Goal: Information Seeking & Learning: Learn about a topic

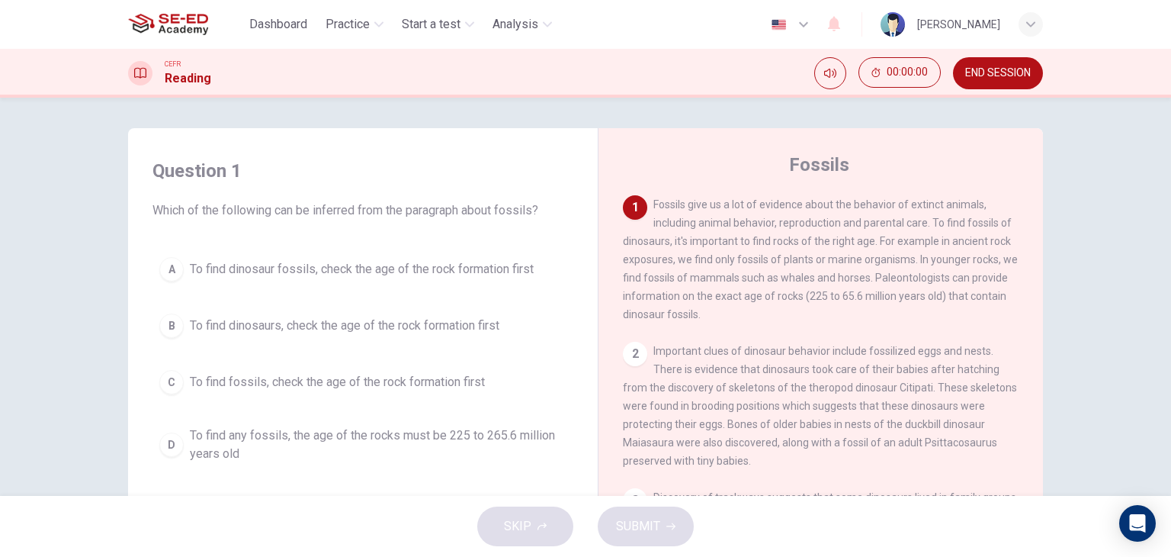
drag, startPoint x: 499, startPoint y: 201, endPoint x: 516, endPoint y: 240, distance: 43.4
click at [514, 239] on div "Question 1 Which of the following can be inferred from the paragraph about foss…" at bounding box center [362, 314] width 445 height 342
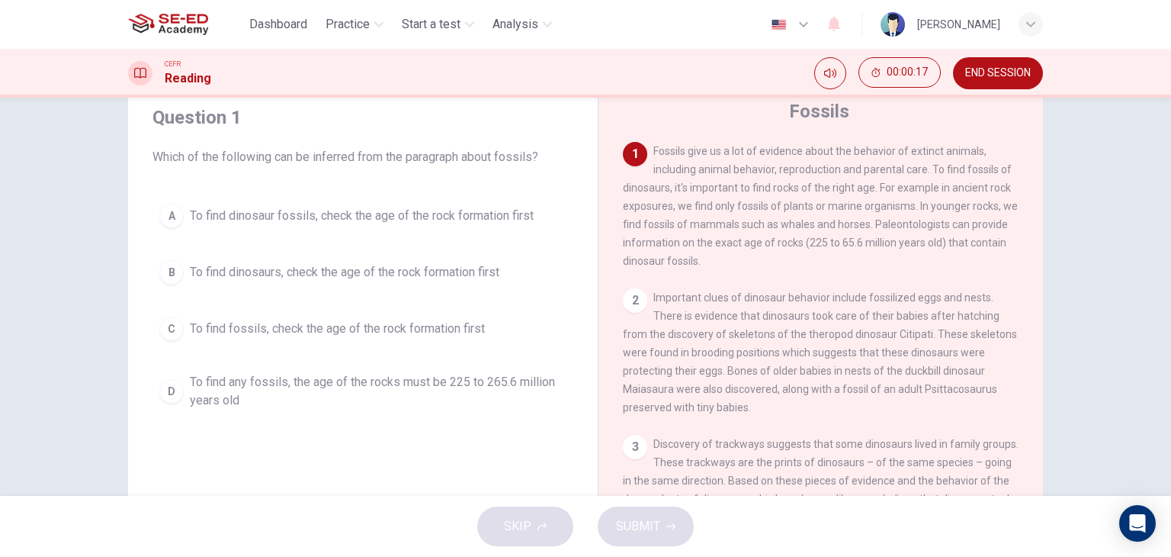
scroll to position [76, 0]
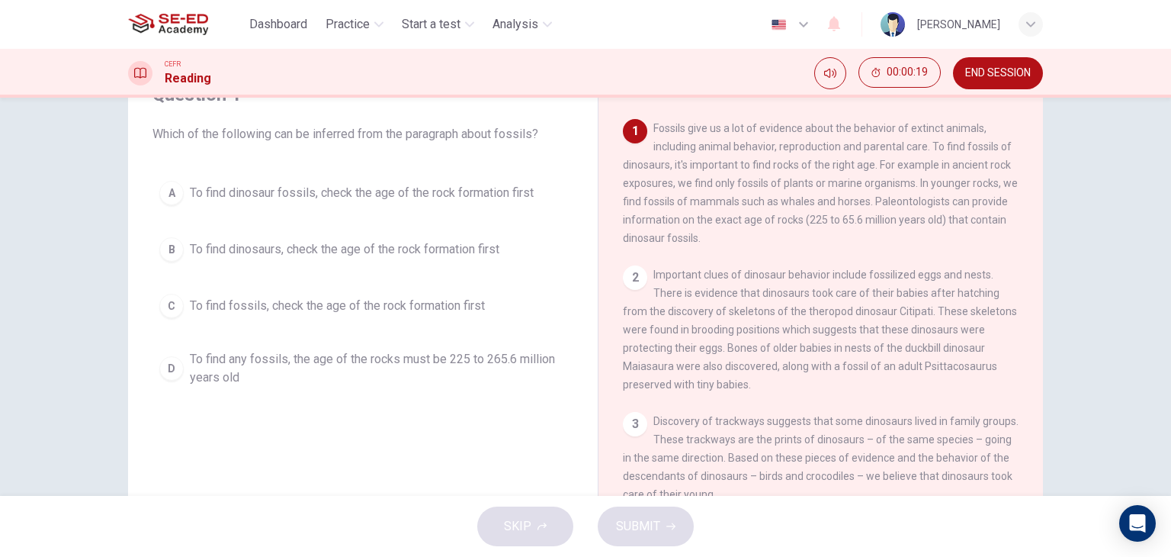
click at [239, 181] on button "A To find dinosaur fossils, check the age of the rock formation first" at bounding box center [362, 193] width 421 height 38
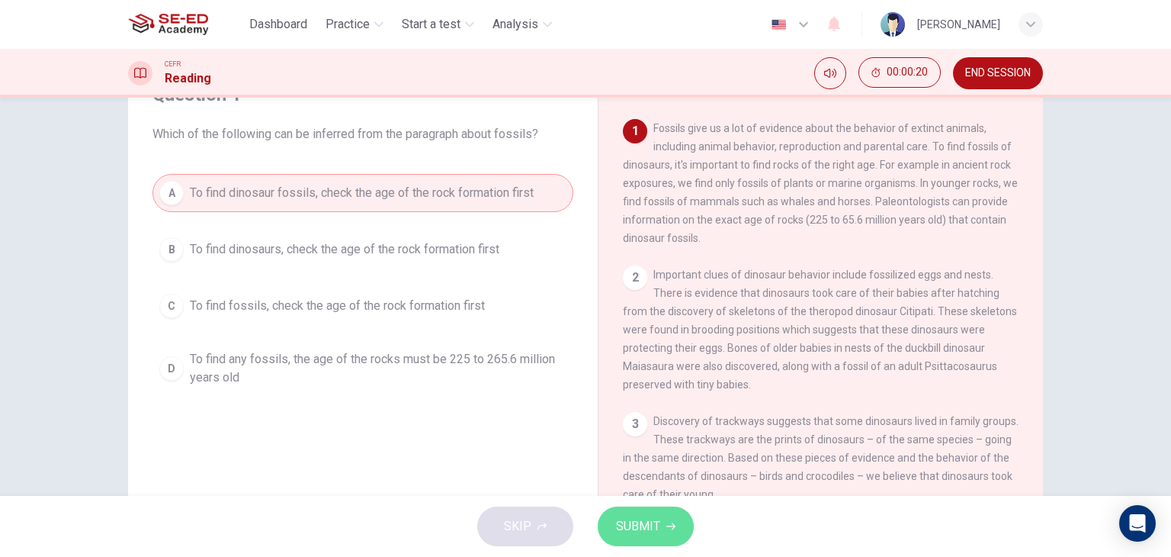
click at [663, 529] on button "SUBMIT" at bounding box center [646, 526] width 96 height 40
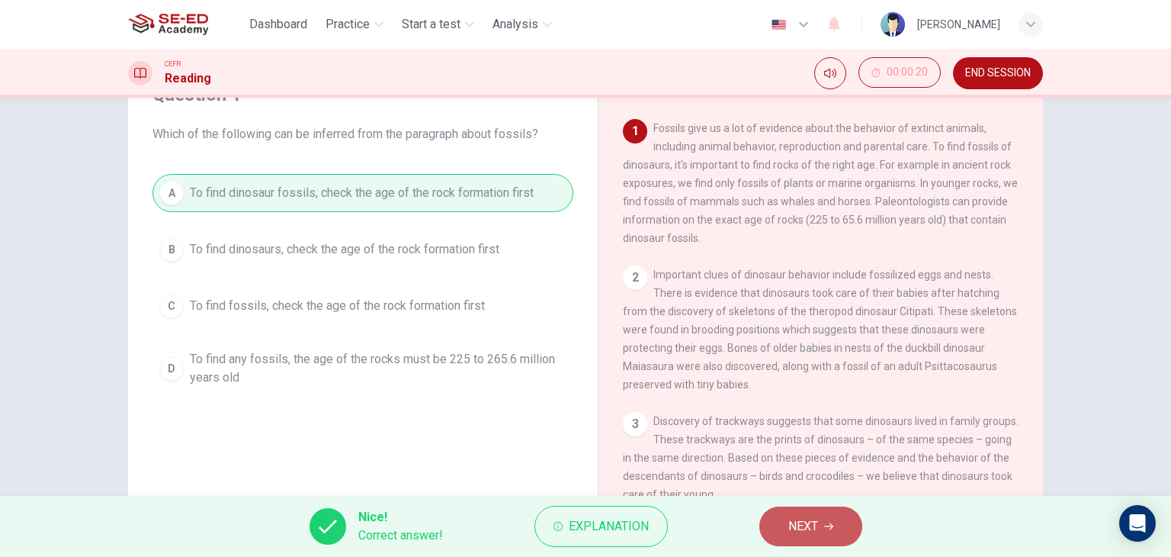
click at [793, 523] on span "NEXT" at bounding box center [803, 525] width 30 height 21
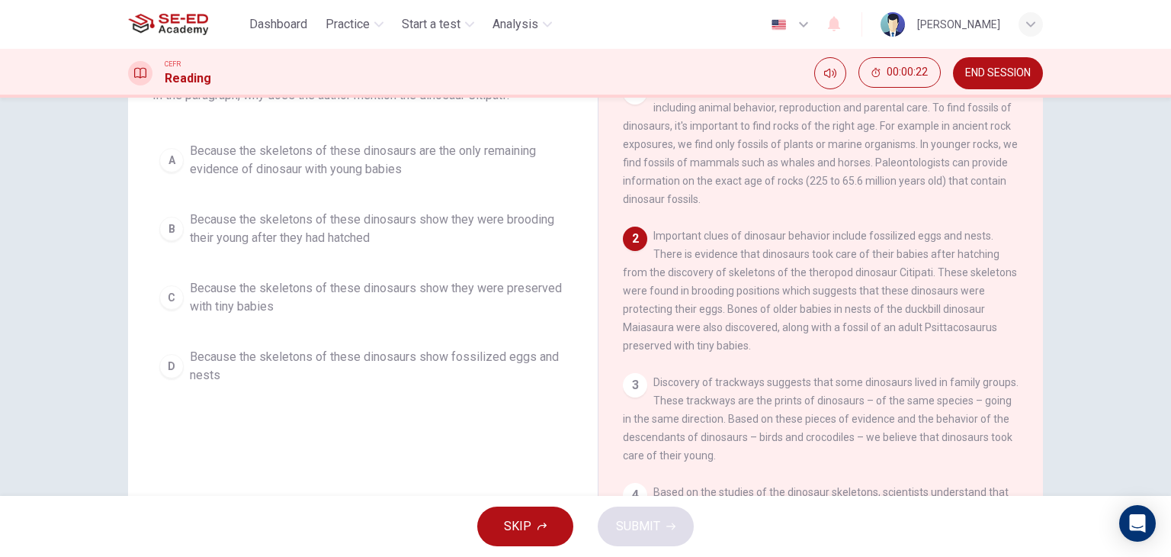
scroll to position [152, 0]
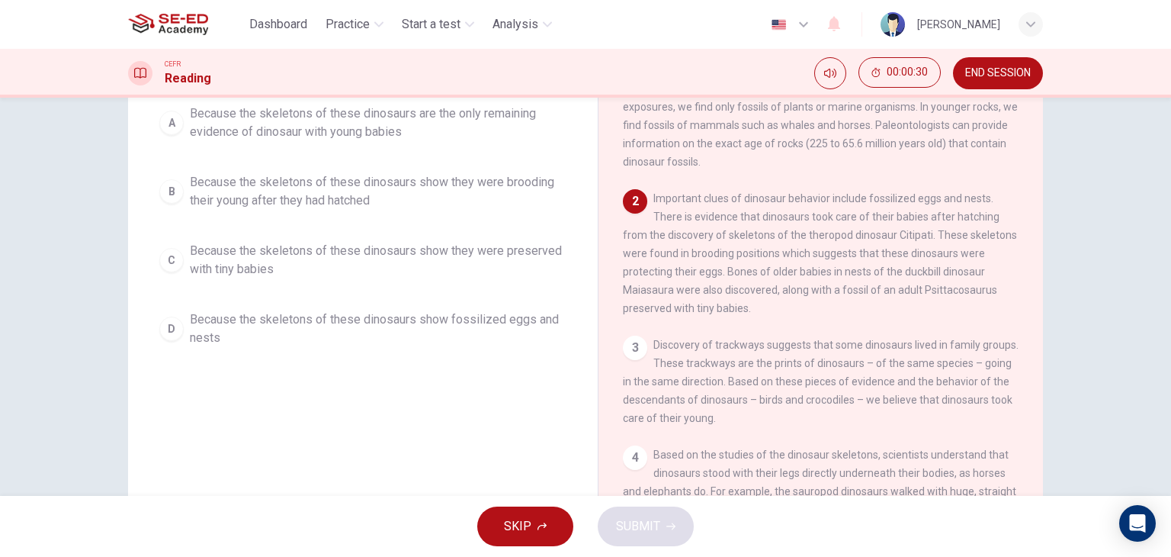
click at [313, 268] on span "Because the skeletons of these dinosaurs show they were preserved with tiny bab…" at bounding box center [378, 260] width 377 height 37
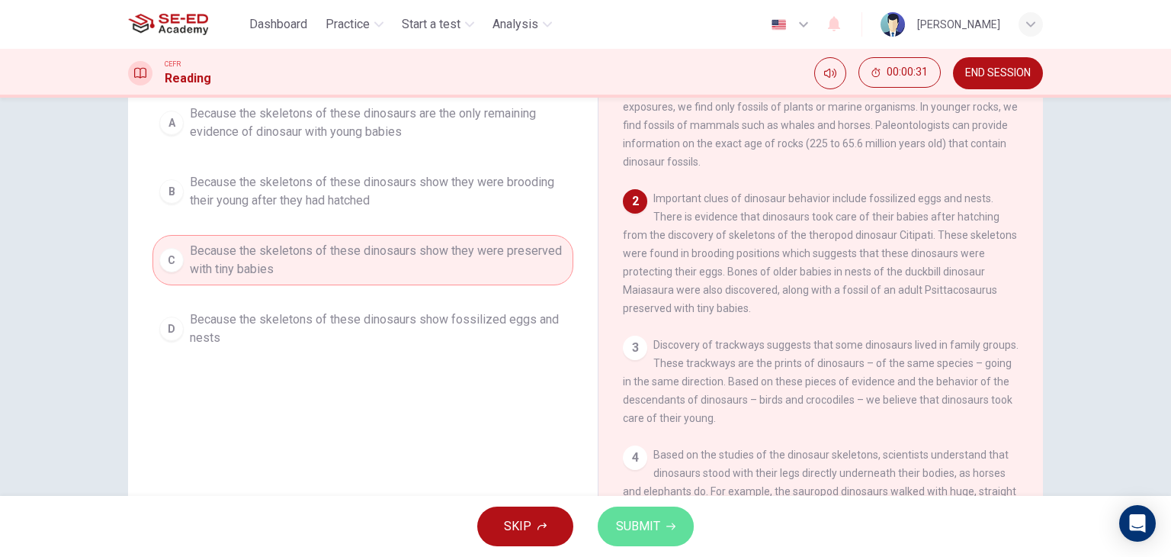
click at [666, 523] on icon "button" at bounding box center [670, 526] width 9 height 9
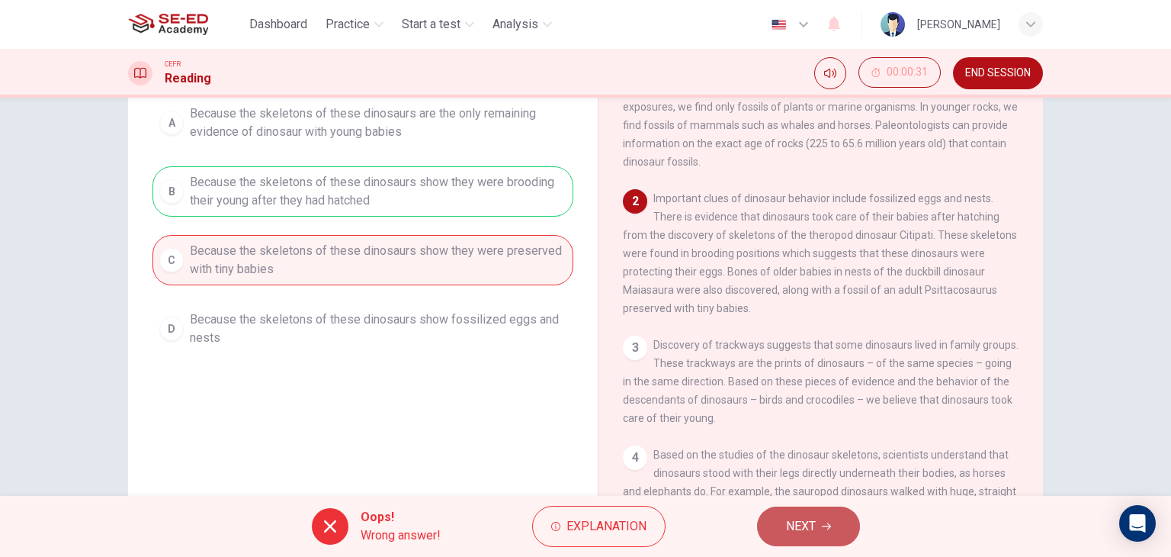
click at [775, 531] on button "NEXT" at bounding box center [808, 526] width 103 height 40
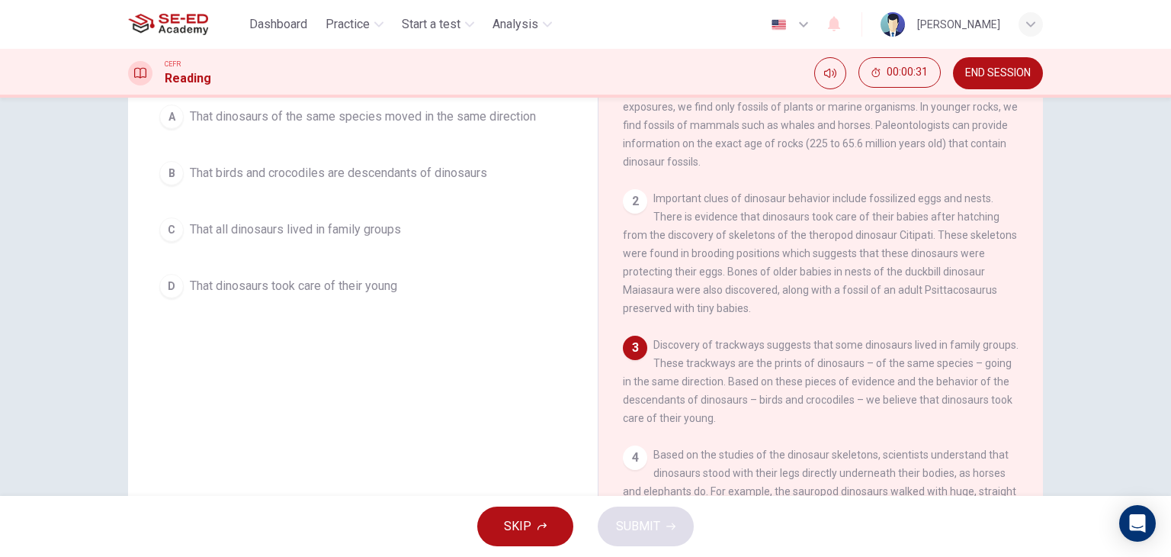
click at [270, 223] on span "That all dinosaurs lived in family groups" at bounding box center [295, 229] width 211 height 18
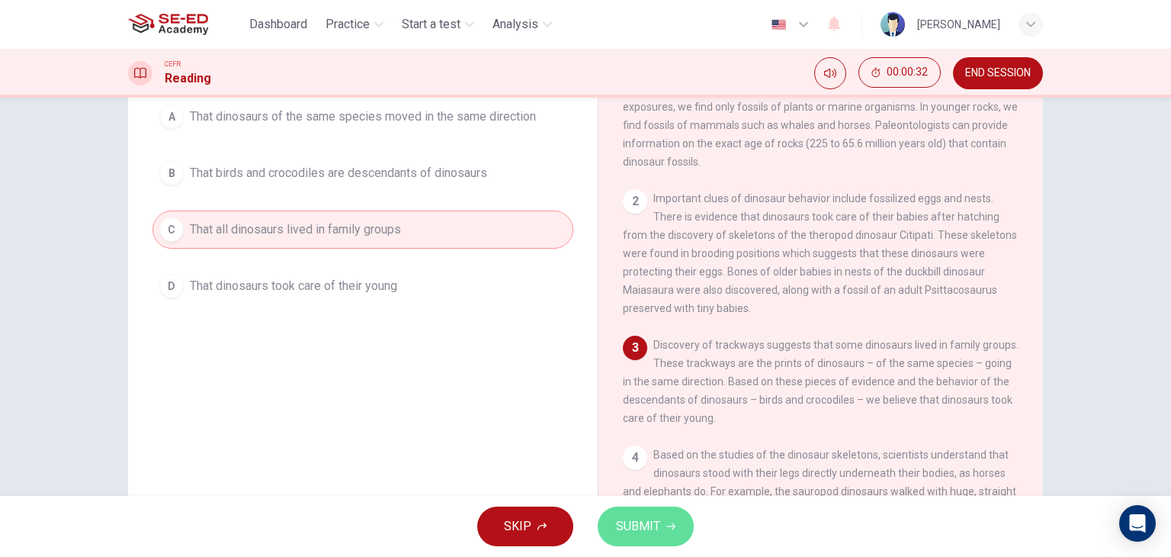
click at [657, 529] on span "SUBMIT" at bounding box center [638, 525] width 44 height 21
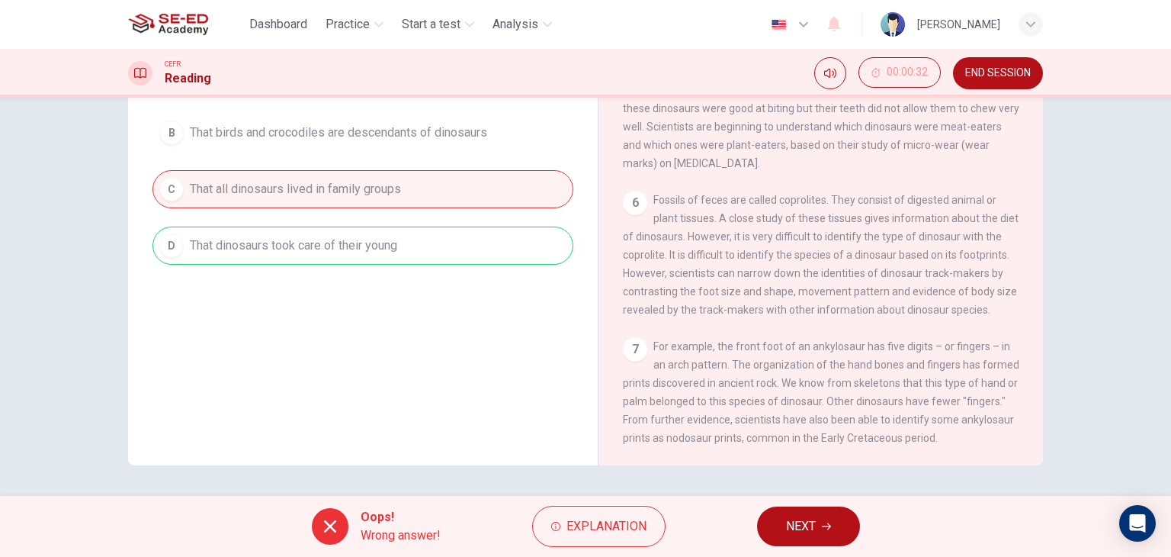
scroll to position [324, 0]
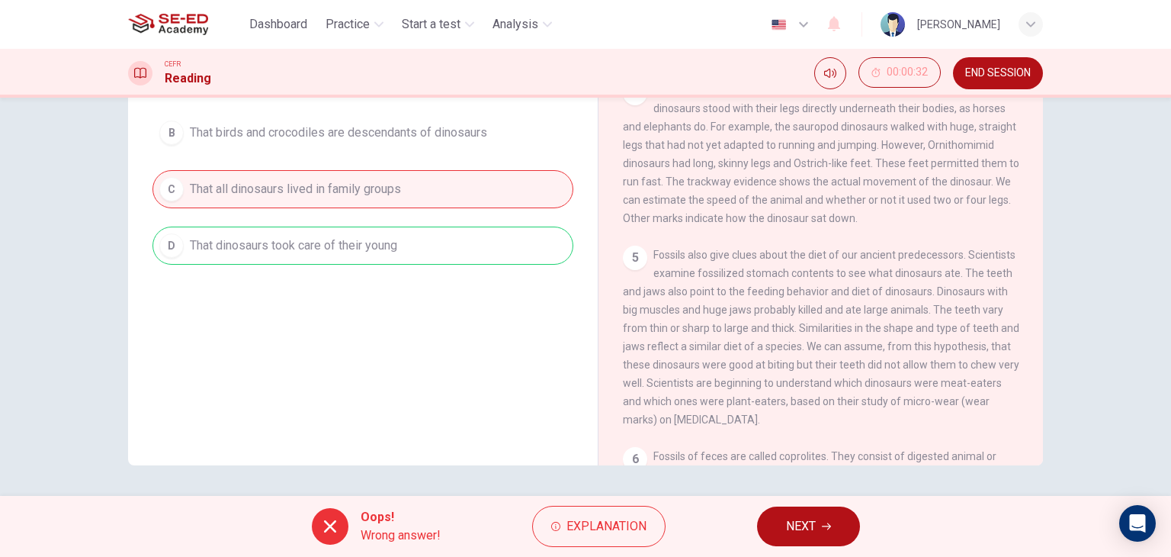
click at [802, 521] on span "NEXT" at bounding box center [801, 525] width 30 height 21
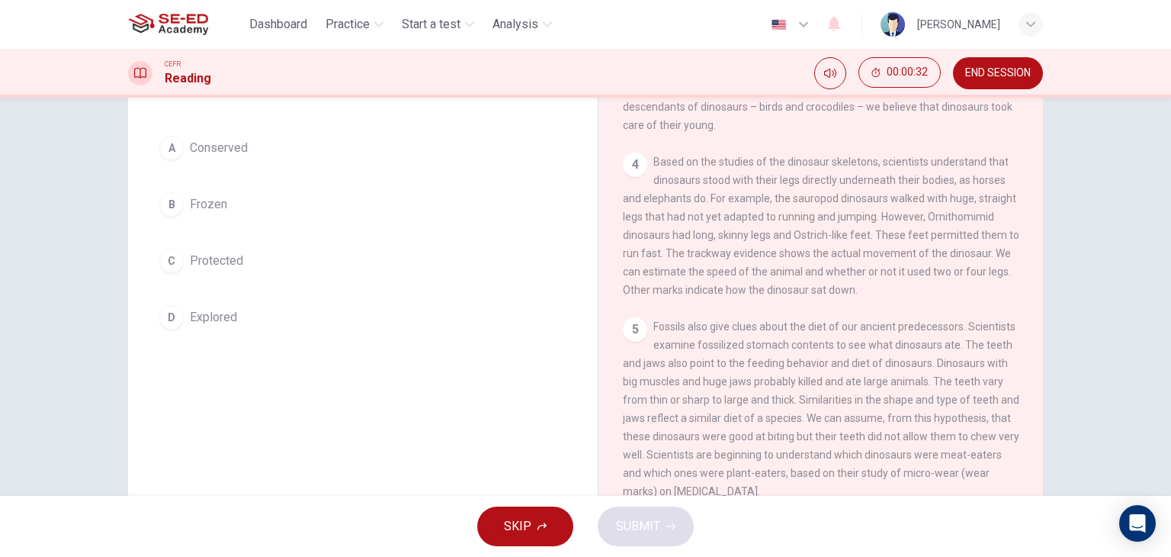
scroll to position [40, 0]
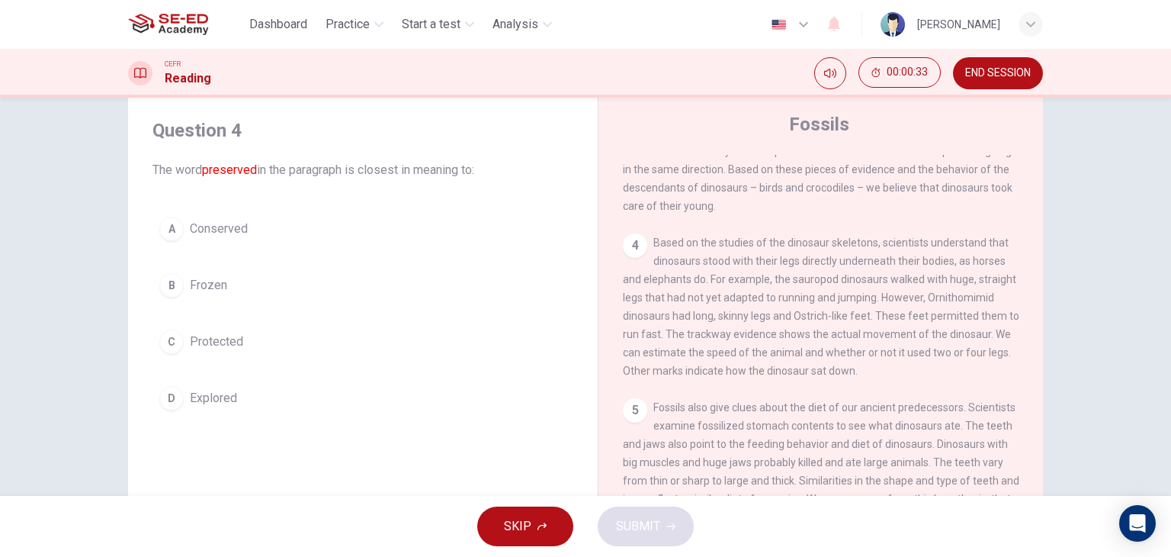
drag, startPoint x: 137, startPoint y: 350, endPoint x: 156, endPoint y: 339, distance: 21.8
click at [155, 341] on div "Question 4 The word preserved in the paragraph is closest in meaning to: A Cons…" at bounding box center [585, 353] width 915 height 530
click at [167, 342] on div "C" at bounding box center [171, 341] width 24 height 24
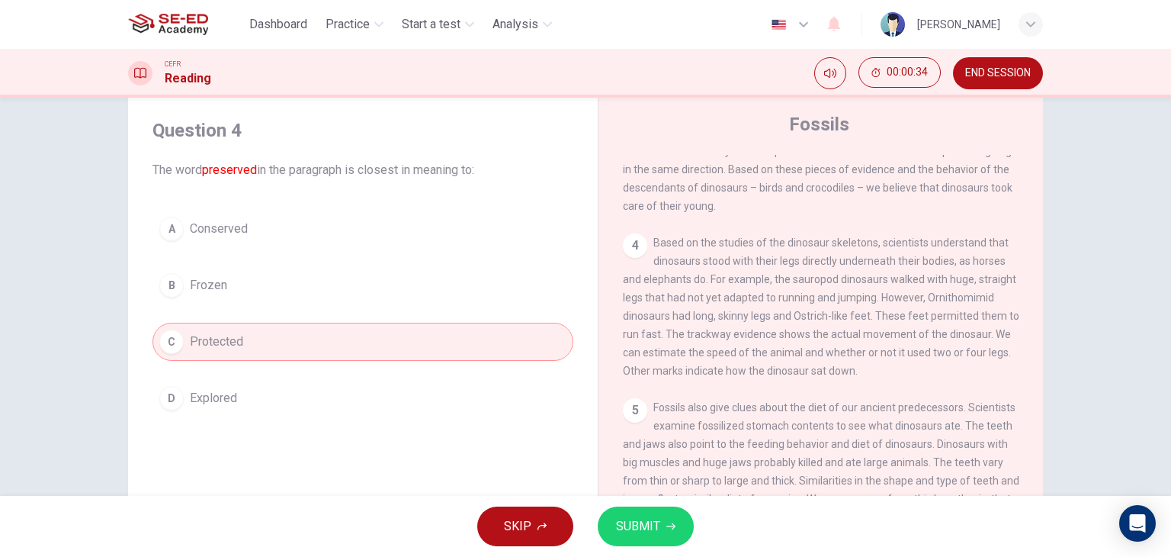
click at [675, 541] on button "SUBMIT" at bounding box center [646, 526] width 96 height 40
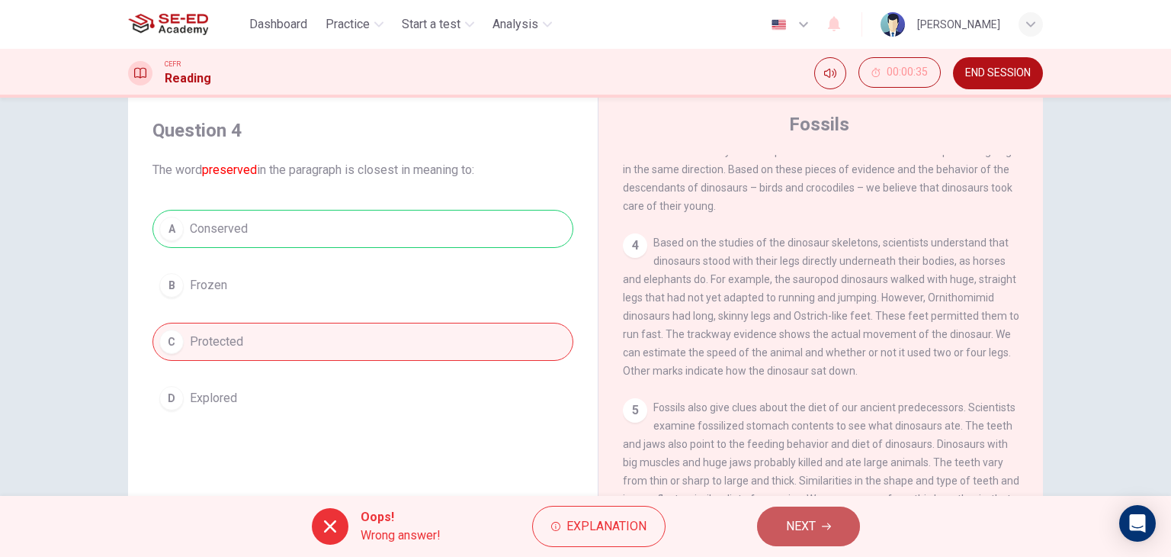
click at [771, 525] on button "NEXT" at bounding box center [808, 526] width 103 height 40
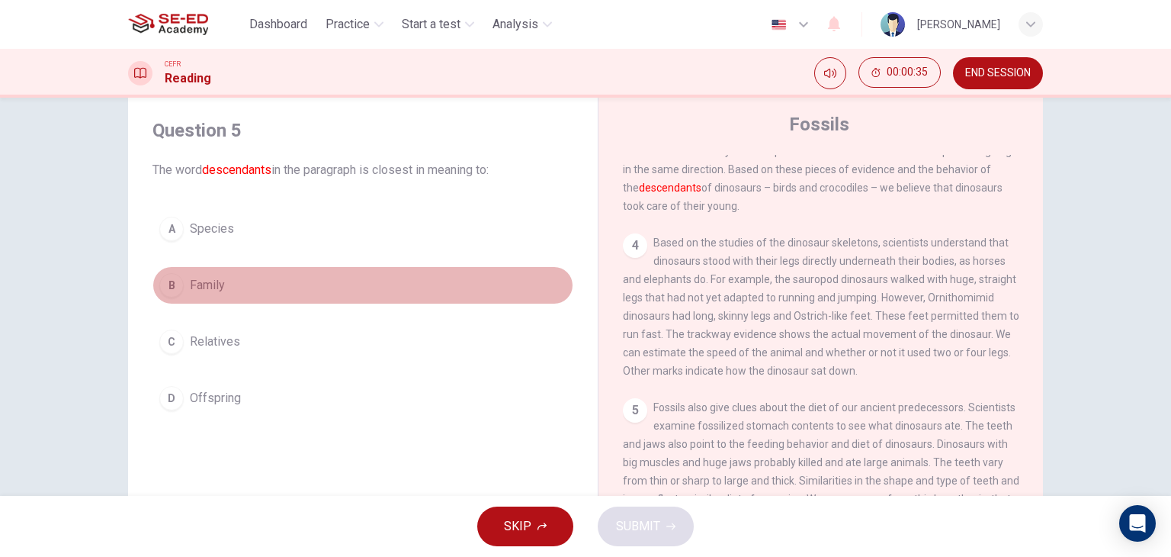
click at [207, 290] on span "Family" at bounding box center [207, 285] width 35 height 18
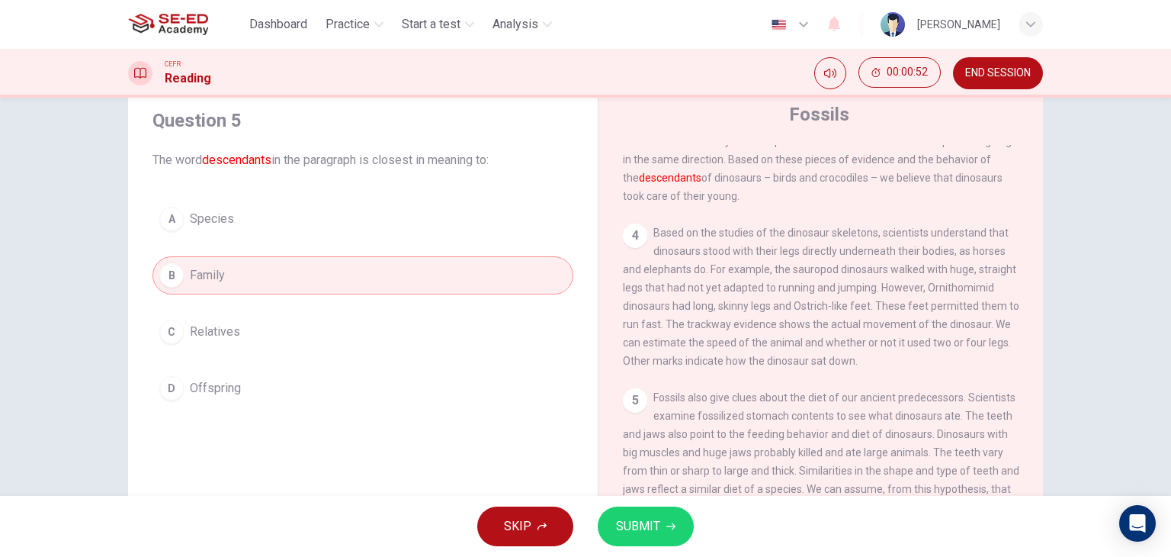
scroll to position [76, 0]
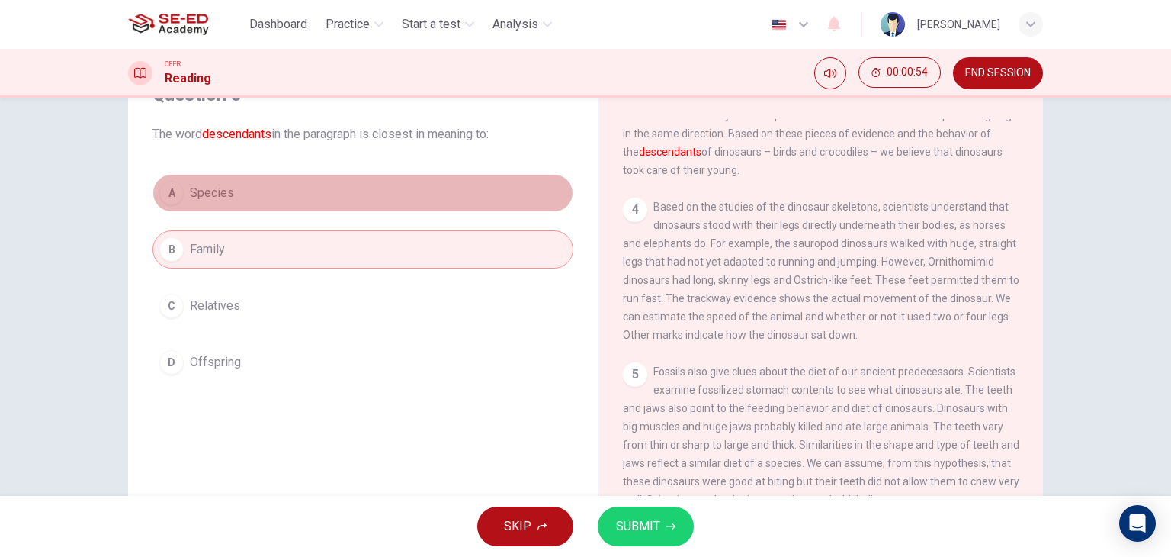
click at [183, 176] on button "A Species" at bounding box center [362, 193] width 421 height 38
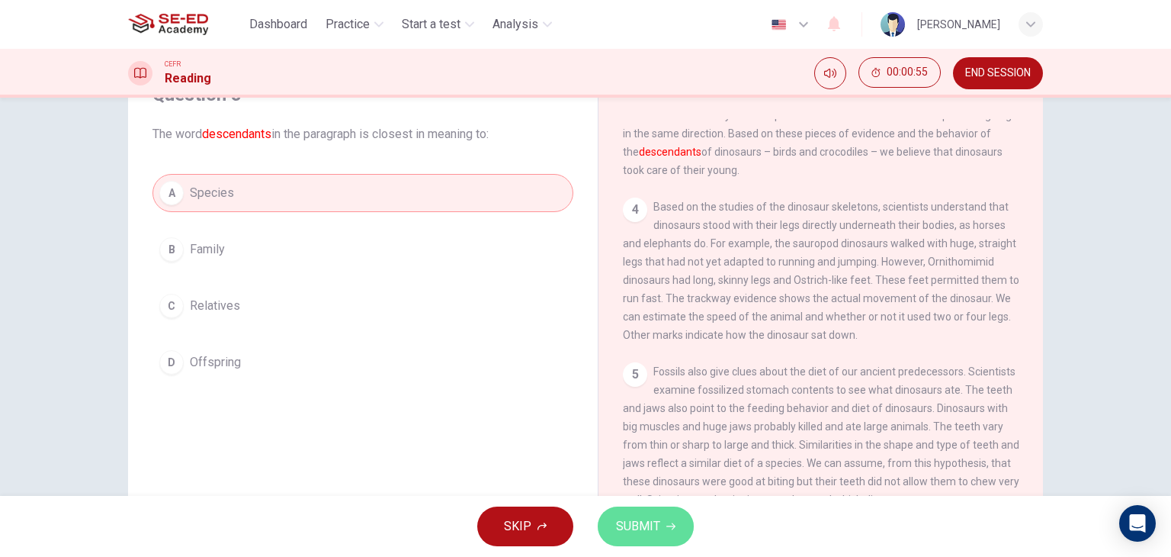
click at [619, 522] on span "SUBMIT" at bounding box center [638, 525] width 44 height 21
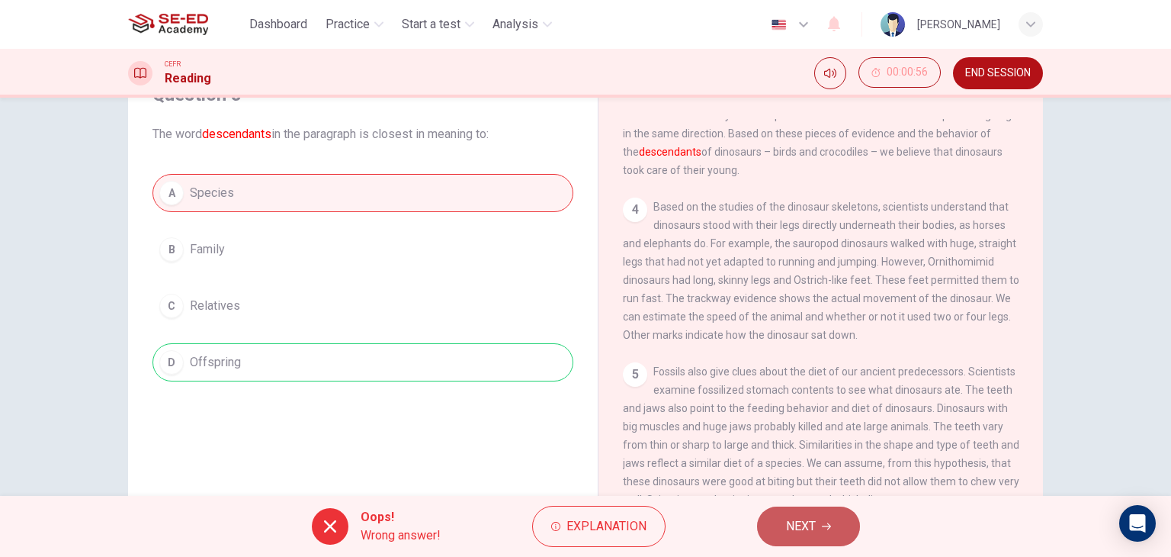
click at [812, 520] on span "NEXT" at bounding box center [801, 525] width 30 height 21
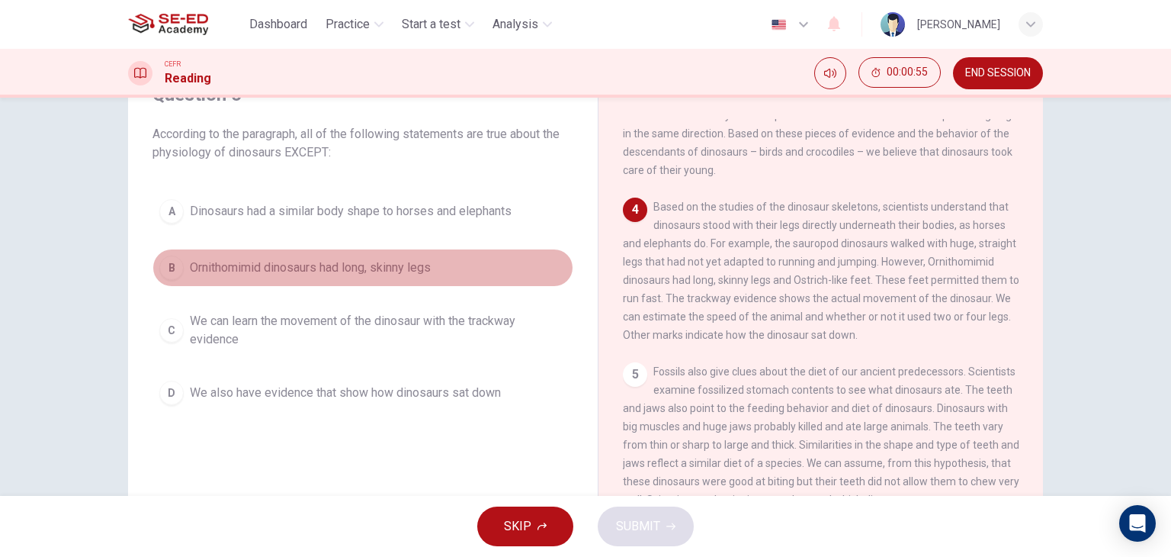
click at [357, 263] on span "Ornithomimid dinosaurs had long, skinny legs" at bounding box center [310, 267] width 241 height 18
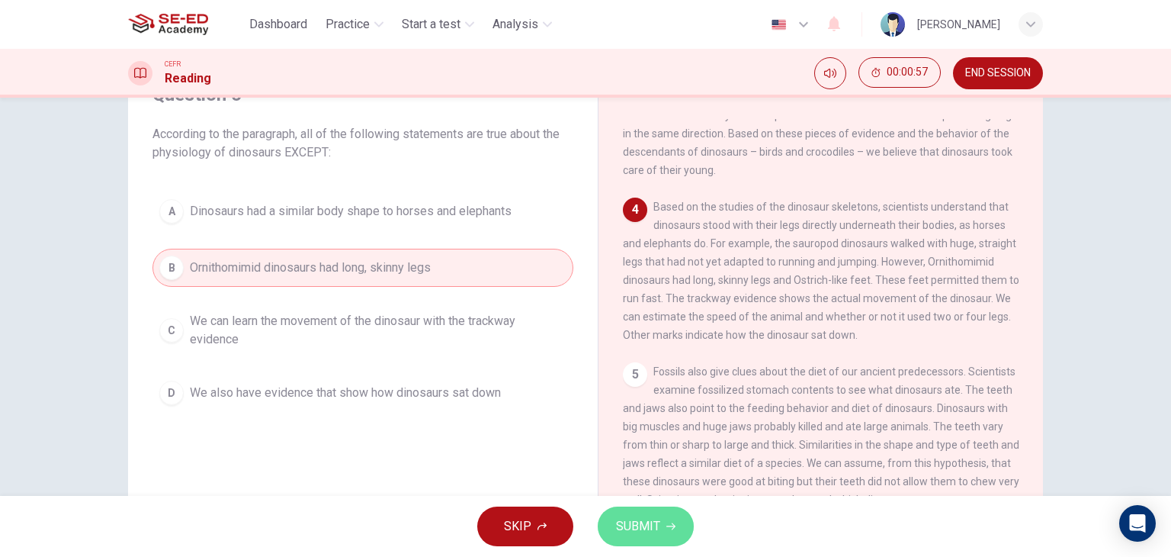
click at [655, 517] on span "SUBMIT" at bounding box center [638, 525] width 44 height 21
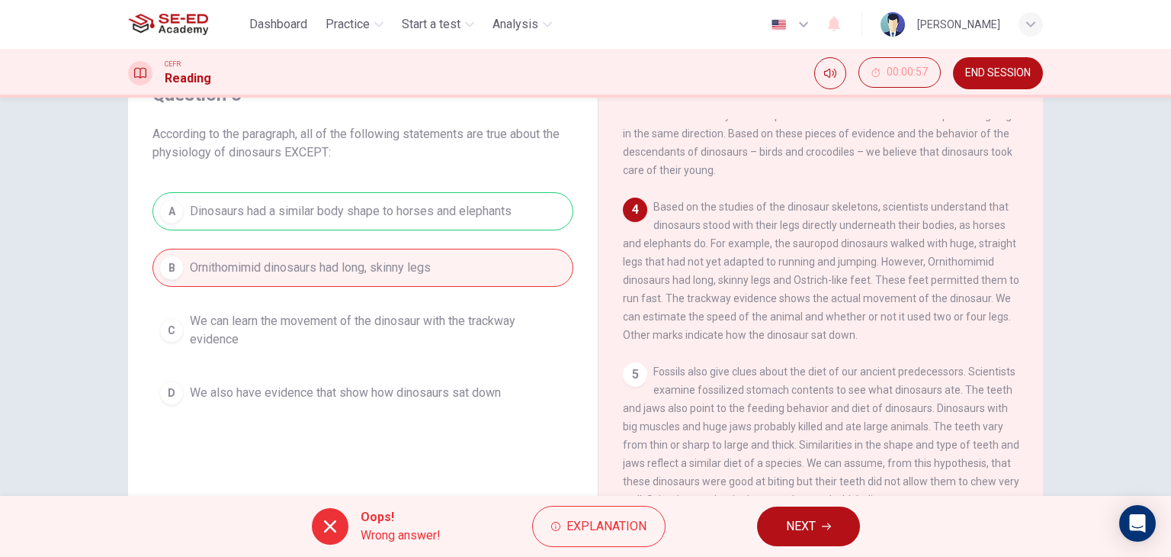
click at [796, 512] on button "NEXT" at bounding box center [808, 526] width 103 height 40
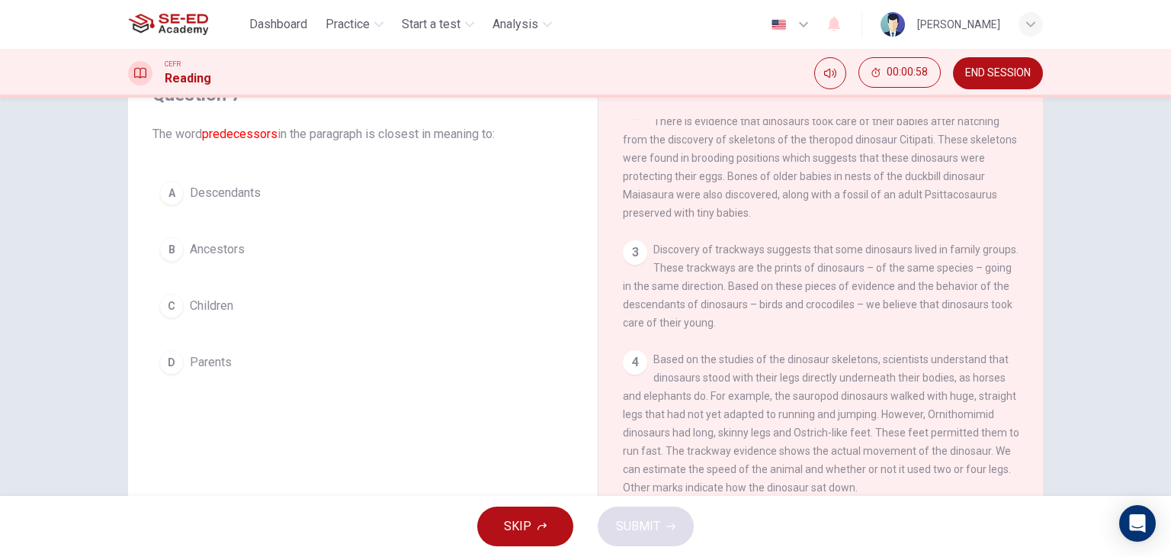
scroll to position [0, 0]
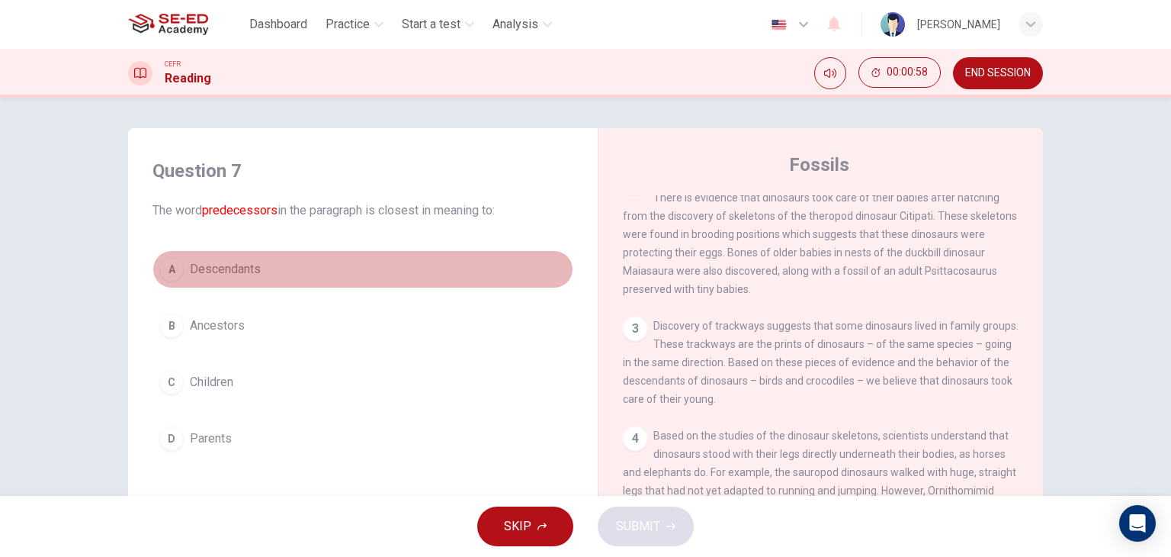
click at [253, 269] on span "Descendants" at bounding box center [225, 269] width 71 height 18
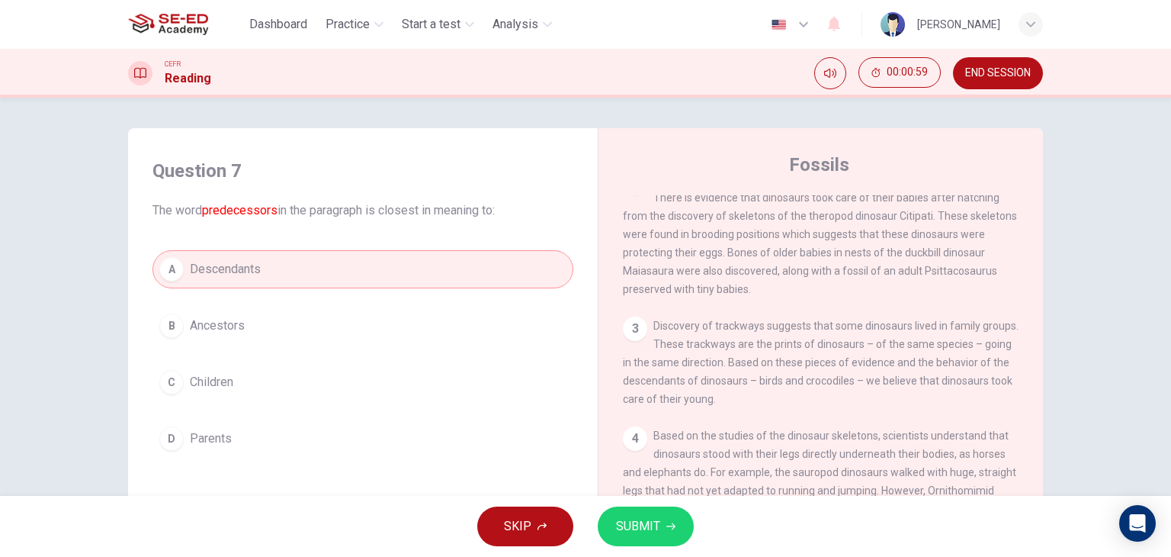
click at [640, 528] on span "SUBMIT" at bounding box center [638, 525] width 44 height 21
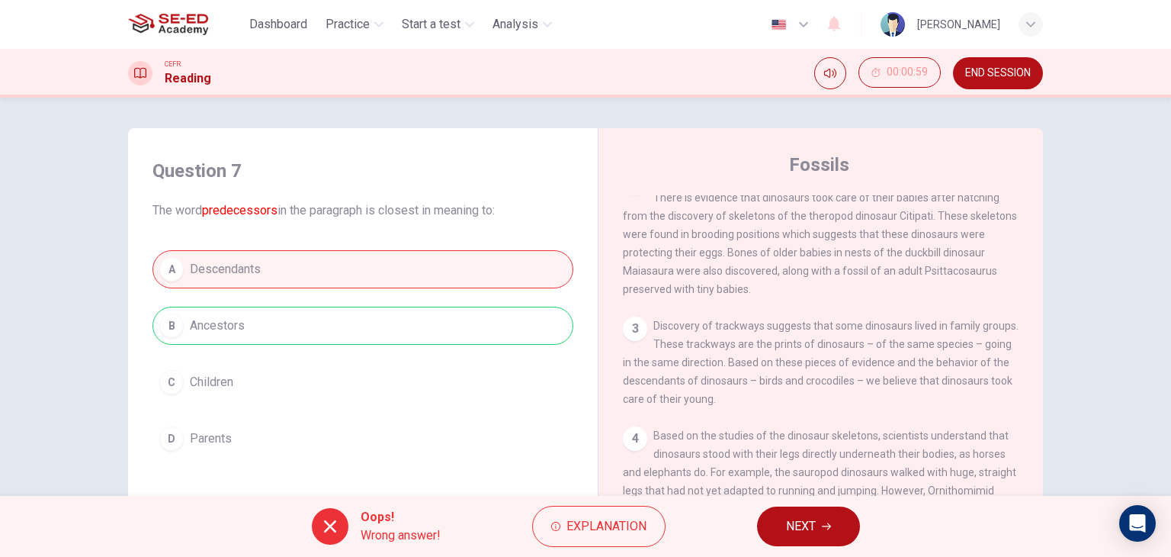
click at [791, 522] on span "NEXT" at bounding box center [801, 525] width 30 height 21
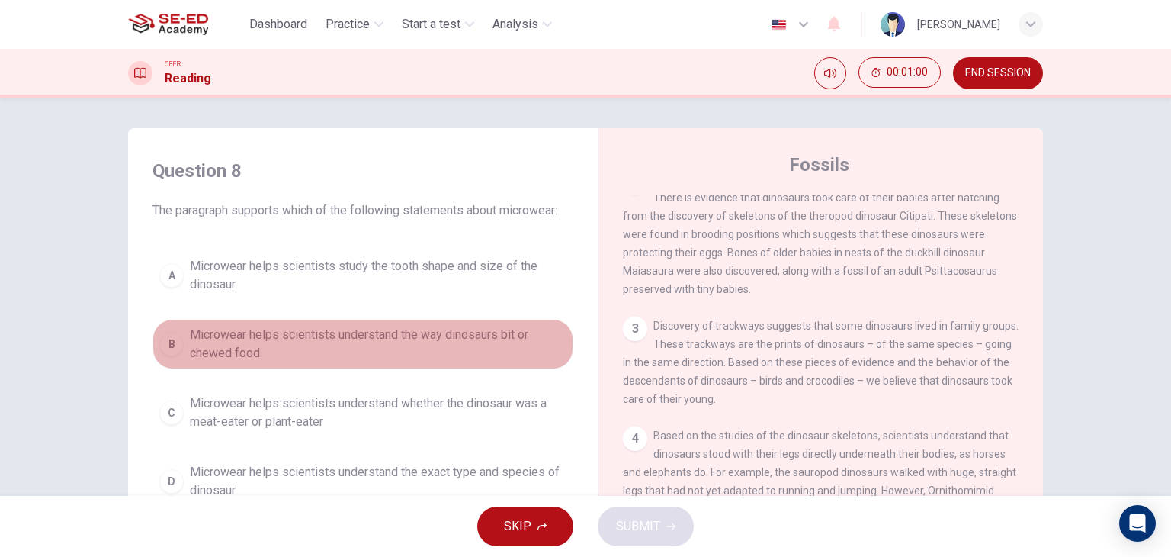
click at [382, 344] on span "Microwear helps scientists understand the way dinosaurs bit or chewed food" at bounding box center [378, 344] width 377 height 37
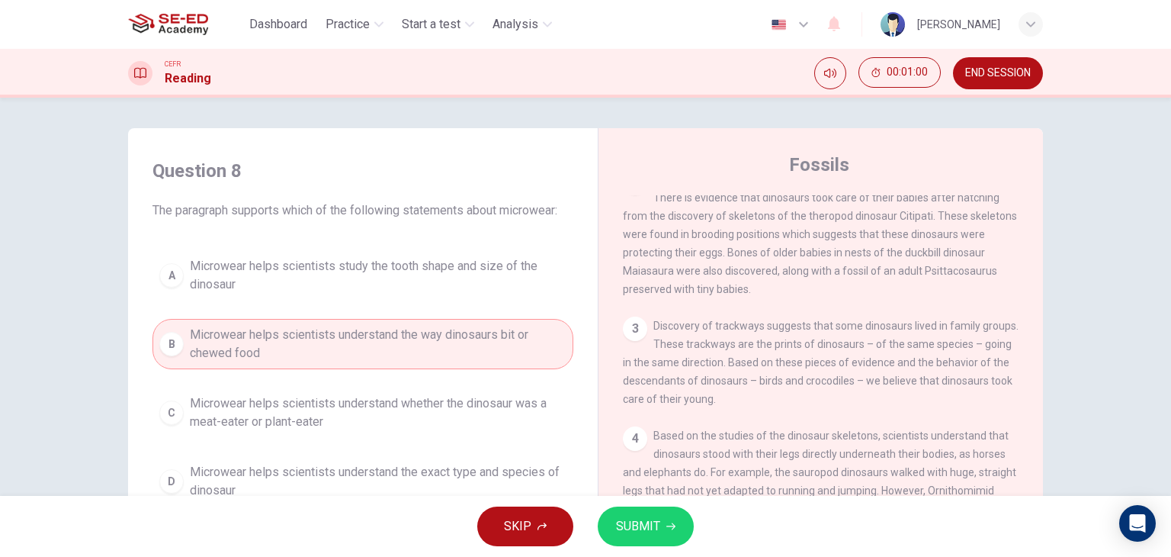
click at [669, 519] on button "SUBMIT" at bounding box center [646, 526] width 96 height 40
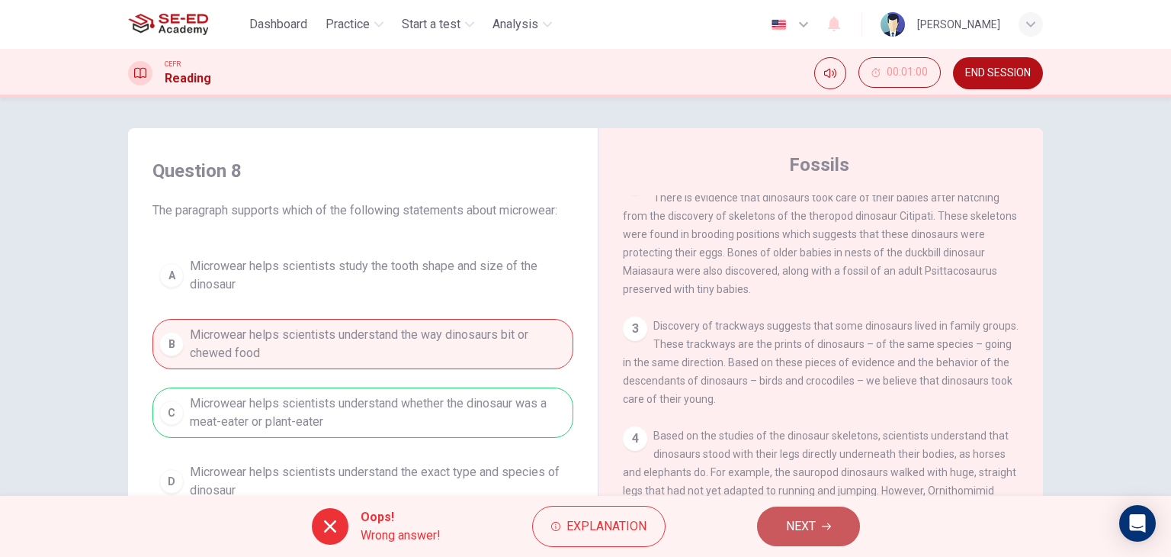
click at [787, 511] on button "NEXT" at bounding box center [808, 526] width 103 height 40
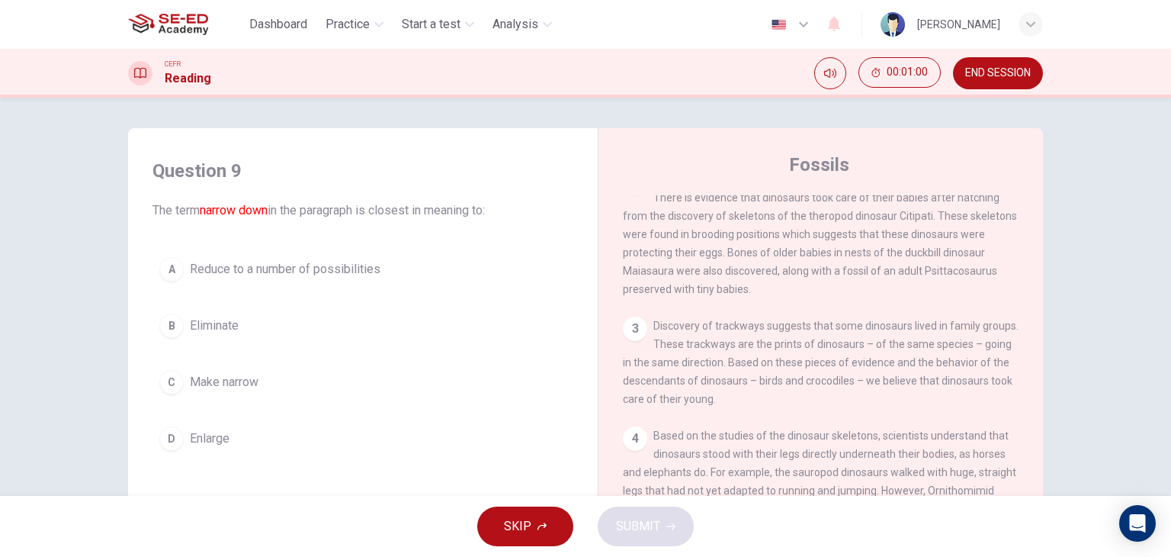
click at [281, 272] on span "Reduce to a number of possibilities" at bounding box center [285, 269] width 191 height 18
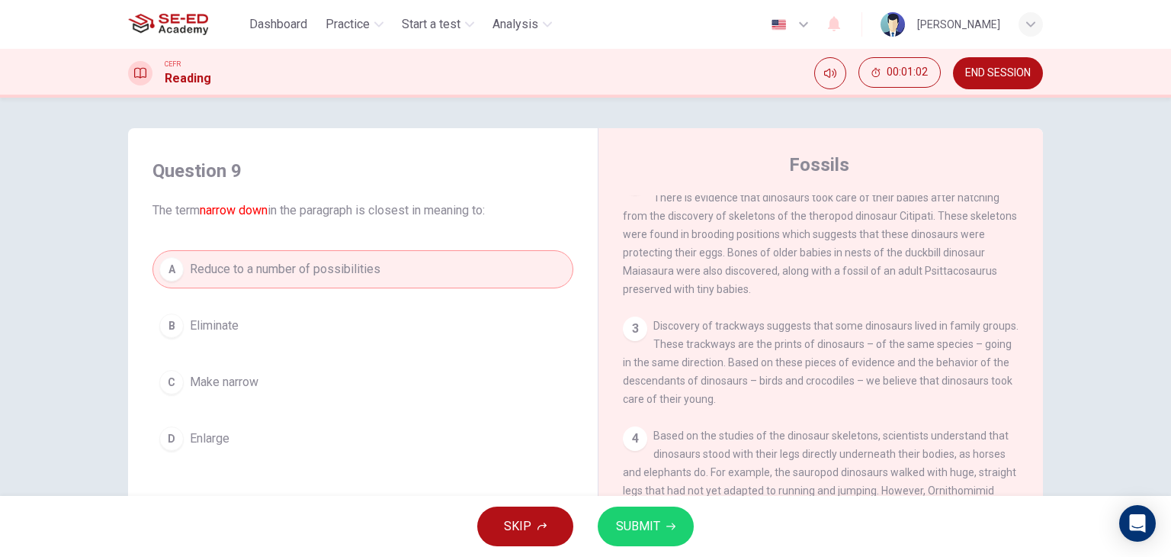
click at [661, 512] on button "SUBMIT" at bounding box center [646, 526] width 96 height 40
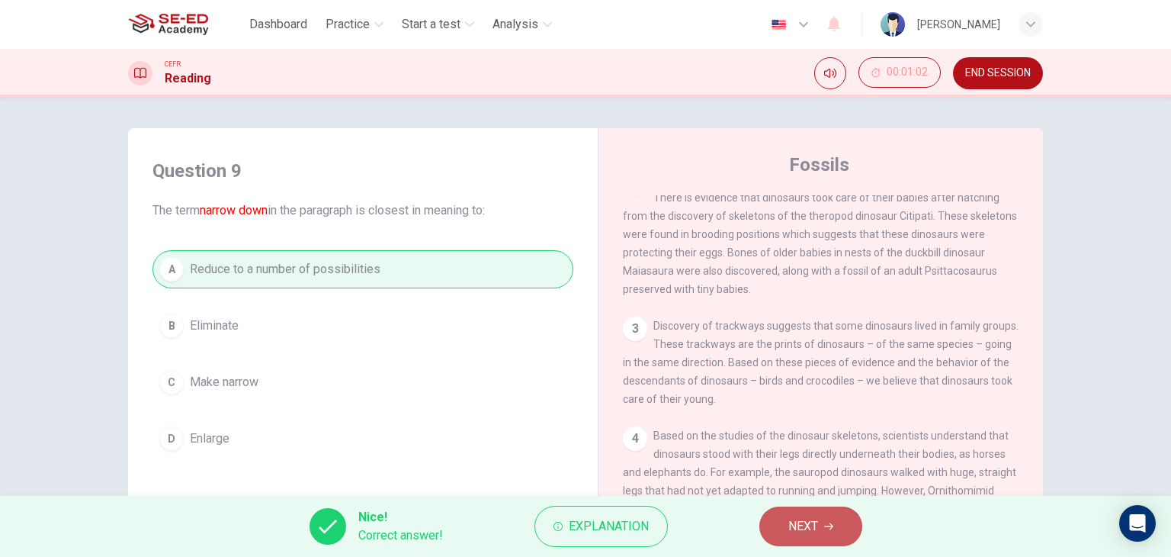
click at [798, 522] on span "NEXT" at bounding box center [803, 525] width 30 height 21
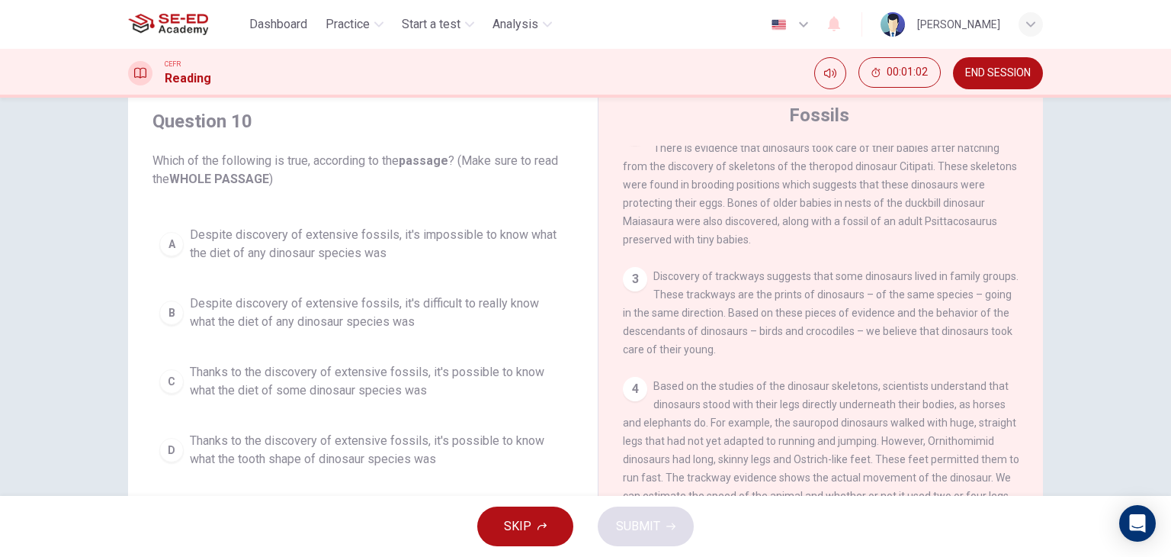
scroll to position [76, 0]
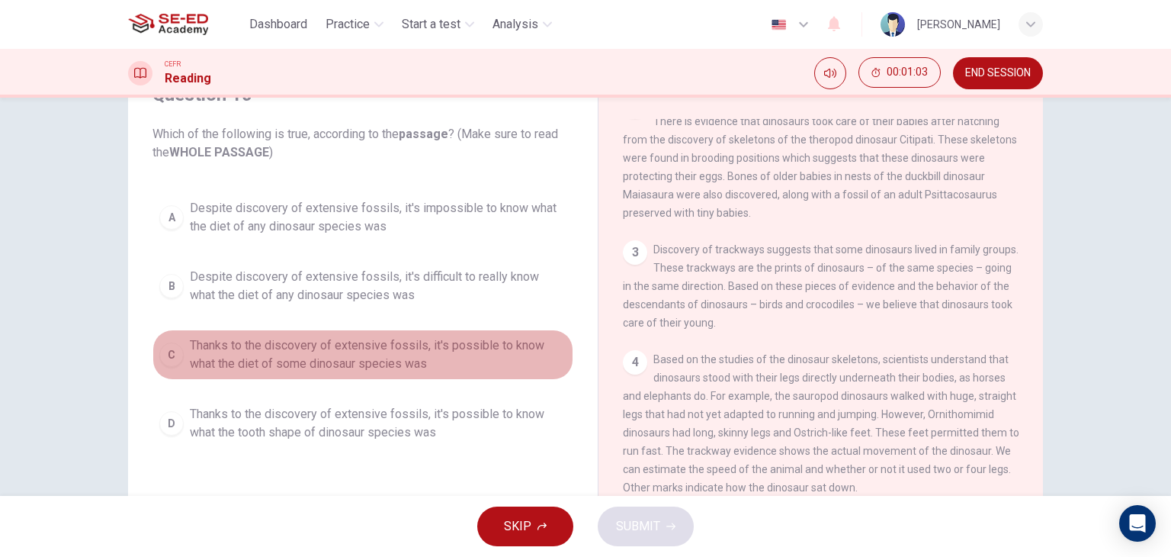
click at [339, 363] on span "Thanks to the discovery of extensive fossils, it's possible to know what the di…" at bounding box center [378, 354] width 377 height 37
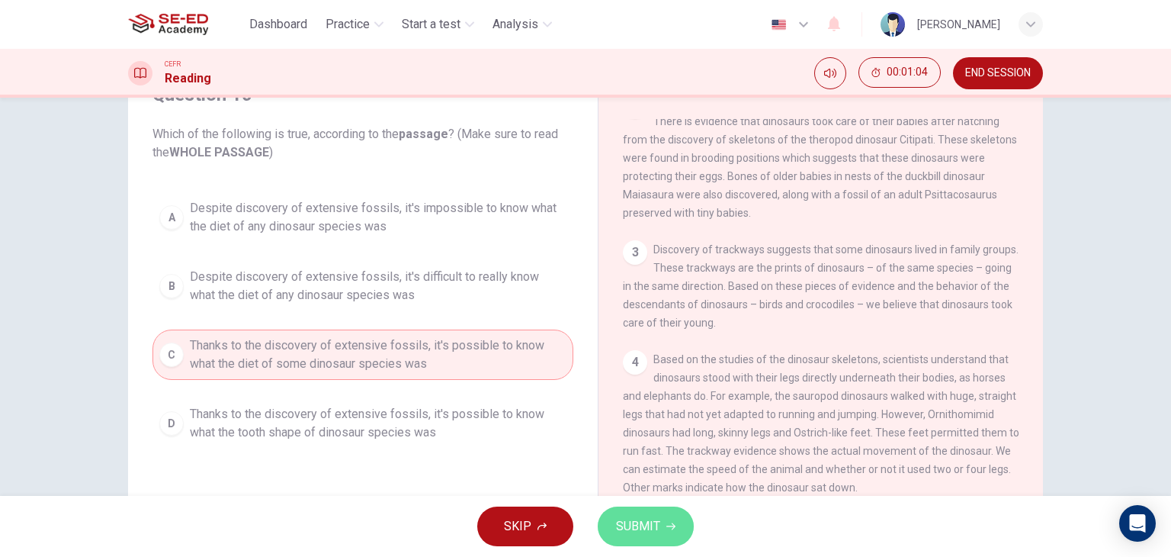
click at [666, 534] on button "SUBMIT" at bounding box center [646, 526] width 96 height 40
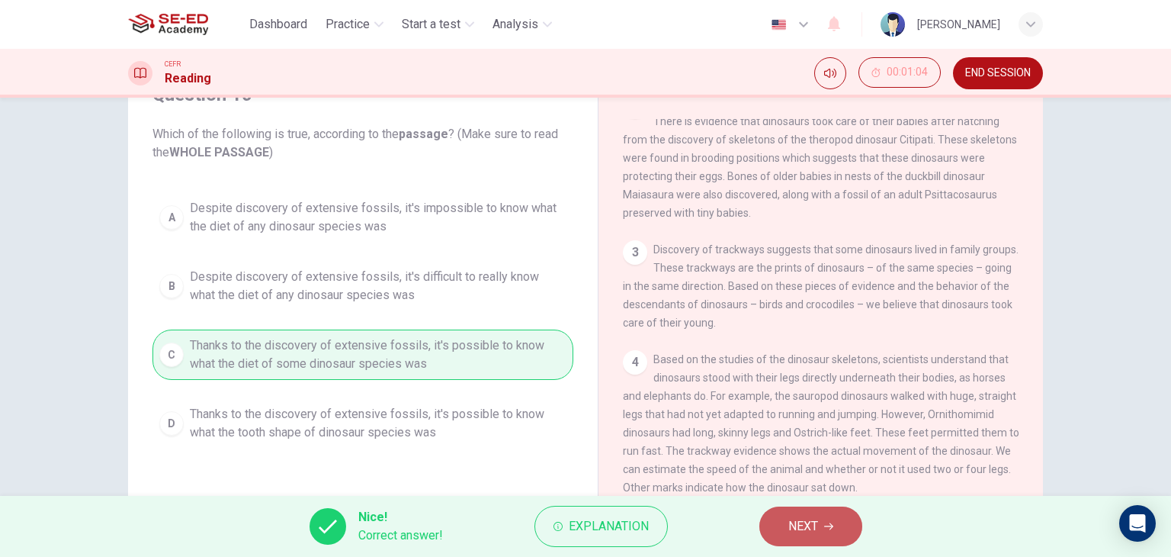
click at [785, 530] on button "NEXT" at bounding box center [810, 526] width 103 height 40
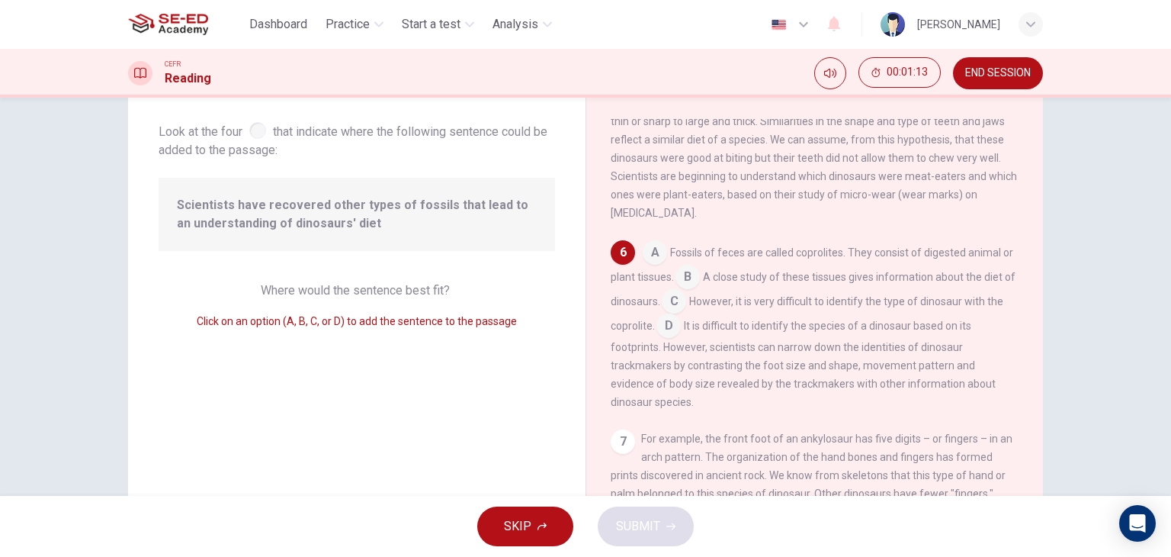
click at [698, 271] on input at bounding box center [688, 278] width 24 height 24
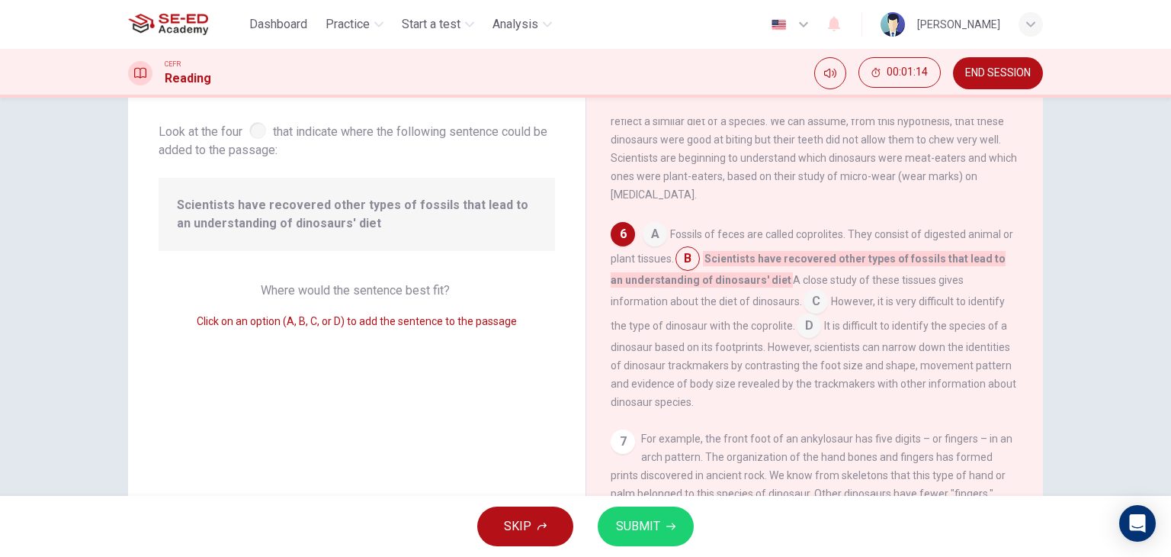
click at [647, 246] on input at bounding box center [655, 235] width 24 height 24
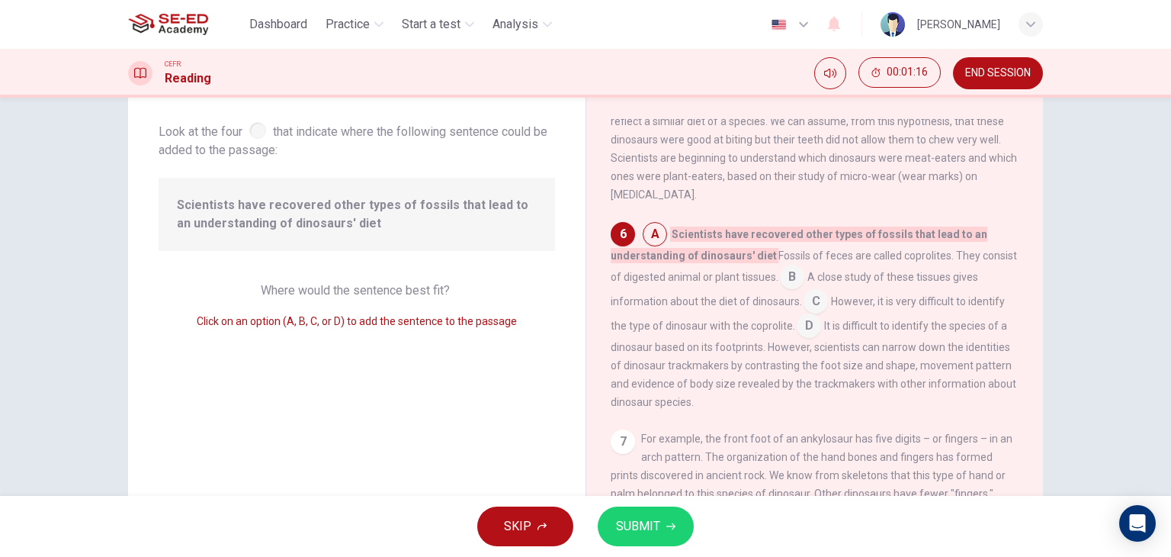
click at [817, 310] on input at bounding box center [816, 303] width 24 height 24
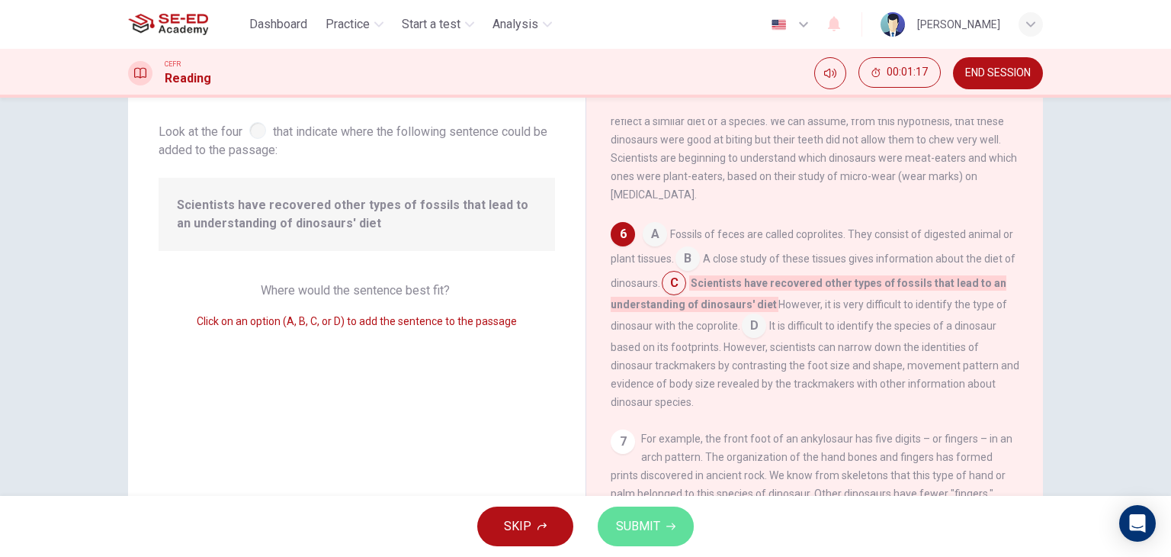
click at [658, 517] on span "SUBMIT" at bounding box center [638, 525] width 44 height 21
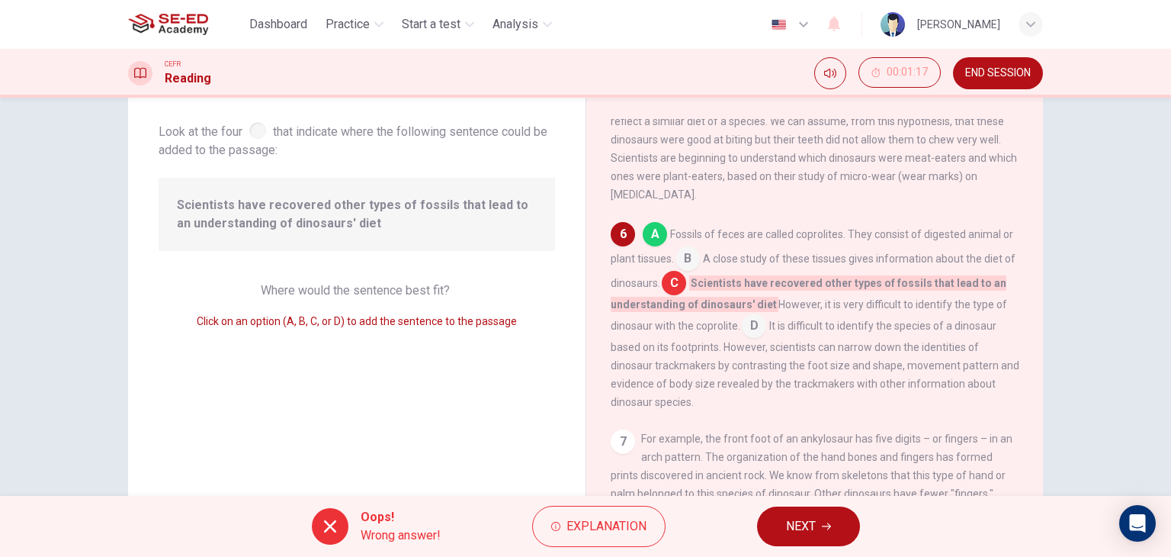
click at [811, 525] on span "NEXT" at bounding box center [801, 525] width 30 height 21
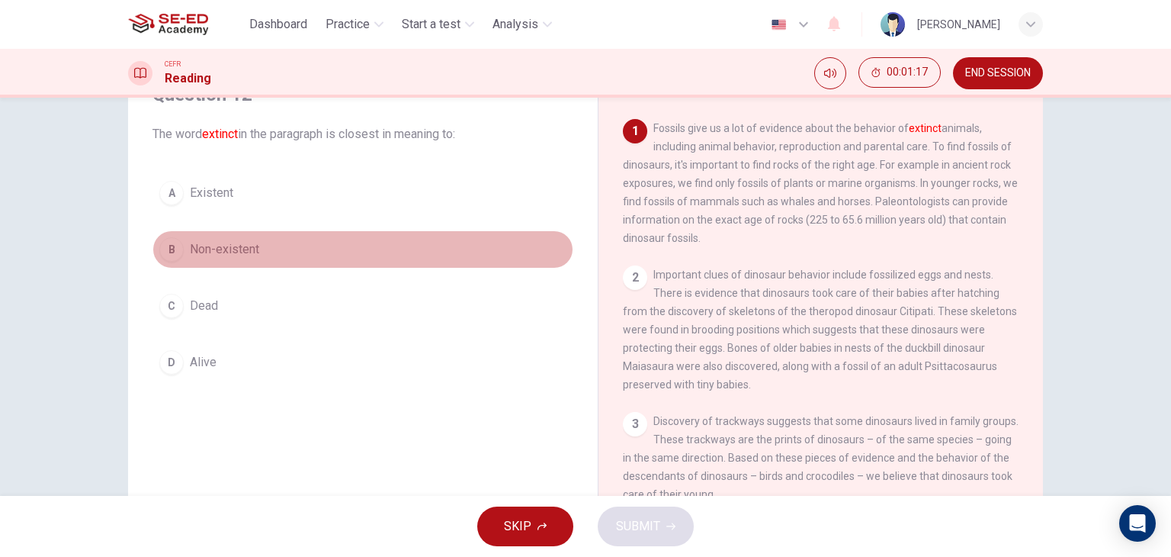
click at [197, 242] on span "Non-existent" at bounding box center [224, 249] width 69 height 18
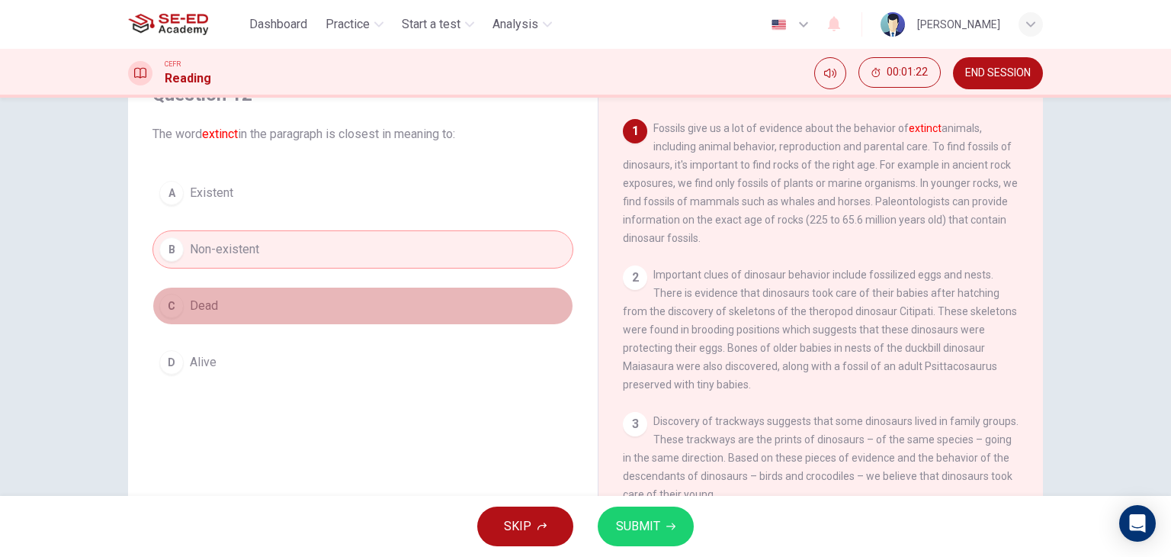
drag, startPoint x: 213, startPoint y: 305, endPoint x: 247, endPoint y: 308, distance: 33.7
click at [213, 304] on button "C Dead" at bounding box center [362, 306] width 421 height 38
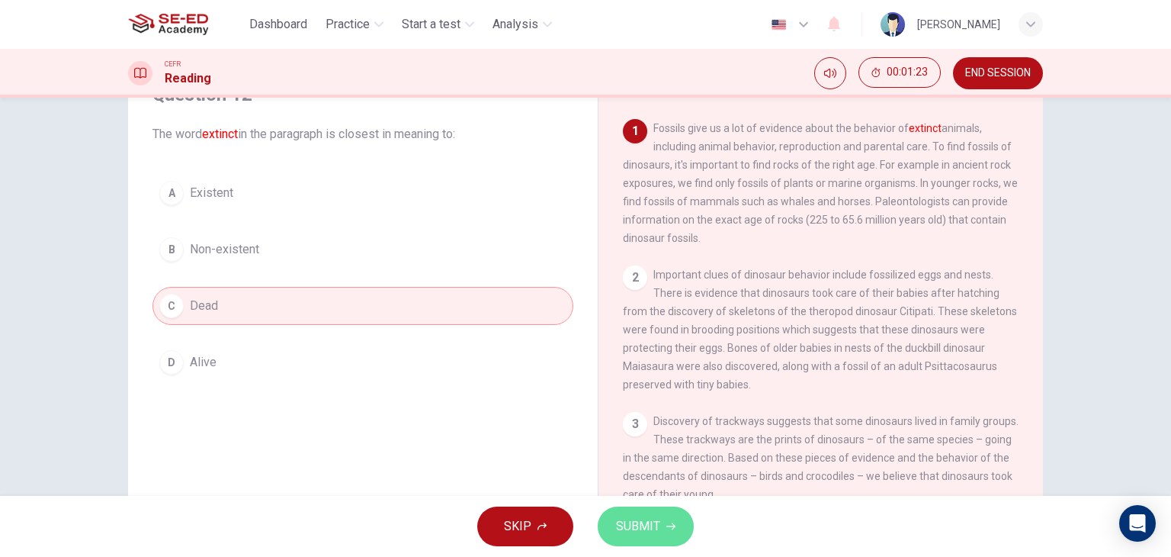
click at [682, 529] on button "SUBMIT" at bounding box center [646, 526] width 96 height 40
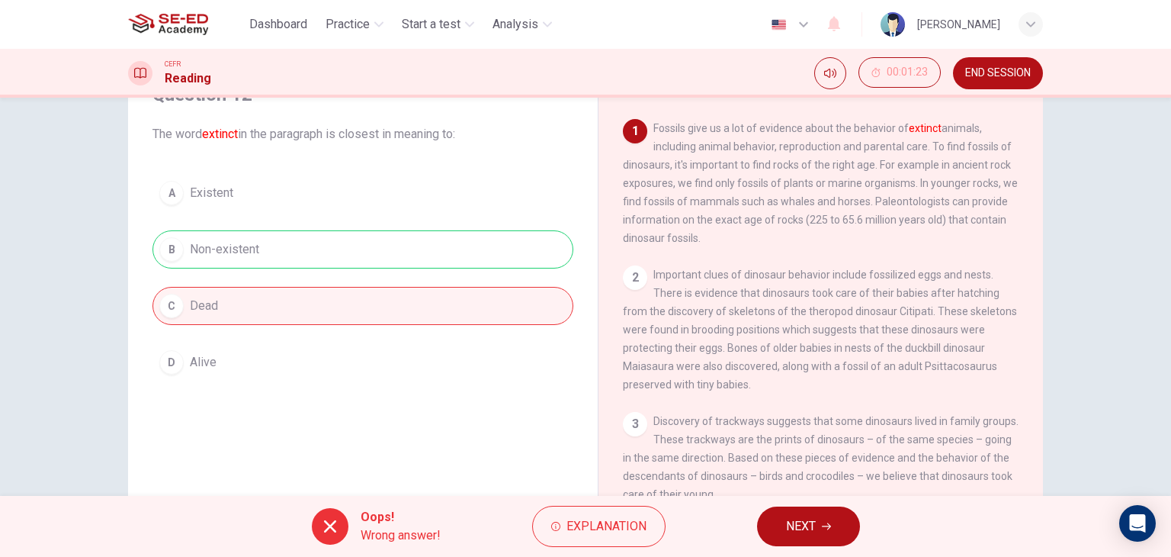
click at [840, 523] on button "NEXT" at bounding box center [808, 526] width 103 height 40
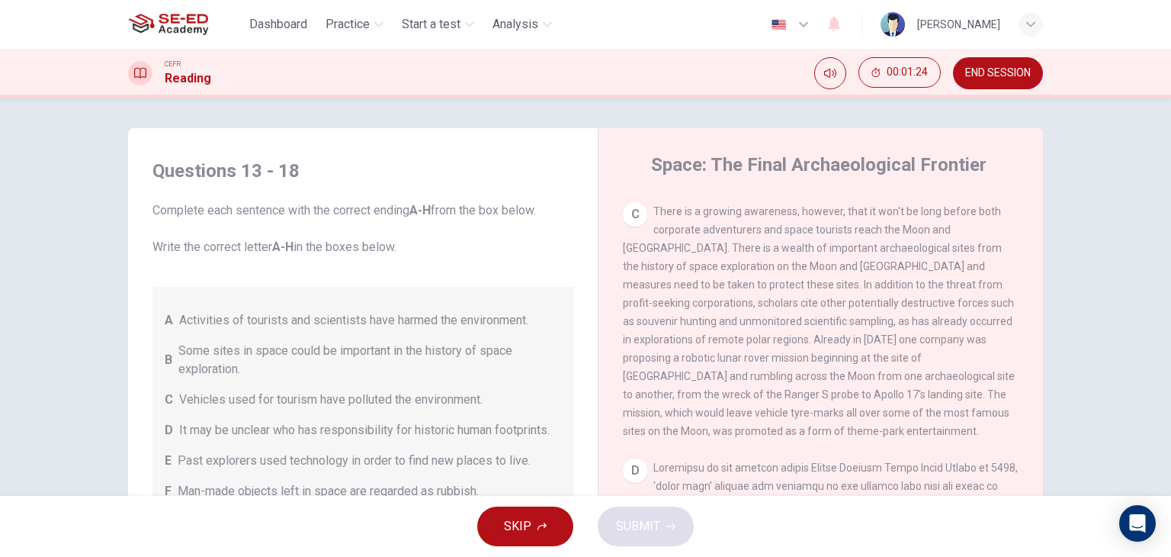
scroll to position [610, 0]
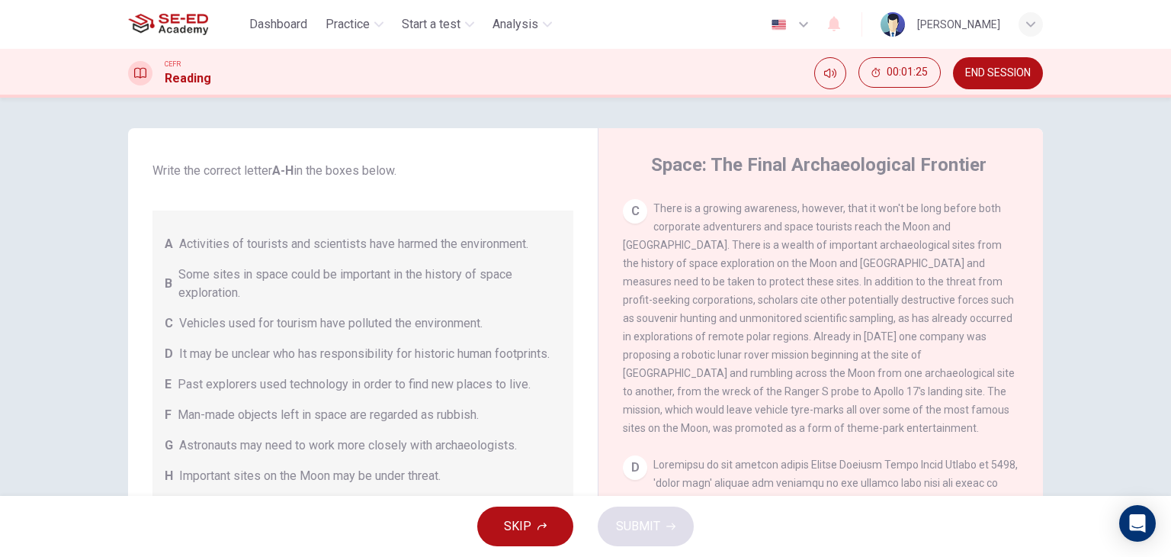
click at [316, 363] on span "It may be unclear who has responsibility for historic human footprints." at bounding box center [364, 354] width 371 height 18
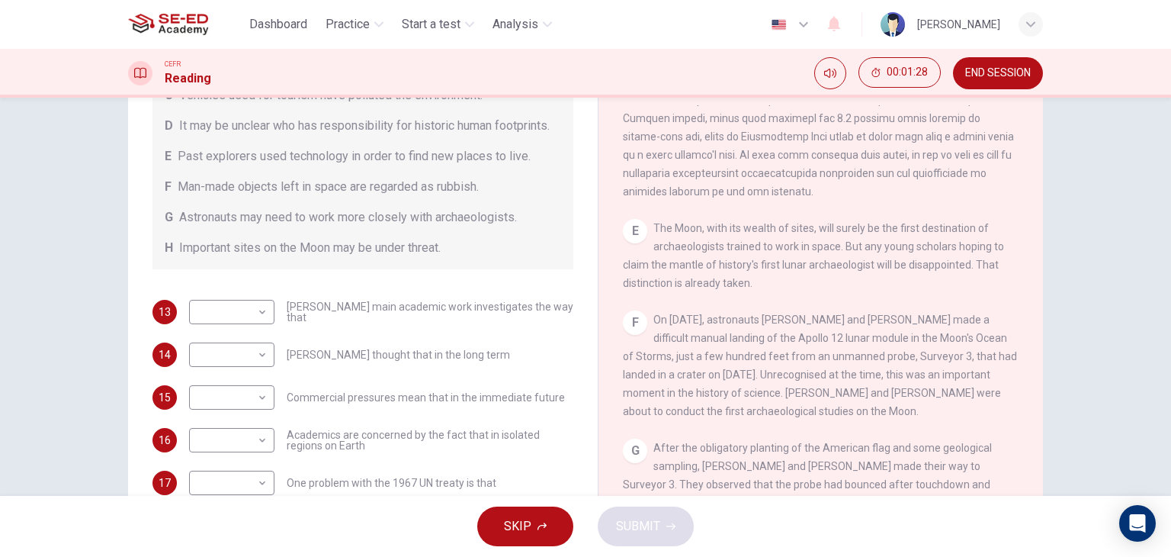
scroll to position [193, 0]
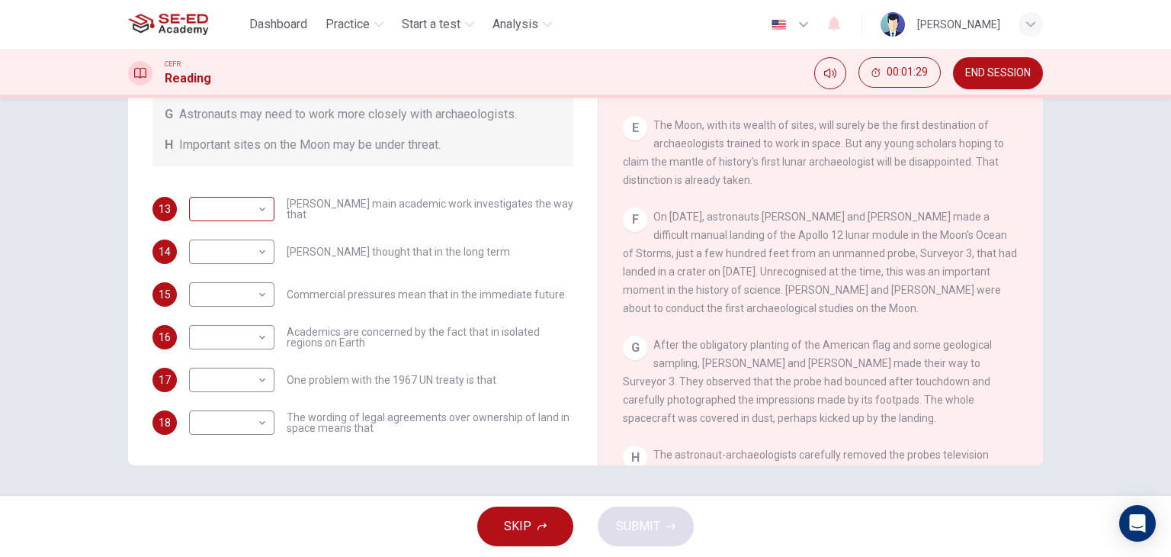
click at [262, 217] on body "This site uses cookies, as explained in our Privacy Policy . If you agree to th…" at bounding box center [585, 278] width 1171 height 557
click at [211, 287] on li "C" at bounding box center [227, 282] width 85 height 24
type input "C"
click at [262, 272] on body "This site uses cookies, as explained in our Privacy Policy . If you agree to th…" at bounding box center [585, 278] width 1171 height 557
click at [232, 336] on li "B" at bounding box center [227, 343] width 85 height 24
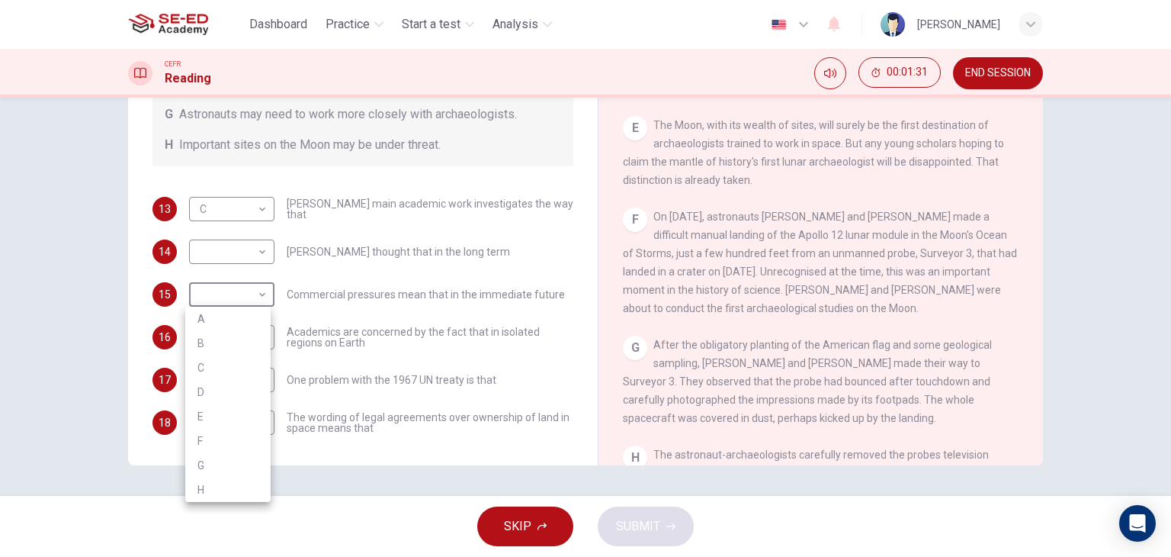
type input "B"
click at [249, 254] on body "This site uses cookies, as explained in our Privacy Policy . If you agree to th…" at bounding box center [585, 278] width 1171 height 557
click at [240, 306] on li "B" at bounding box center [227, 300] width 85 height 24
type input "B"
click at [255, 337] on body "This site uses cookies, as explained in our Privacy Policy . If you agree to th…" at bounding box center [585, 278] width 1171 height 557
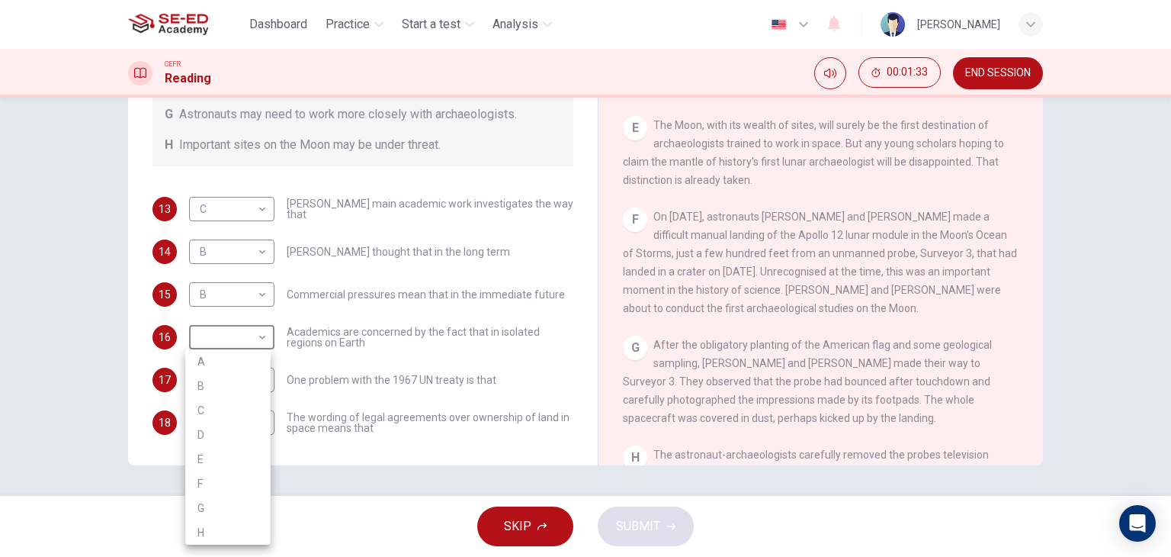
click at [236, 402] on li "C" at bounding box center [227, 410] width 85 height 24
type input "C"
click at [249, 390] on body "This site uses cookies, as explained in our Privacy Policy . If you agree to th…" at bounding box center [585, 278] width 1171 height 557
click at [236, 441] on li "D" at bounding box center [227, 434] width 85 height 24
type input "D"
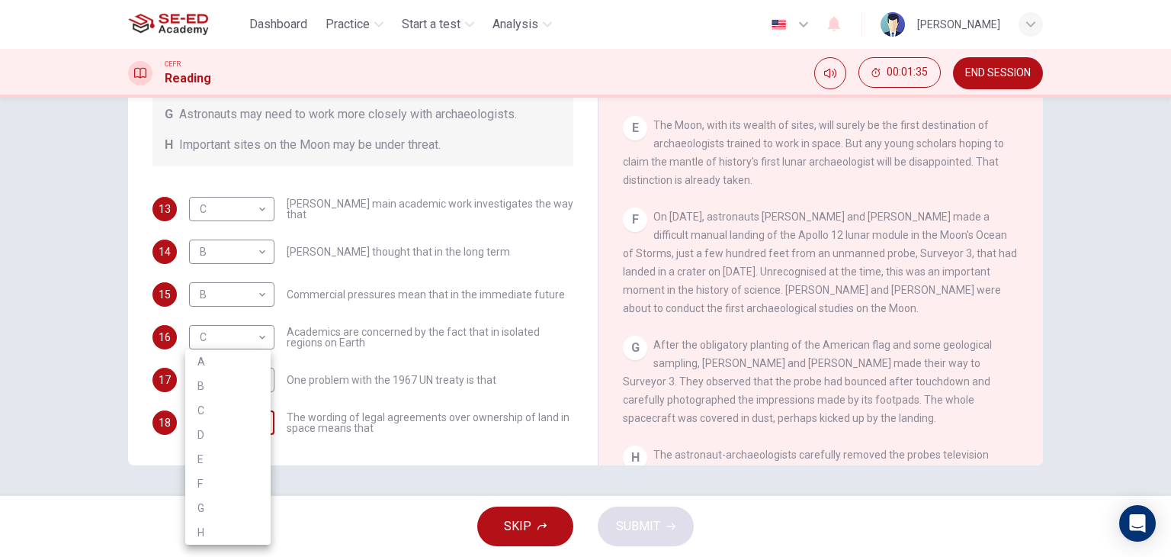
click at [239, 425] on body "This site uses cookies, as explained in our Privacy Policy . If you agree to th…" at bounding box center [585, 278] width 1171 height 557
click at [217, 479] on li "F" at bounding box center [227, 483] width 85 height 24
type input "F"
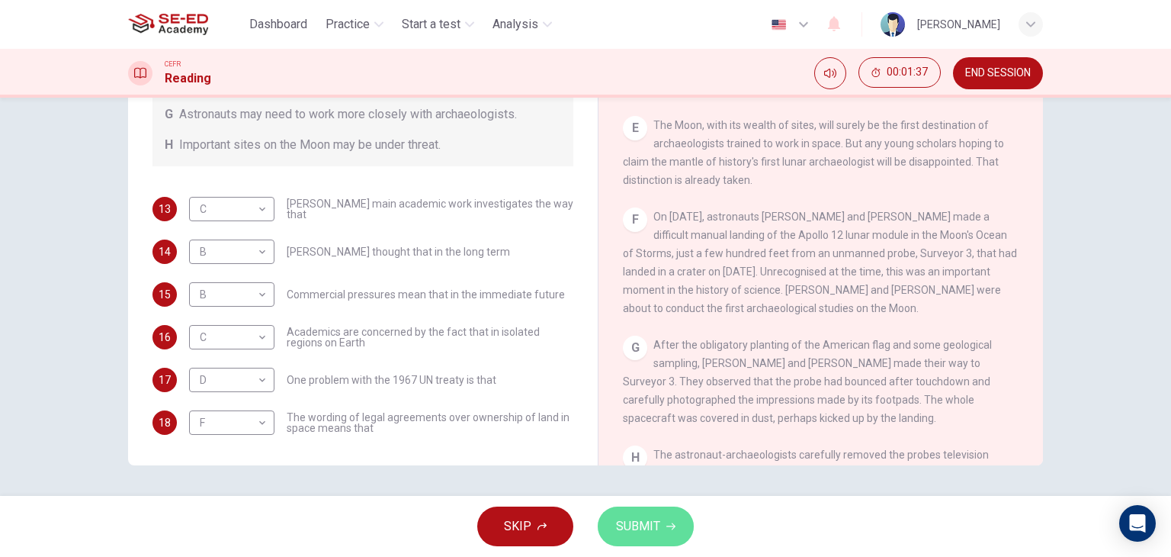
click at [644, 528] on span "SUBMIT" at bounding box center [638, 525] width 44 height 21
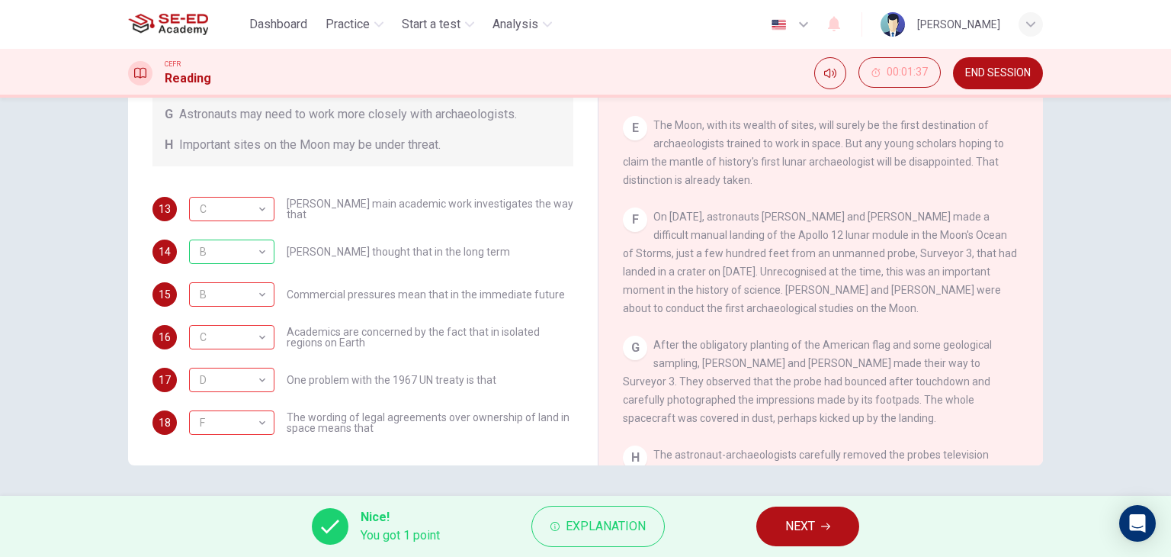
click at [820, 514] on button "NEXT" at bounding box center [807, 526] width 103 height 40
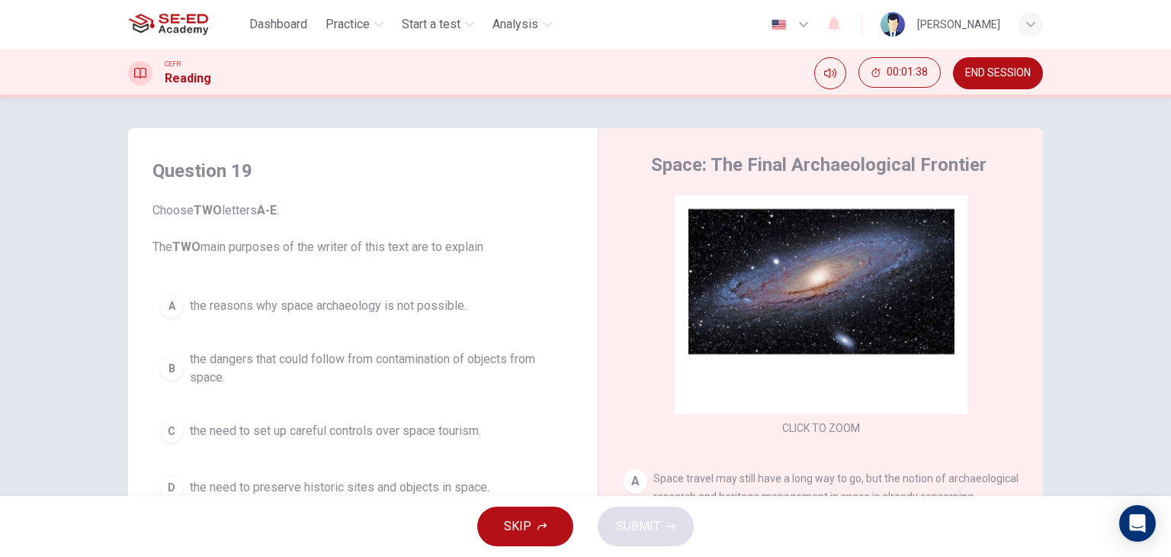
scroll to position [76, 0]
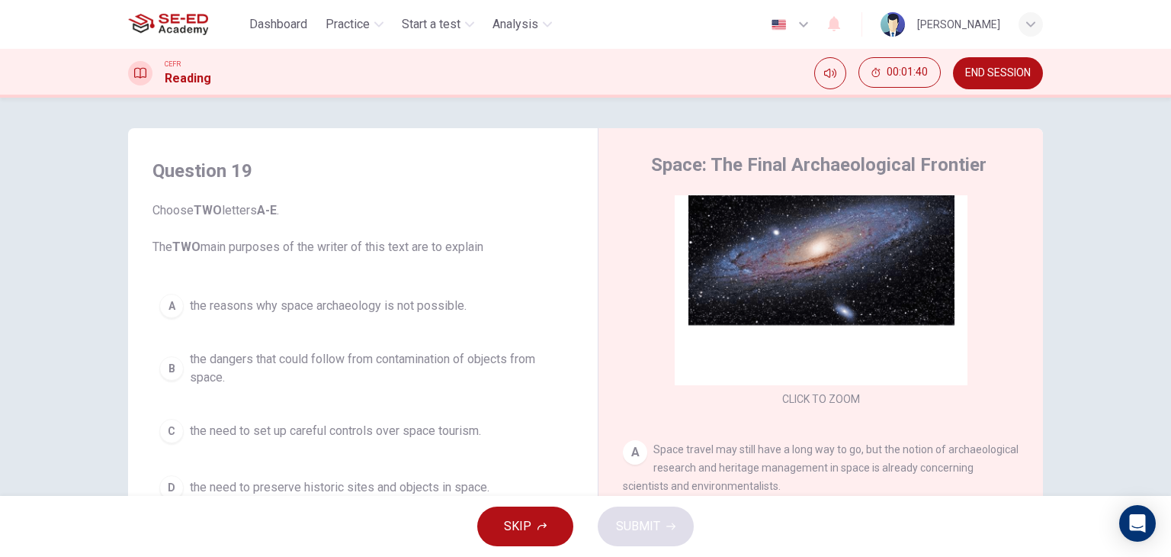
click at [451, 345] on button "B the dangers that could follow from contamination of objects from space." at bounding box center [362, 368] width 421 height 50
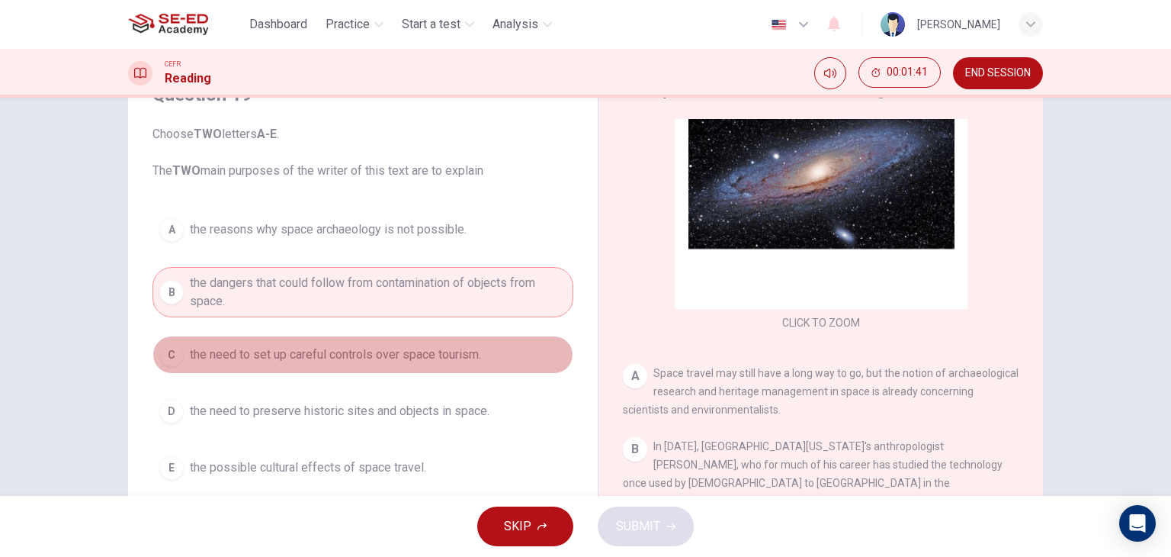
click at [467, 371] on button "C the need to set up careful controls over space tourism." at bounding box center [362, 354] width 421 height 38
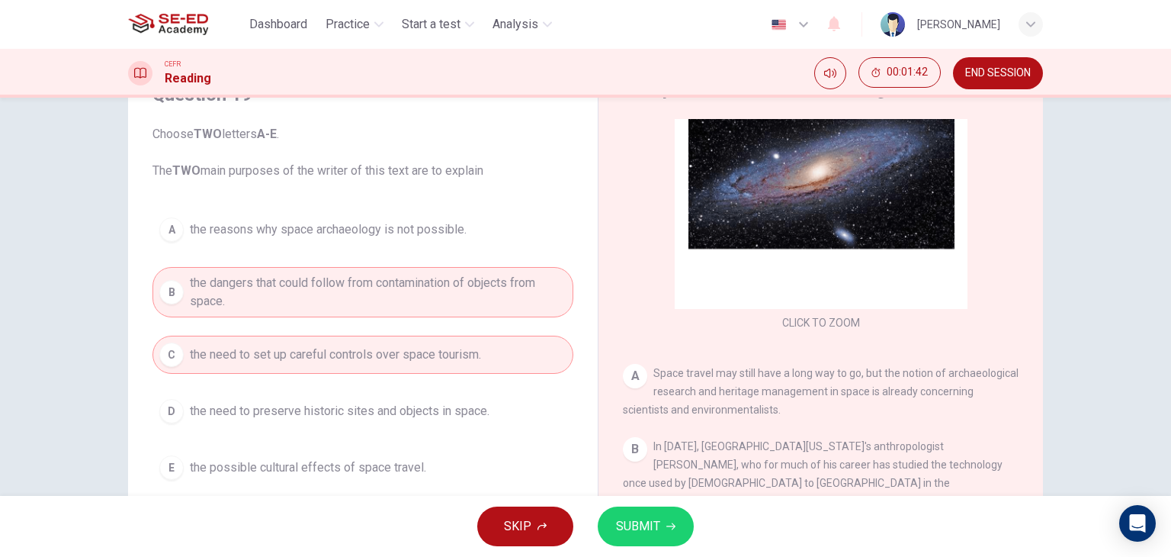
click at [639, 523] on span "SUBMIT" at bounding box center [638, 525] width 44 height 21
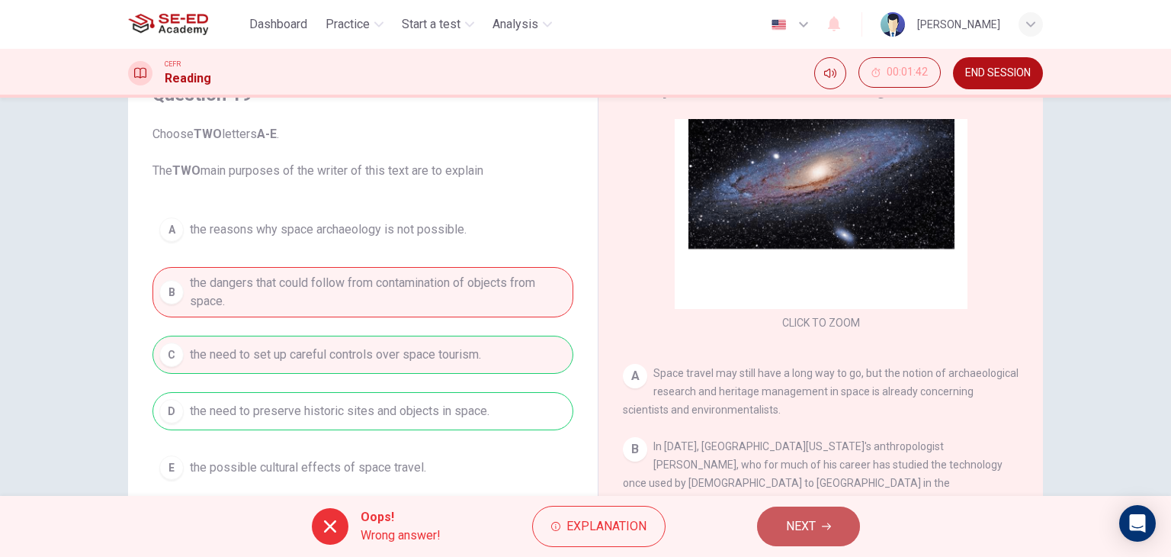
click at [801, 528] on span "NEXT" at bounding box center [801, 525] width 30 height 21
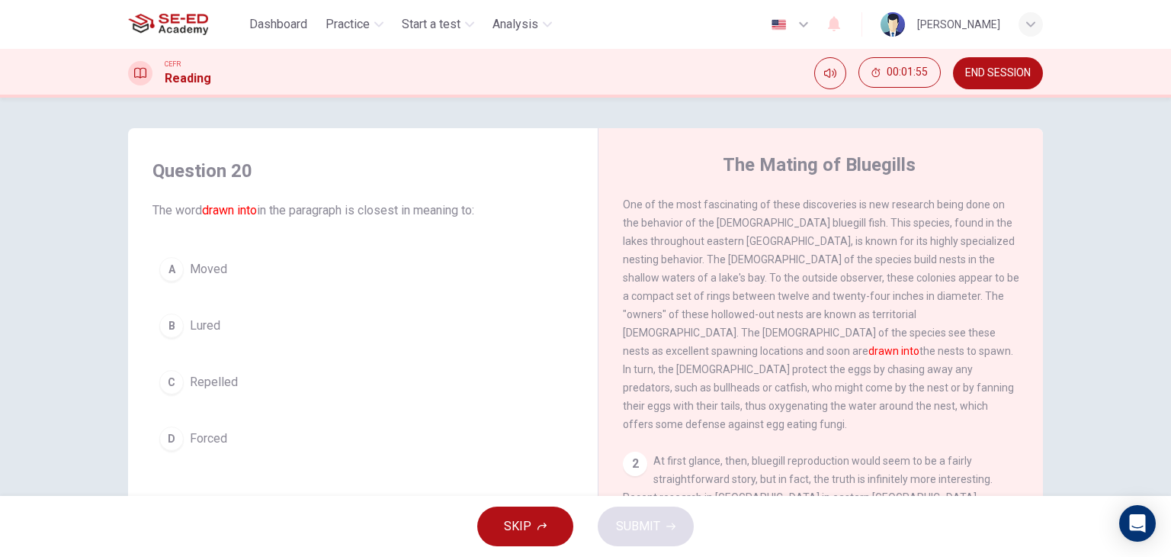
scroll to position [0, 0]
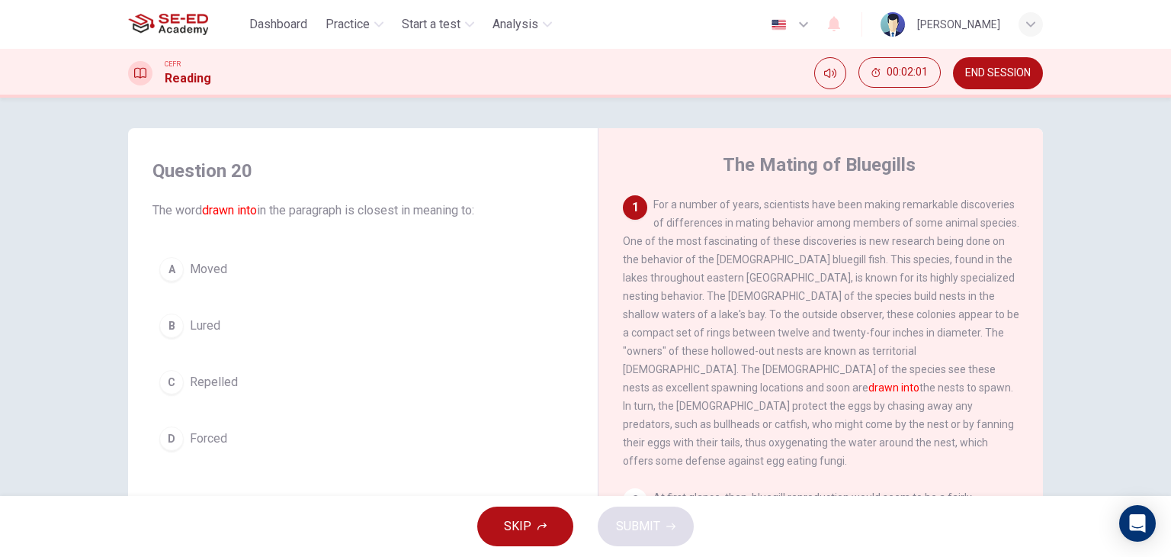
click at [175, 277] on div "A" at bounding box center [171, 269] width 24 height 24
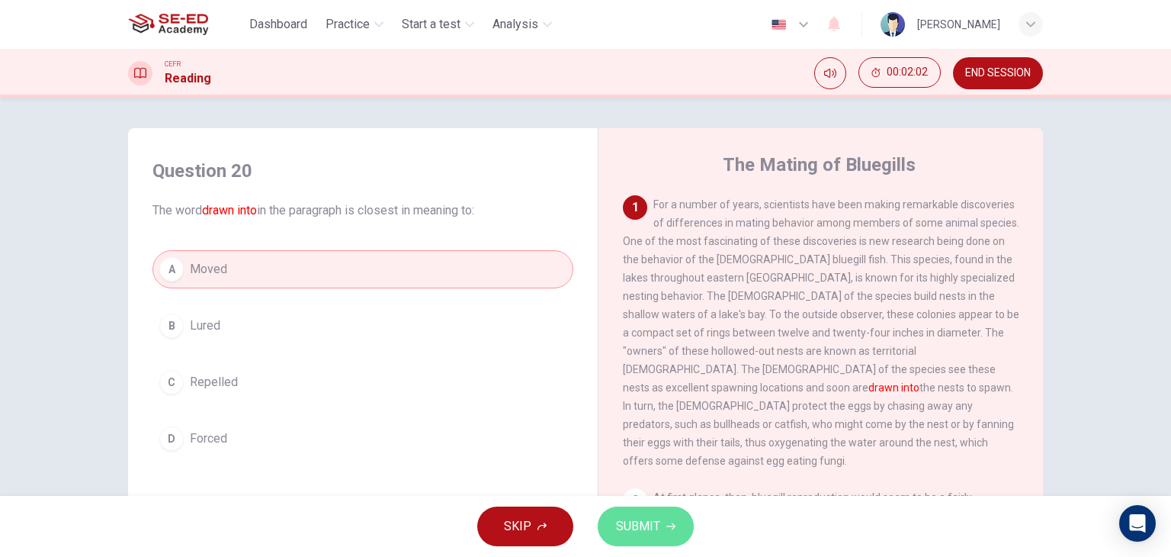
click at [626, 510] on button "SUBMIT" at bounding box center [646, 526] width 96 height 40
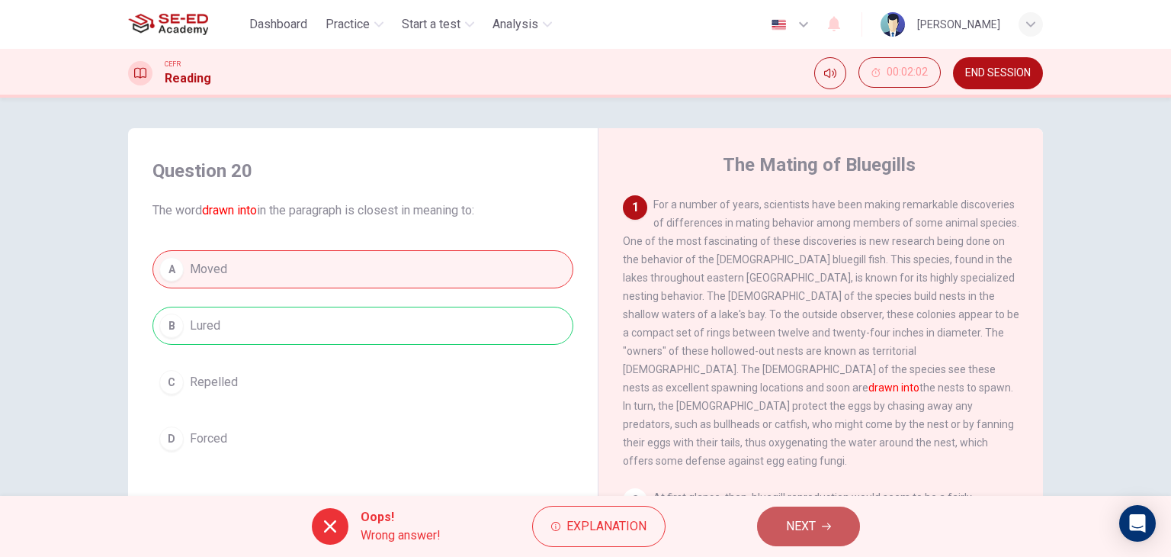
click at [817, 525] on button "NEXT" at bounding box center [808, 526] width 103 height 40
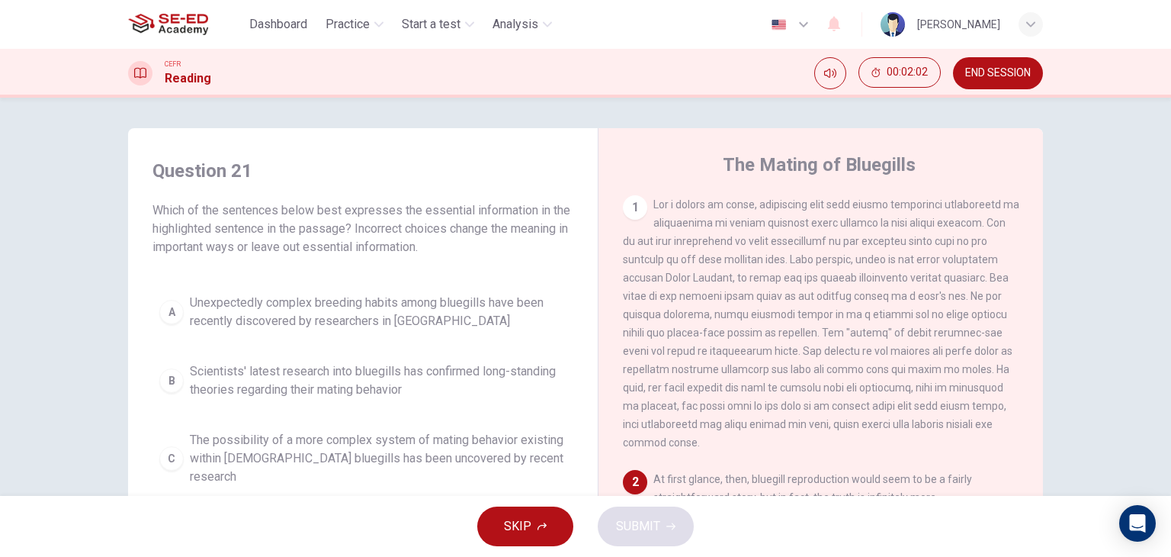
click at [422, 390] on span "Scientists' latest research into bluegills has confirmed long-standing theories…" at bounding box center [378, 380] width 377 height 37
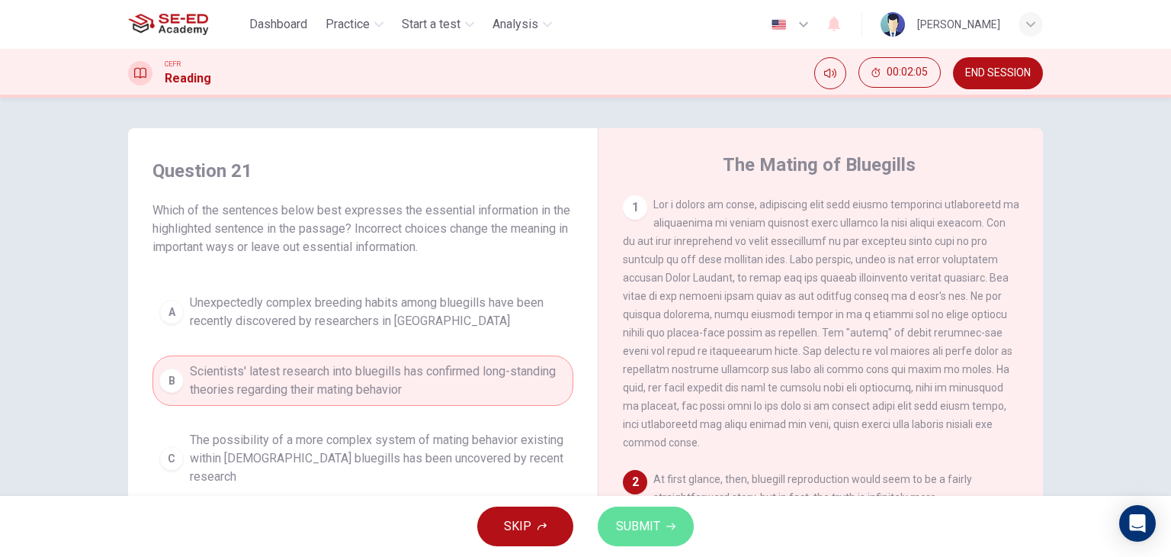
click at [645, 515] on span "SUBMIT" at bounding box center [638, 525] width 44 height 21
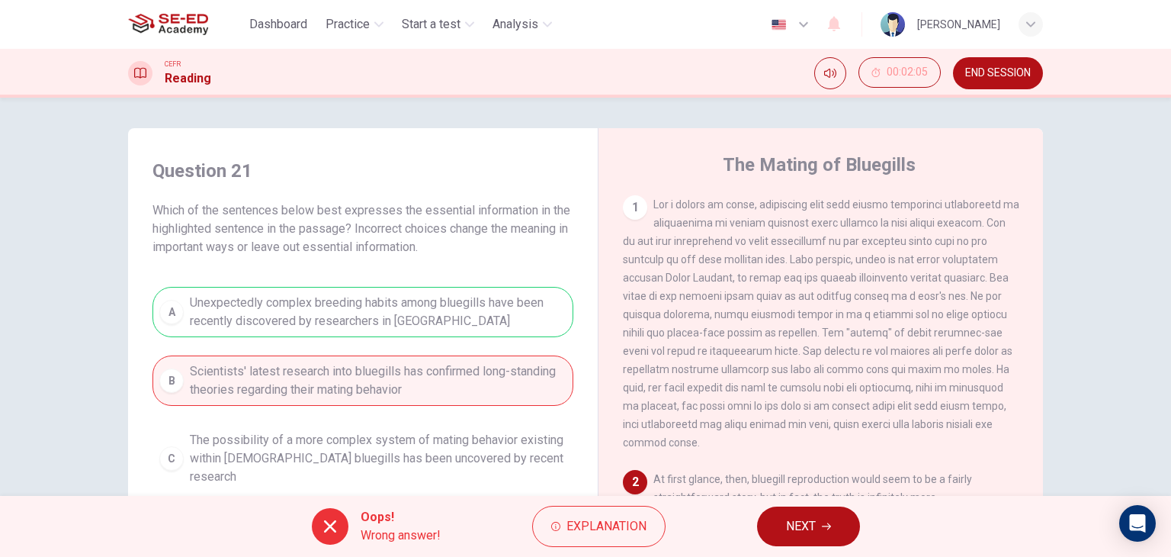
click at [374, 321] on div "A Unexpectedly complex breeding habits among bluegills have been recently disco…" at bounding box center [362, 433] width 421 height 293
drag, startPoint x: 802, startPoint y: 516, endPoint x: 795, endPoint y: 511, distance: 8.7
click at [802, 516] on span "NEXT" at bounding box center [801, 525] width 30 height 21
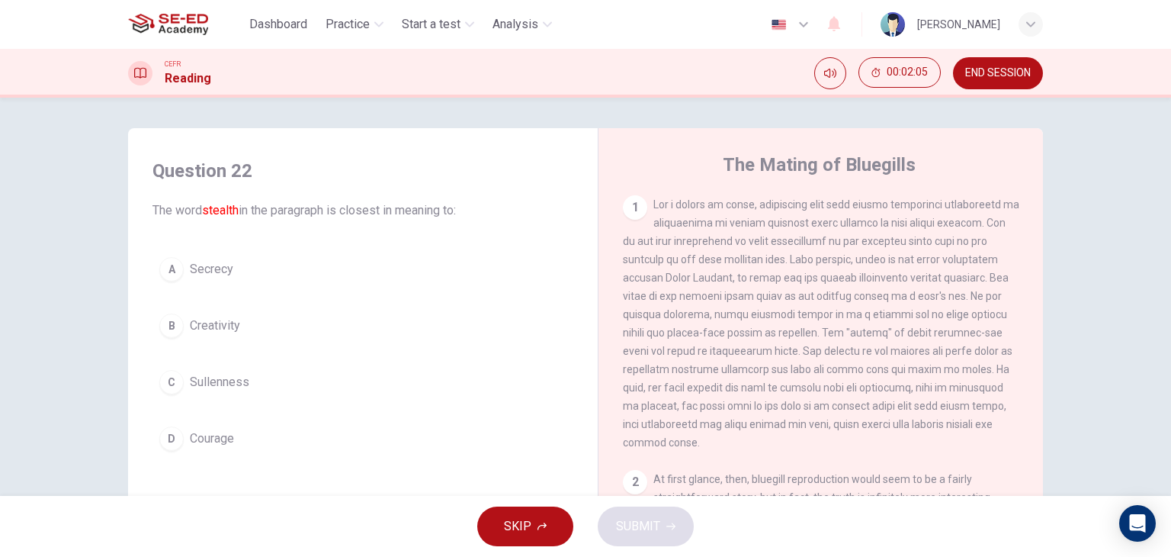
click at [199, 347] on div "A Secrecy B Creativity C Sullenness D Courage" at bounding box center [362, 353] width 421 height 207
click at [201, 329] on span "Creativity" at bounding box center [215, 325] width 50 height 18
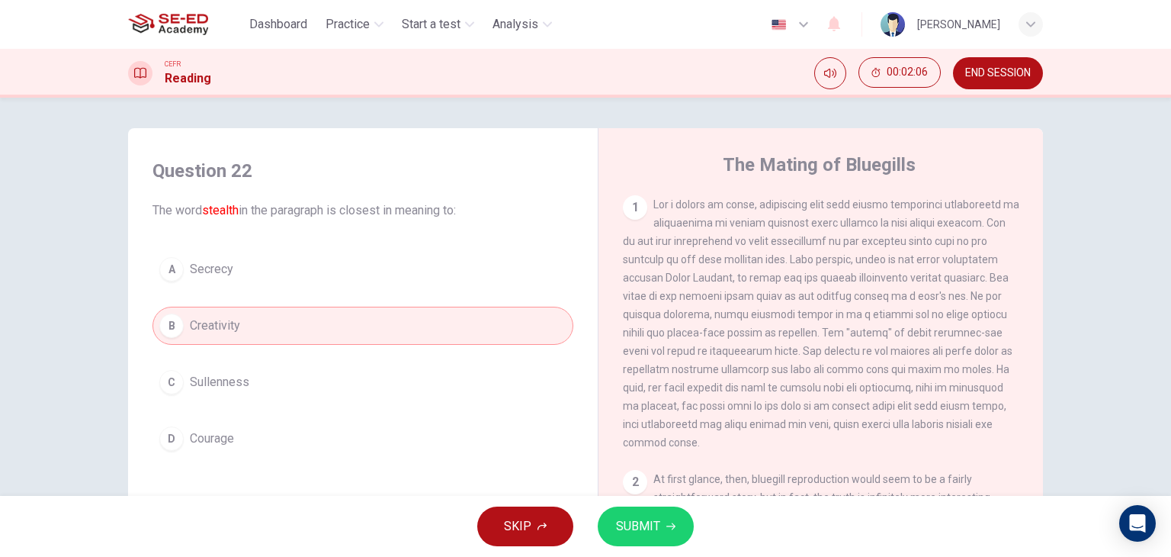
click at [671, 525] on icon "button" at bounding box center [670, 526] width 9 height 9
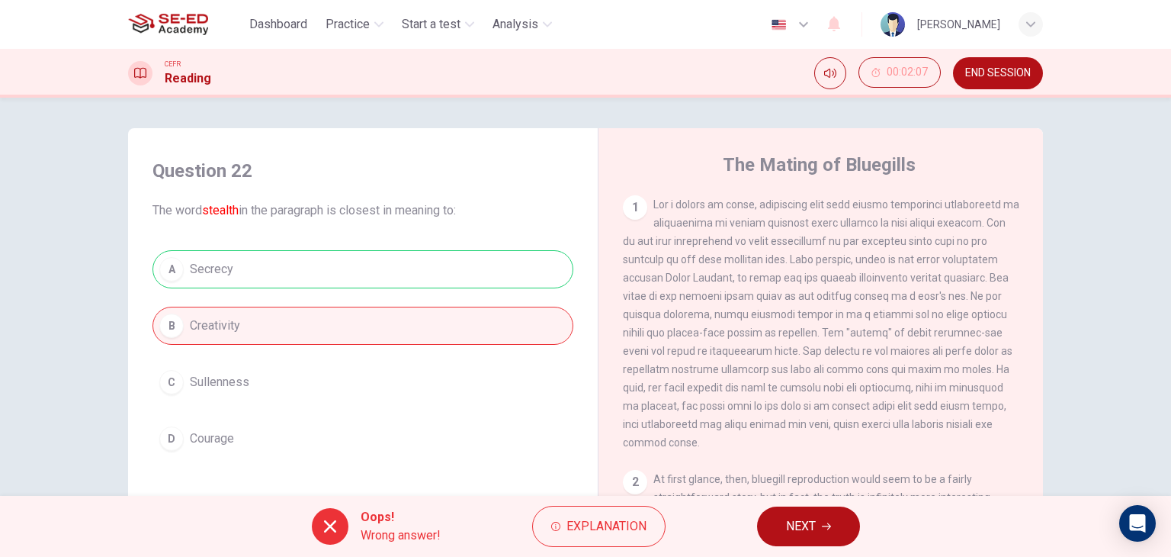
click at [223, 372] on div "A Secrecy B Creativity C Sullenness D Courage" at bounding box center [362, 353] width 421 height 207
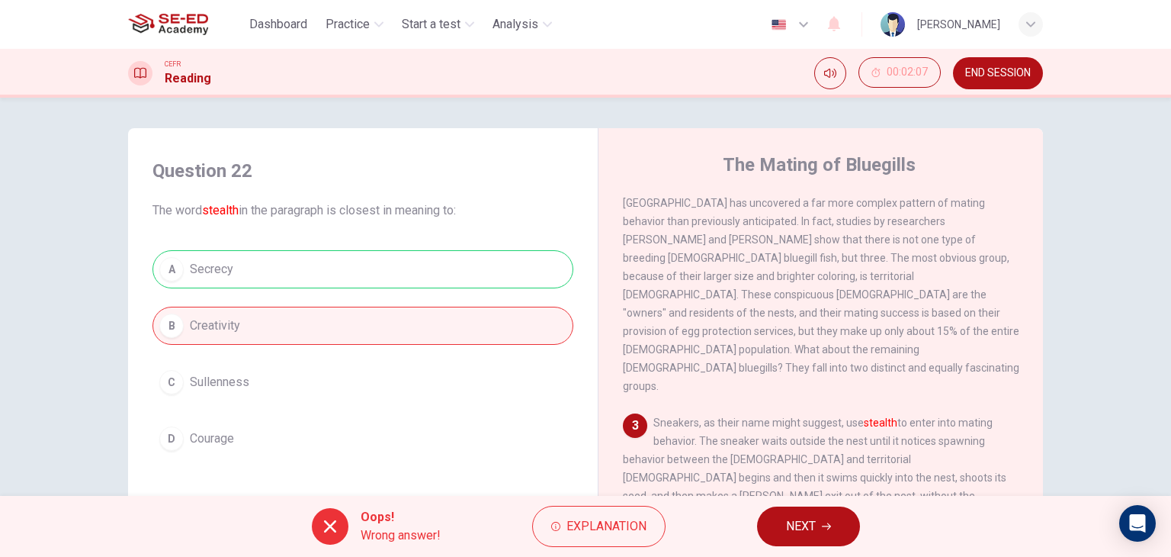
scroll to position [305, 0]
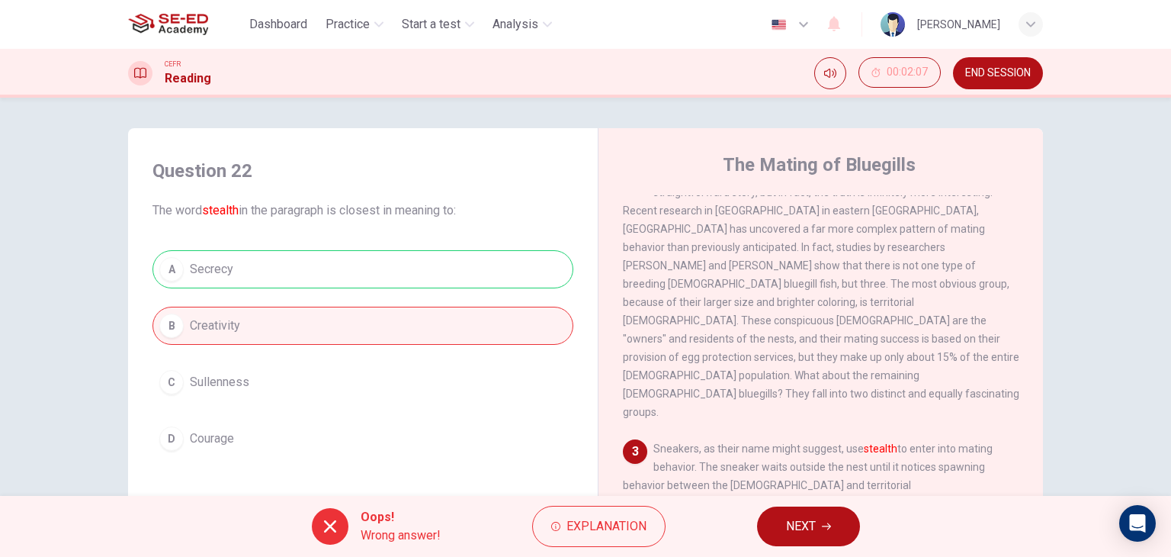
click at [836, 522] on button "NEXT" at bounding box center [808, 526] width 103 height 40
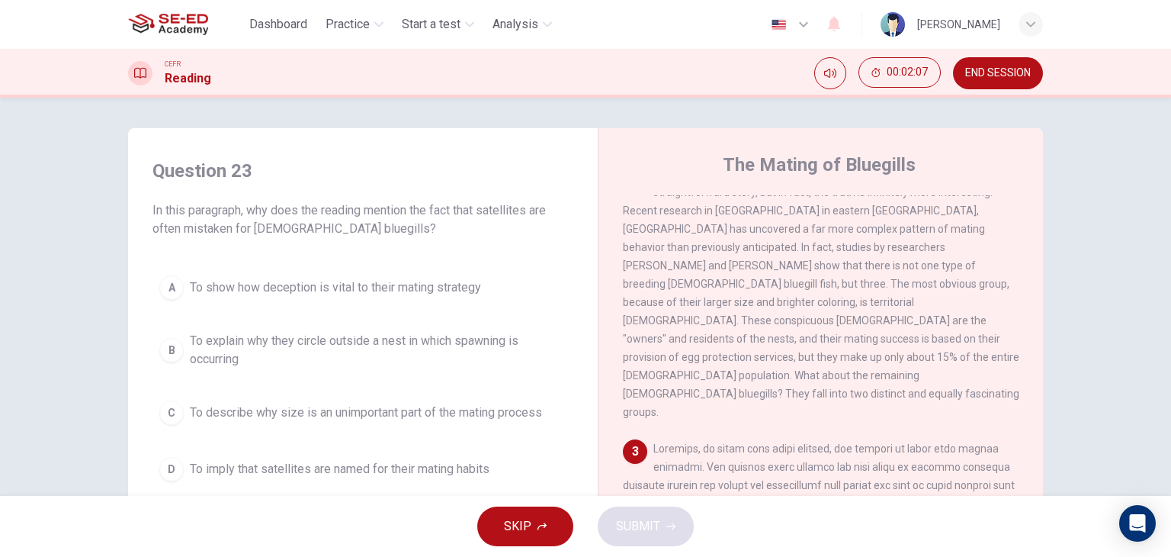
click at [362, 309] on div "A To show how deception is vital to their mating strategy B To explain why they…" at bounding box center [362, 378] width 421 height 220
click at [372, 336] on span "To explain why they circle outside a nest in which spawning is occurring" at bounding box center [378, 350] width 377 height 37
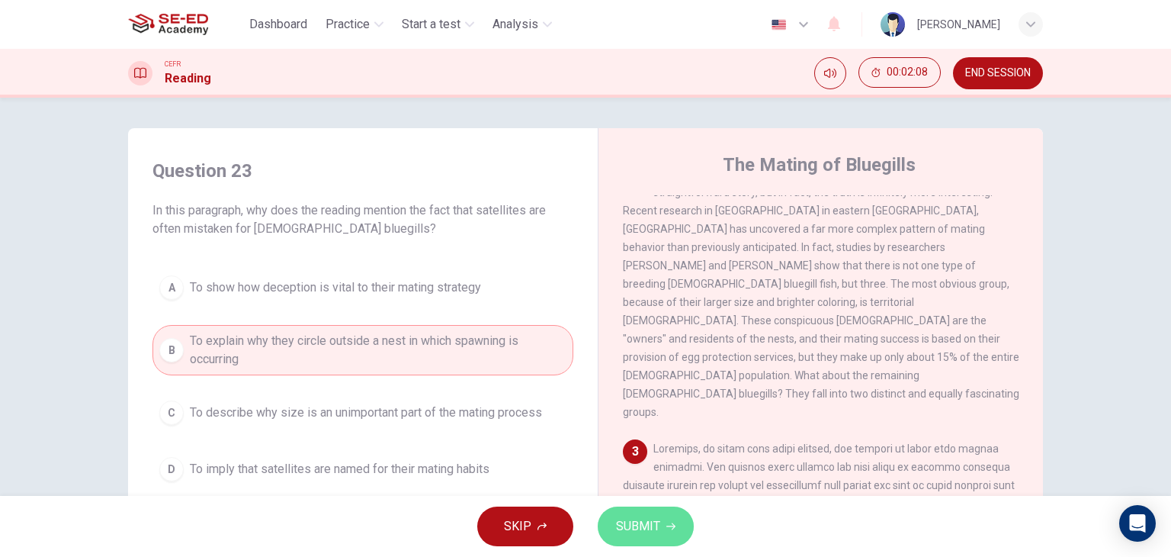
click at [643, 509] on button "SUBMIT" at bounding box center [646, 526] width 96 height 40
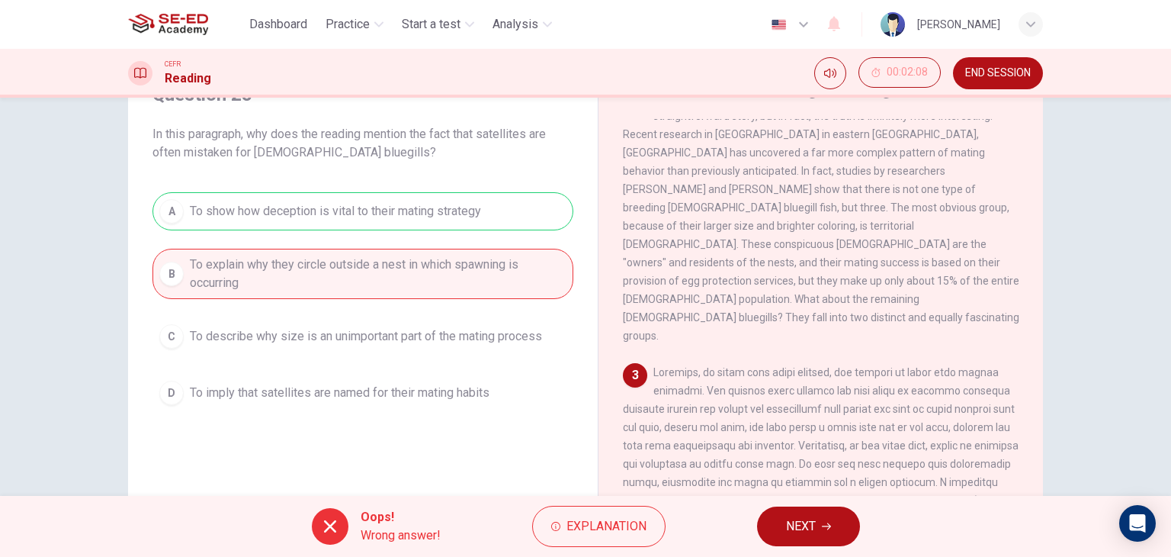
scroll to position [0, 0]
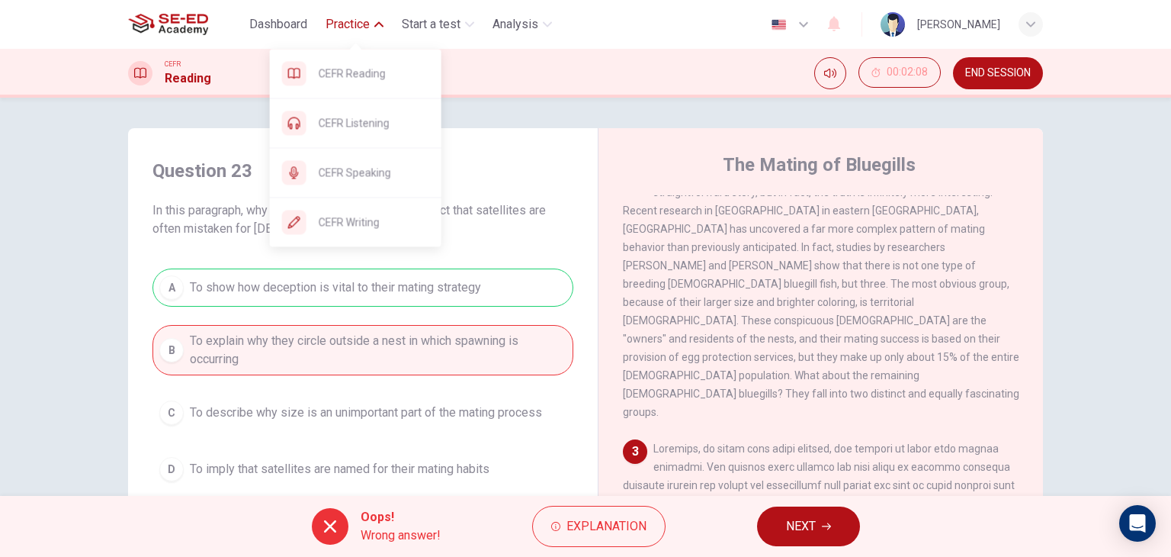
click at [337, 26] on span "Practice" at bounding box center [348, 24] width 44 height 18
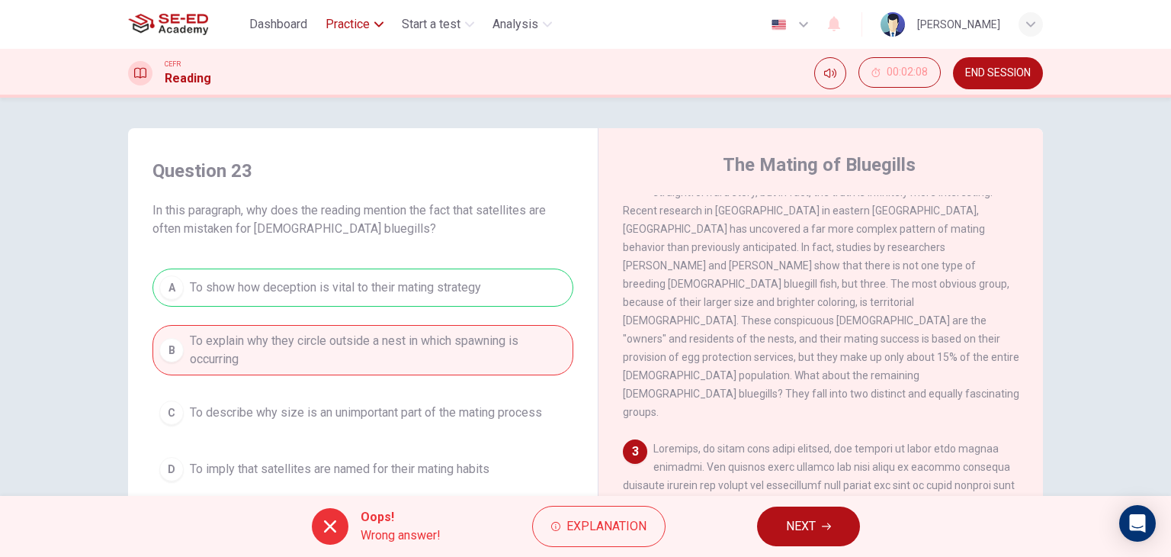
click at [349, 25] on span "Practice" at bounding box center [348, 24] width 44 height 18
drag, startPoint x: 979, startPoint y: 82, endPoint x: 656, endPoint y: 95, distance: 323.6
click at [981, 80] on button "END SESSION" at bounding box center [998, 73] width 90 height 32
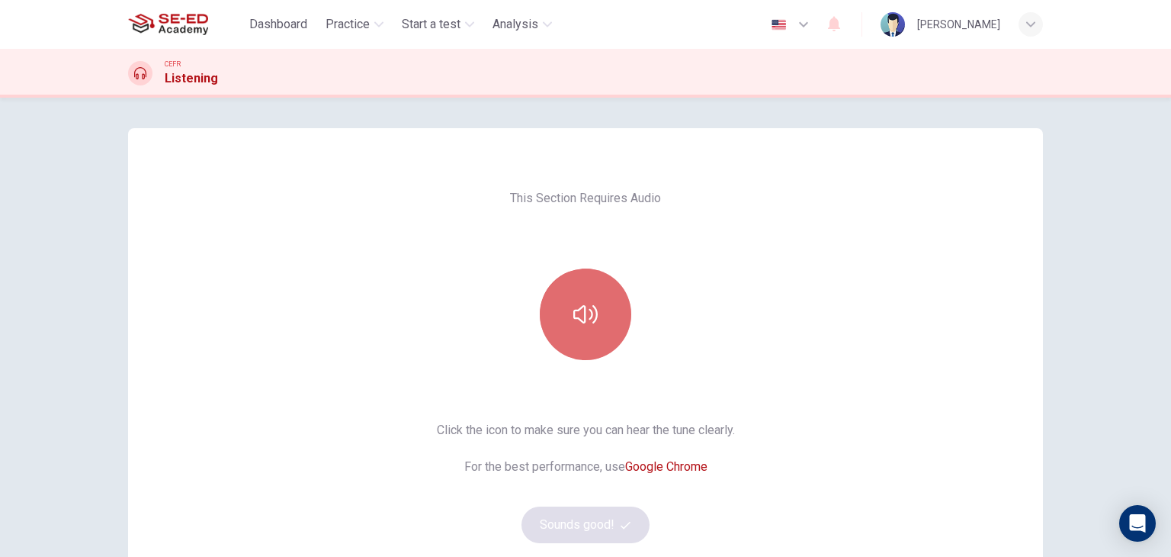
click at [575, 323] on icon "button" at bounding box center [585, 314] width 24 height 24
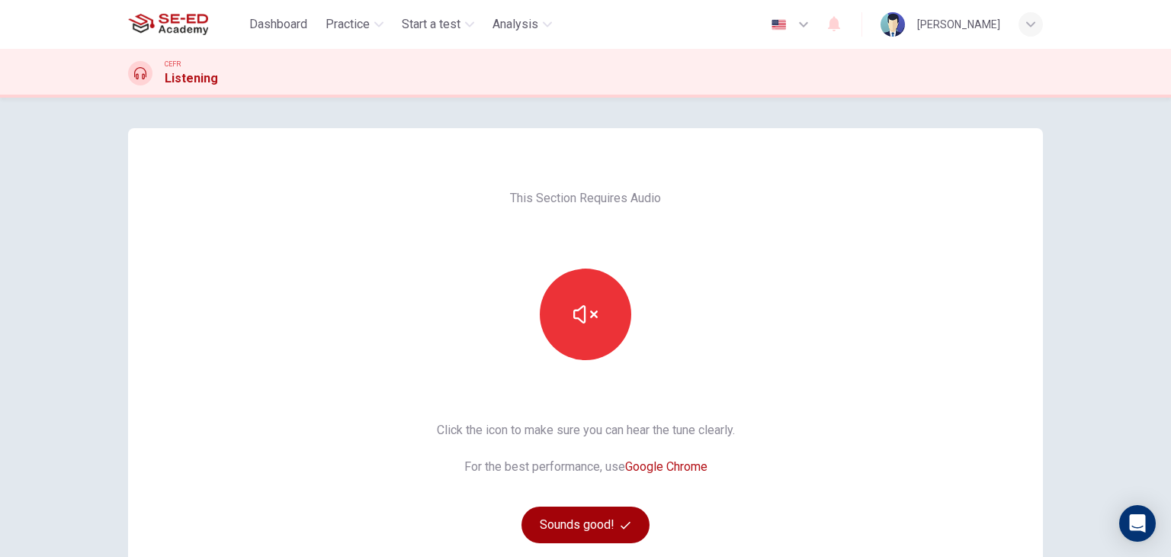
click at [607, 525] on button "Sounds good!" at bounding box center [586, 524] width 128 height 37
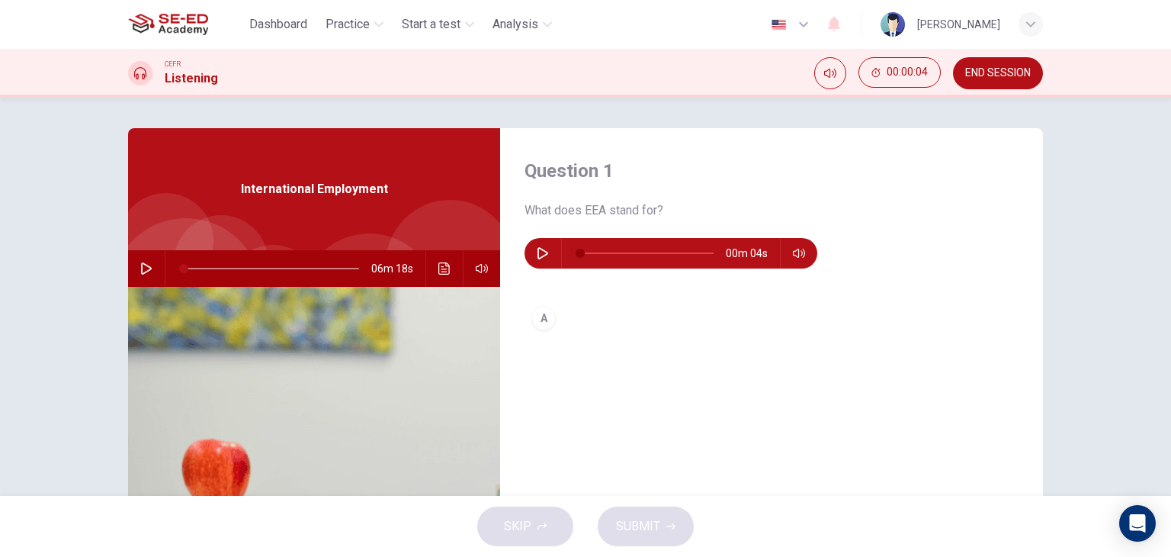
click at [143, 265] on icon "button" at bounding box center [146, 268] width 11 height 12
click at [538, 251] on icon "button" at bounding box center [543, 253] width 11 height 12
type input "1"
type input "21"
type input "1"
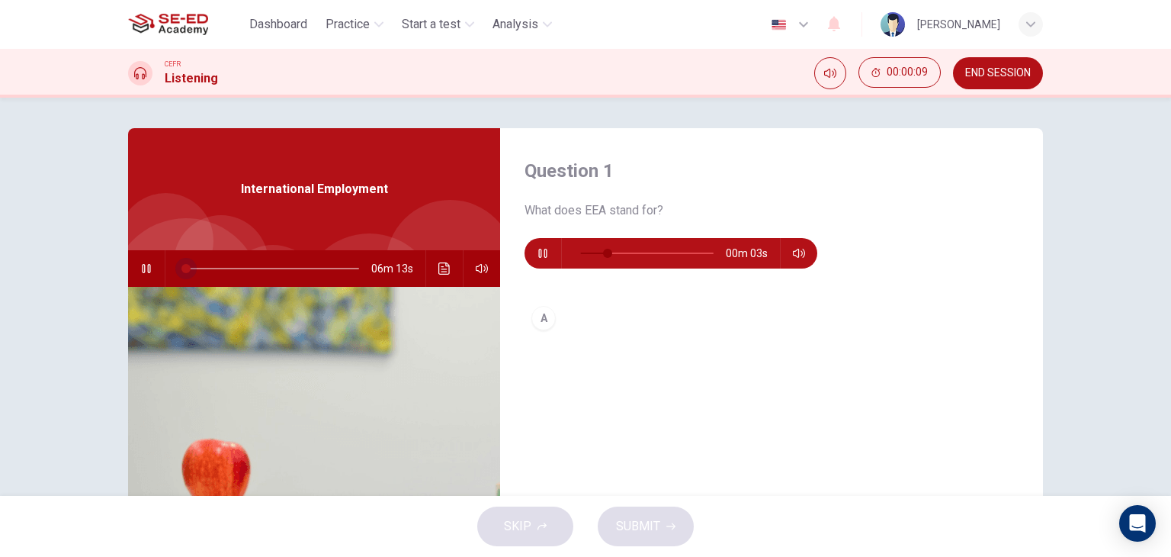
type input "42"
type input "2"
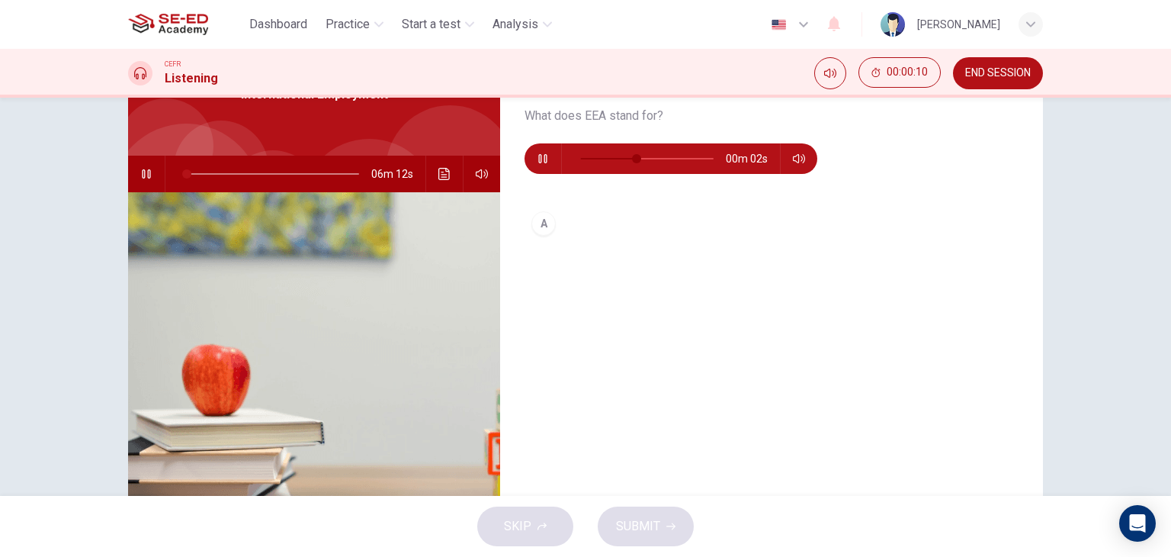
type input "64"
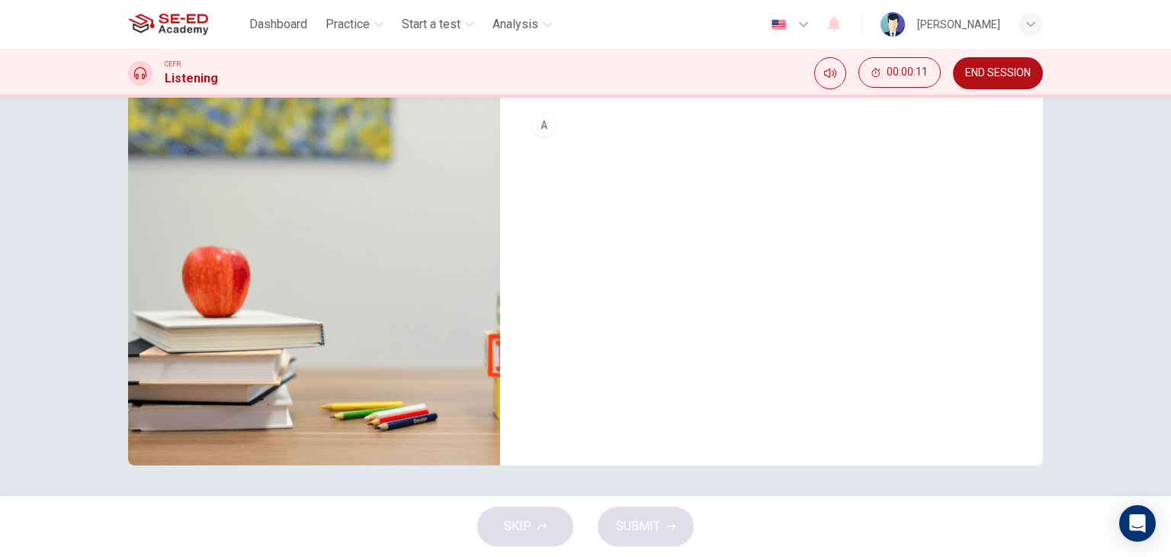
type input "2"
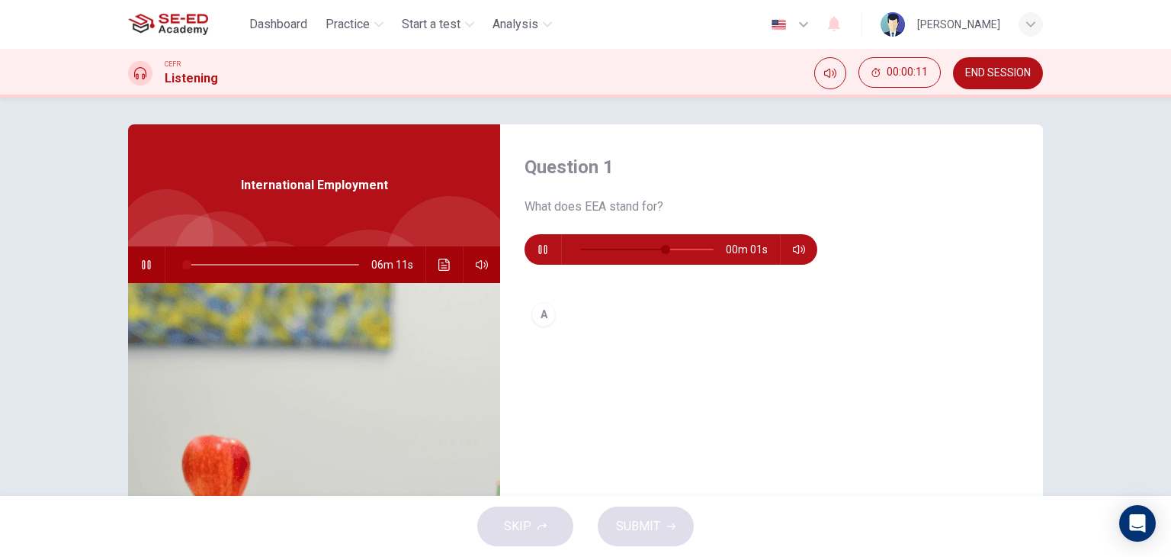
type input "86"
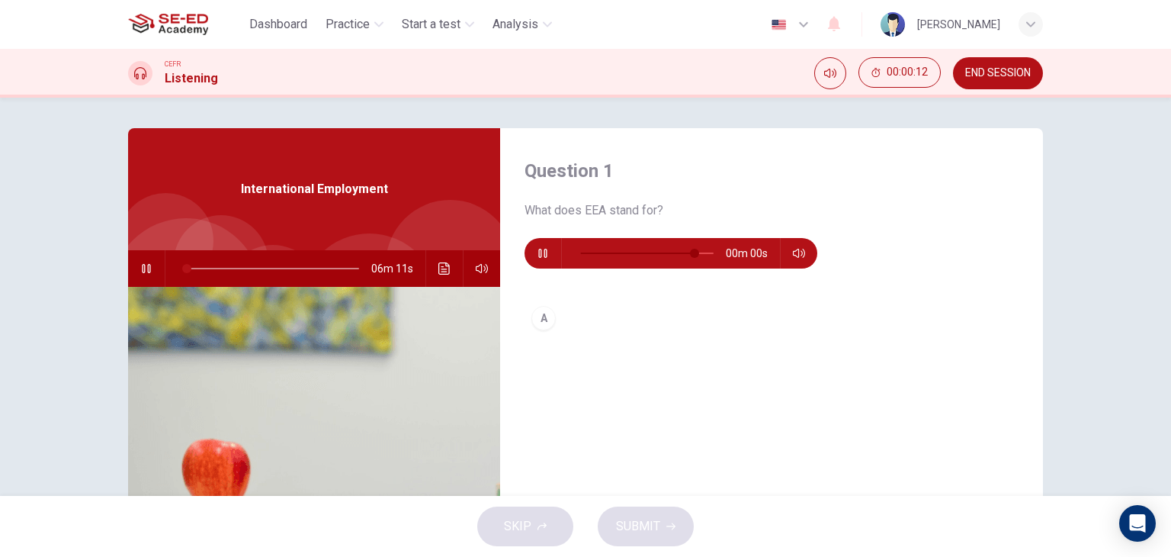
type input "2"
type input "0"
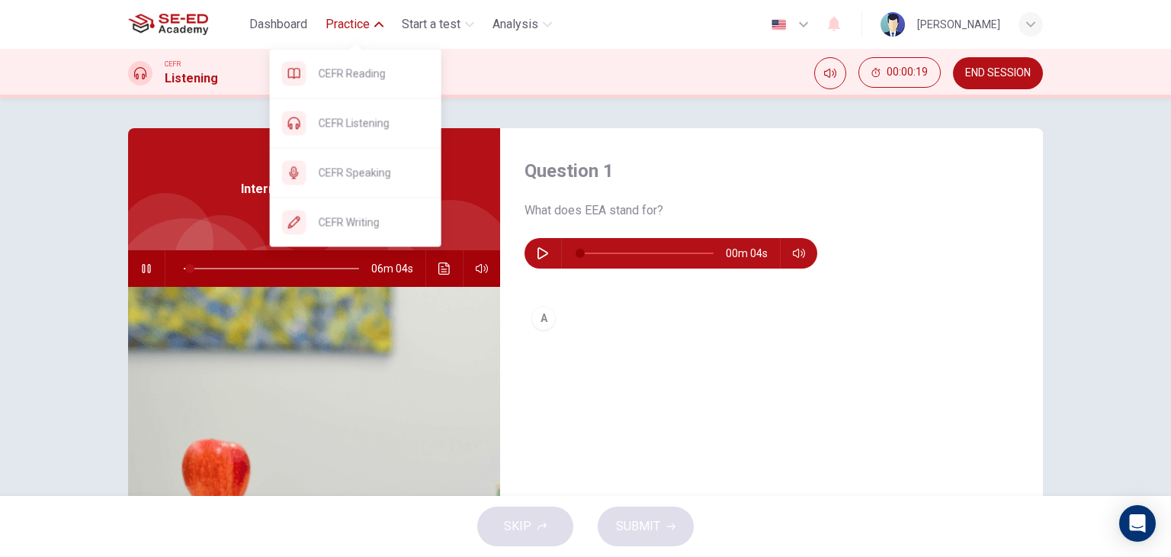
click at [352, 19] on span "Practice" at bounding box center [348, 24] width 44 height 18
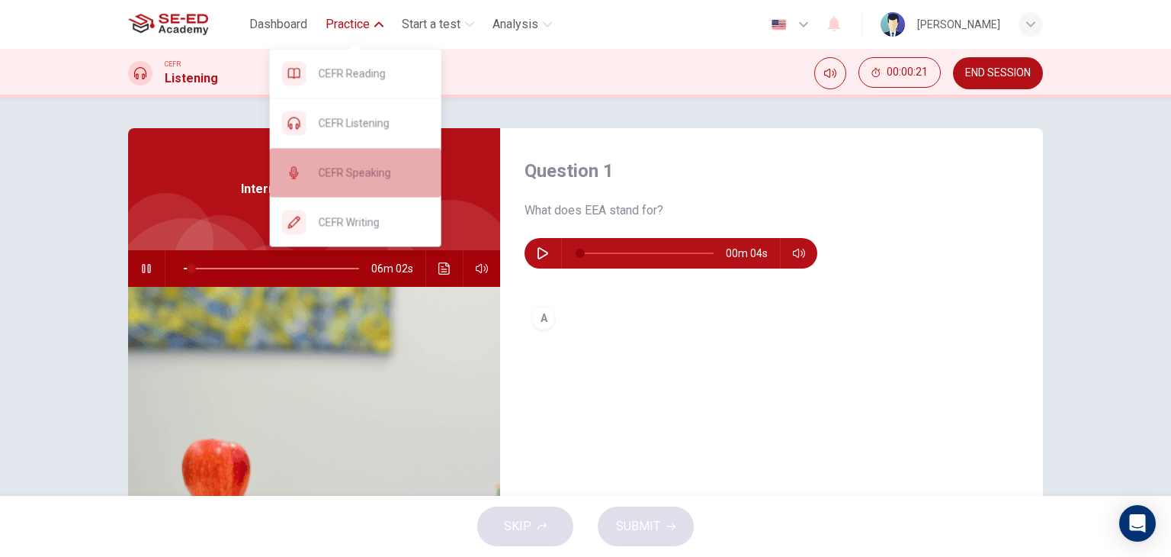
click at [374, 181] on span "CEFR Speaking" at bounding box center [374, 172] width 111 height 18
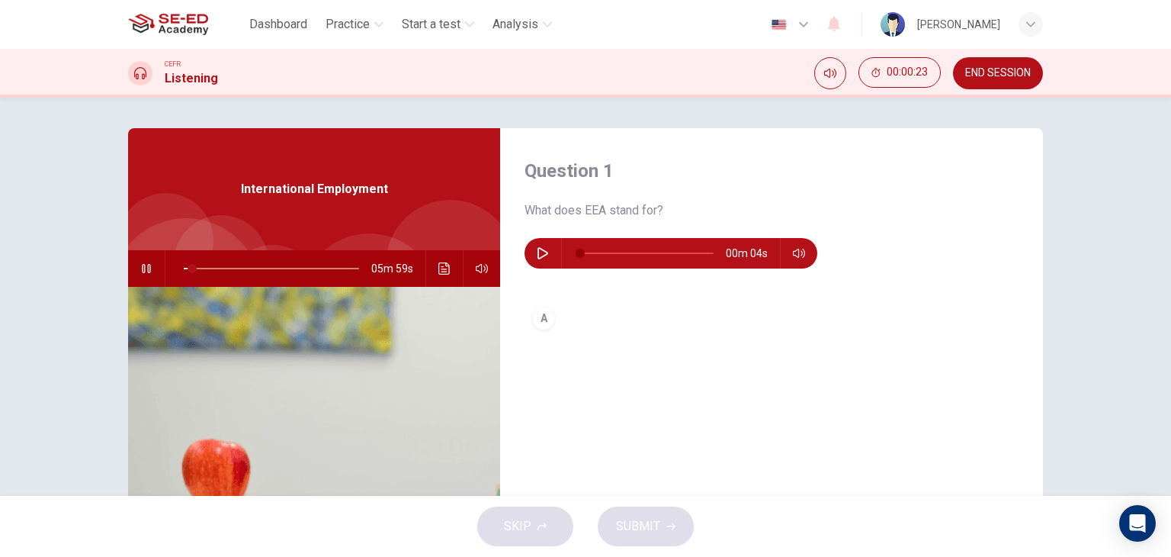
type input "5"
click at [985, 71] on span "END SESSION" at bounding box center [998, 73] width 66 height 12
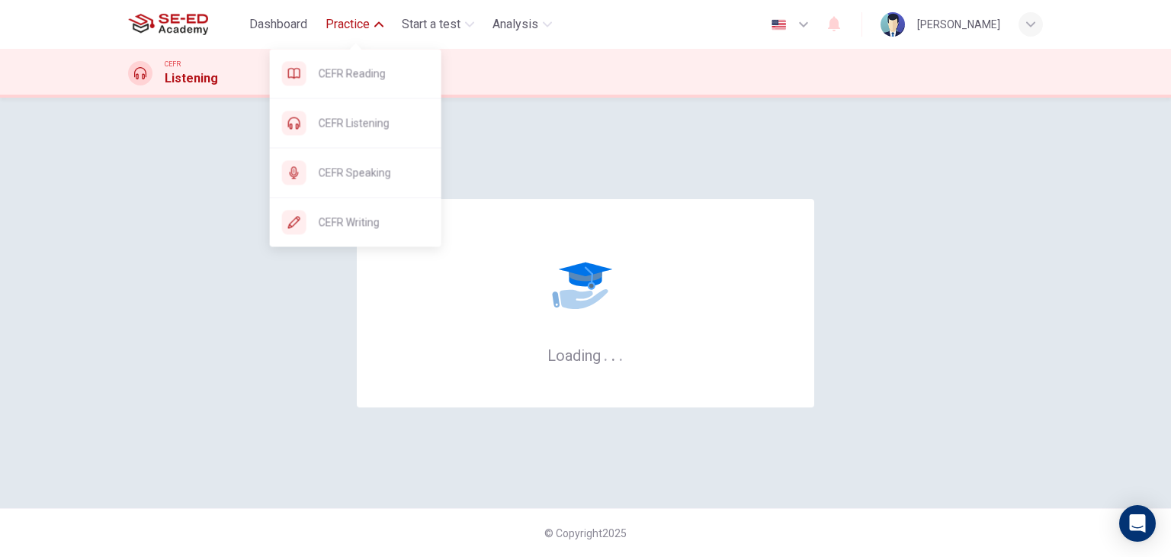
click at [329, 22] on span "Practice" at bounding box center [348, 24] width 44 height 18
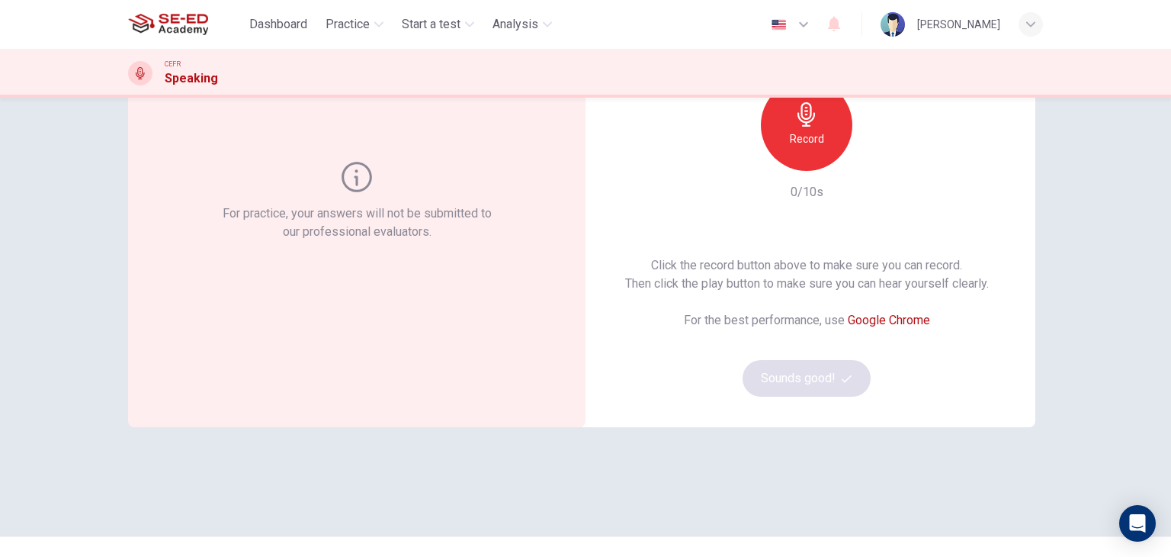
scroll to position [76, 0]
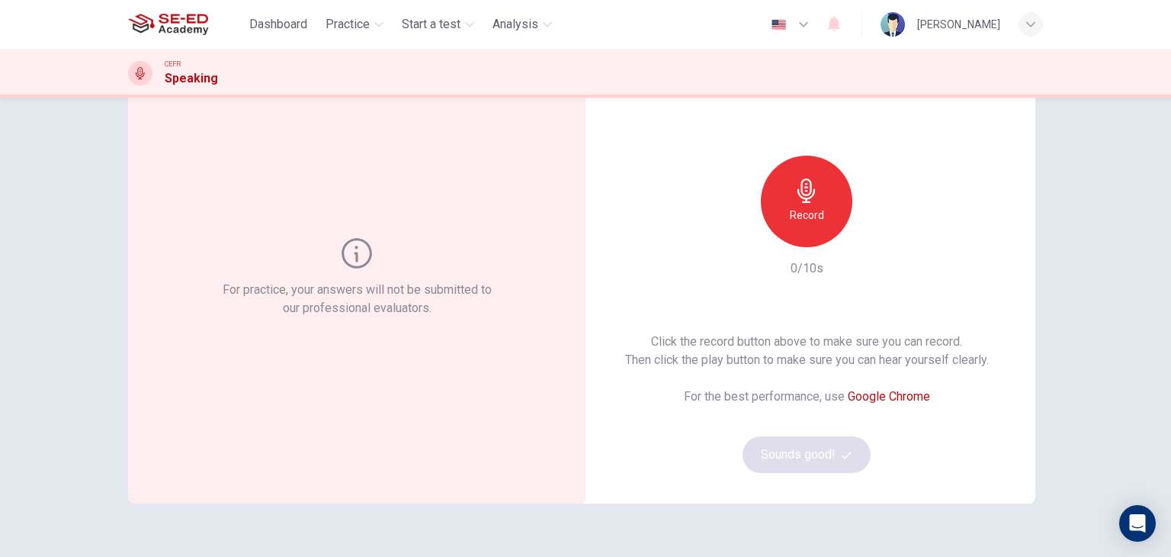
click at [811, 224] on div "Record" at bounding box center [806, 201] width 91 height 91
click at [811, 221] on h6 "Stop" at bounding box center [806, 215] width 23 height 18
click at [814, 443] on button "Sounds good!" at bounding box center [807, 454] width 128 height 37
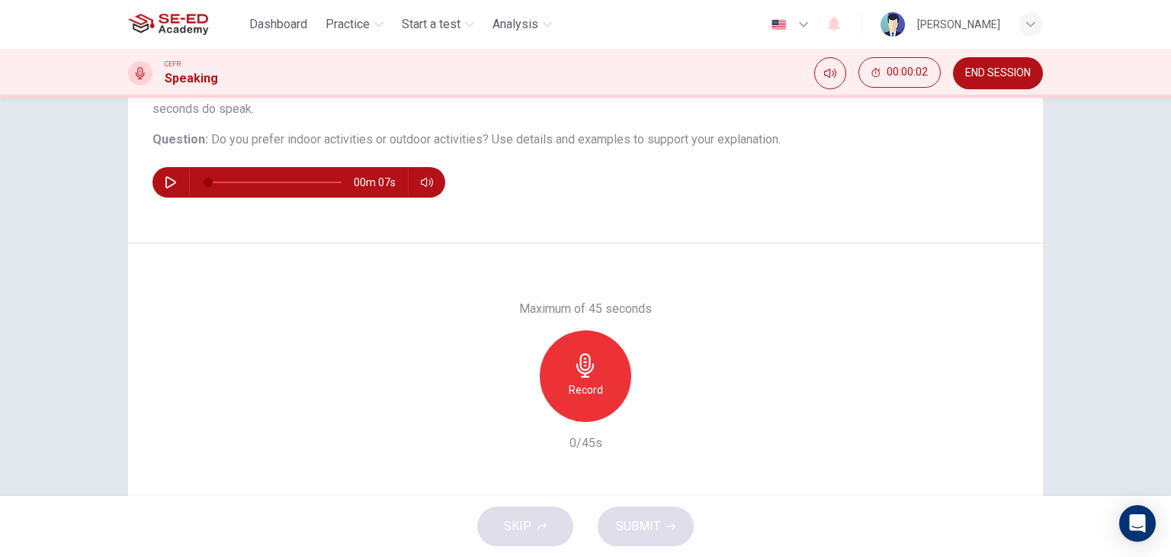
scroll to position [117, 0]
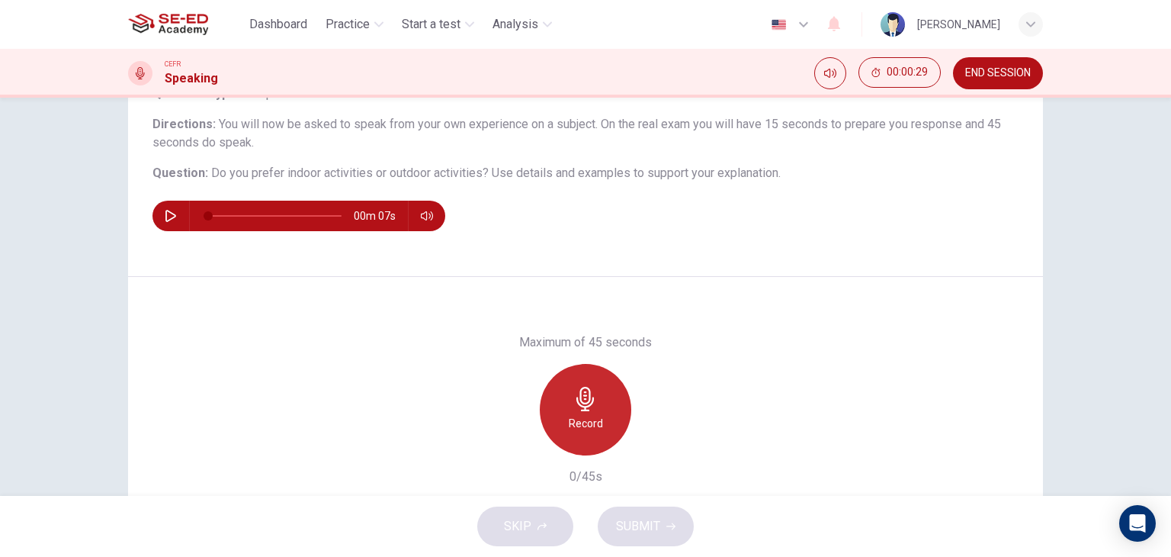
click at [563, 416] on div "Record" at bounding box center [585, 409] width 91 height 91
click at [602, 396] on div "Stop" at bounding box center [585, 409] width 91 height 91
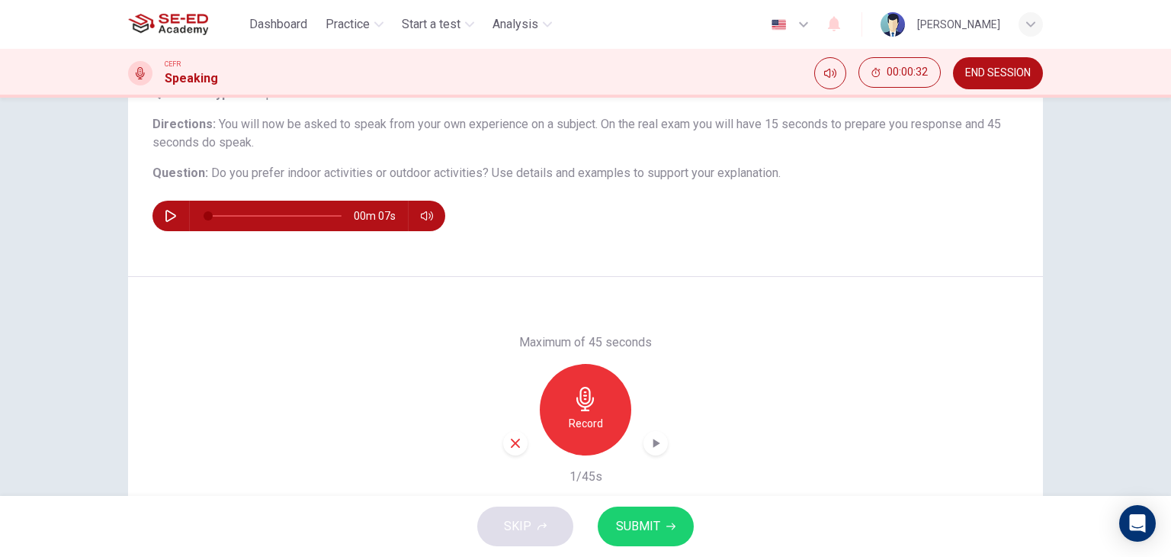
click at [656, 524] on span "SUBMIT" at bounding box center [638, 525] width 44 height 21
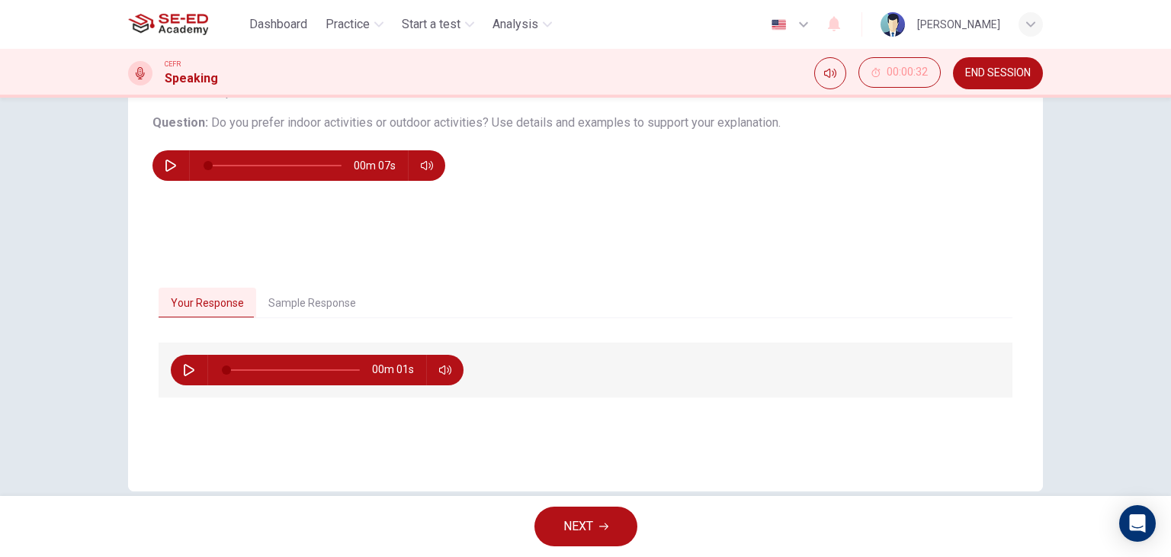
scroll to position [193, 0]
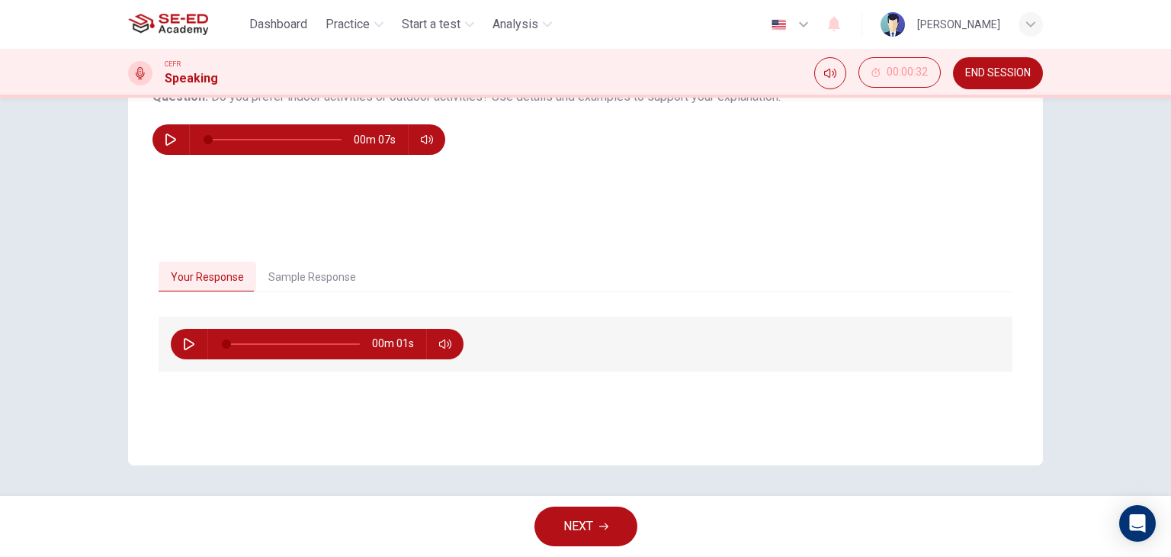
click at [589, 513] on button "NEXT" at bounding box center [586, 526] width 103 height 40
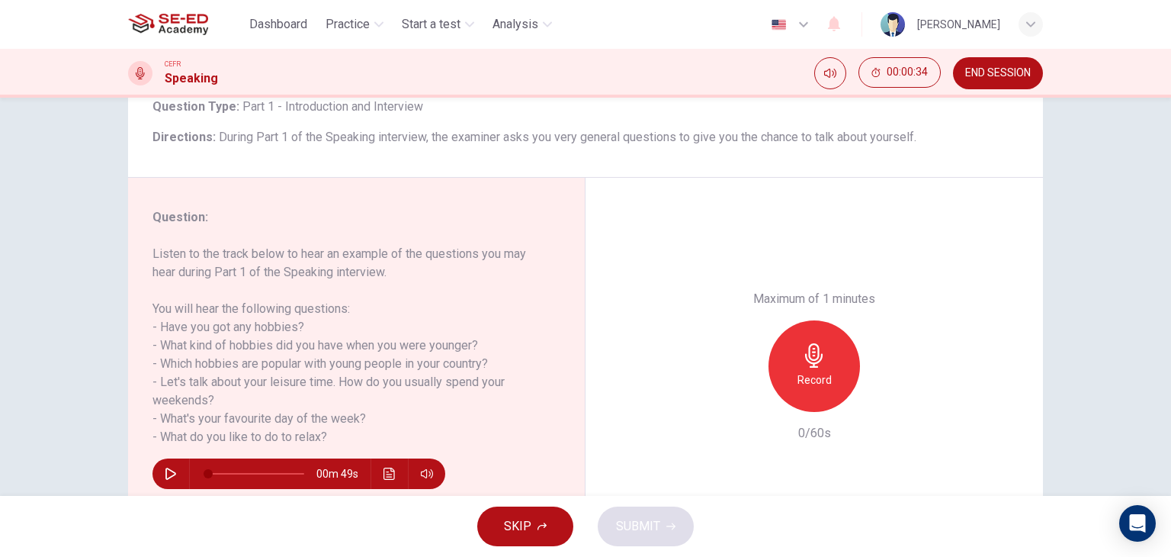
scroll to position [40, 0]
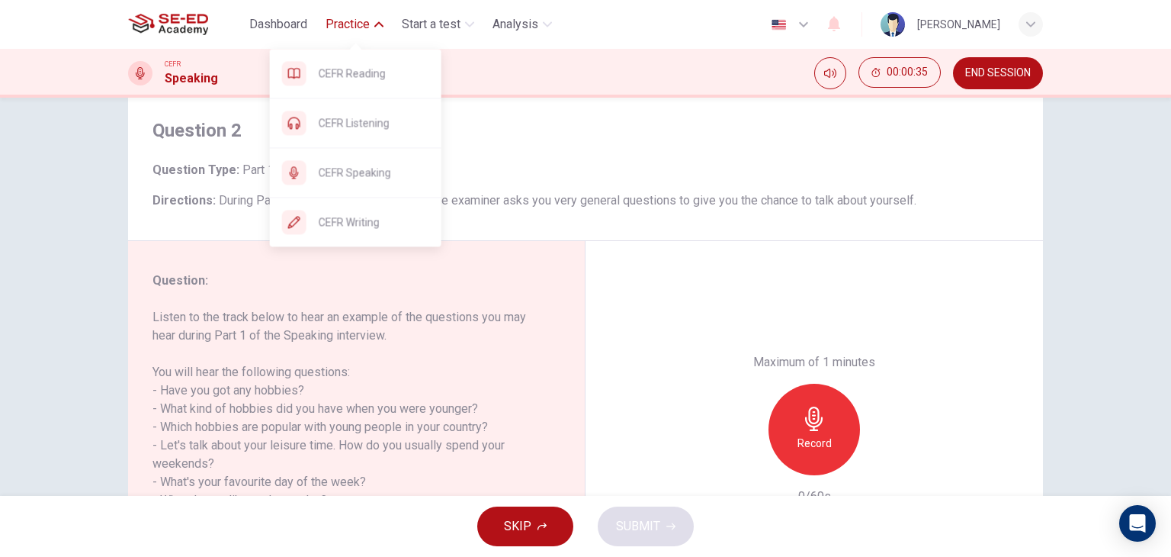
click at [358, 25] on span "Practice" at bounding box center [348, 24] width 44 height 18
click at [374, 217] on span "CEFR Writing" at bounding box center [374, 222] width 111 height 18
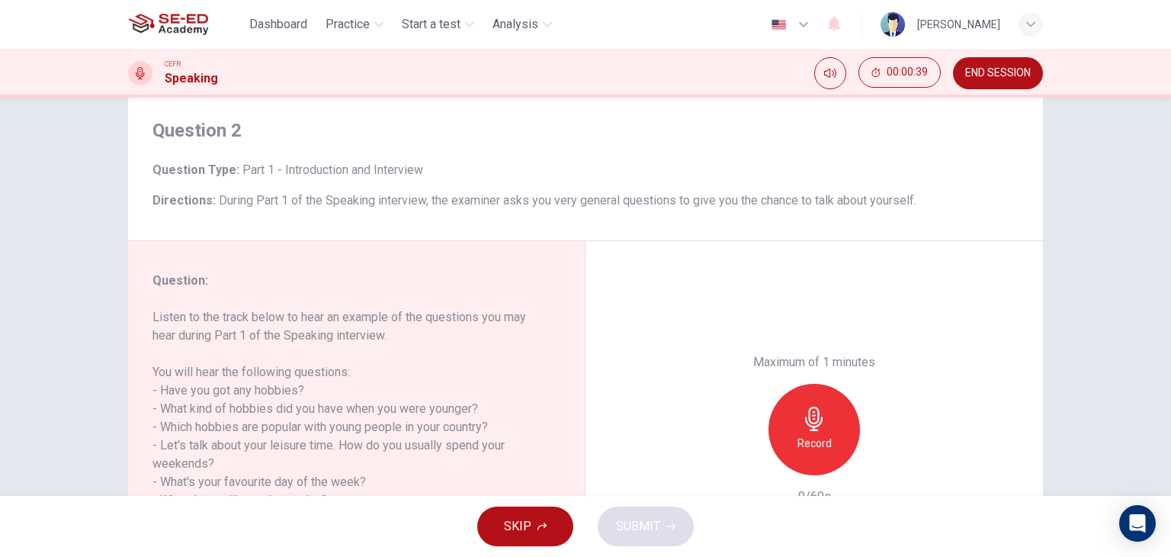
drag, startPoint x: 1001, startPoint y: 75, endPoint x: 653, endPoint y: 89, distance: 348.7
click at [1001, 75] on span "END SESSION" at bounding box center [998, 73] width 66 height 12
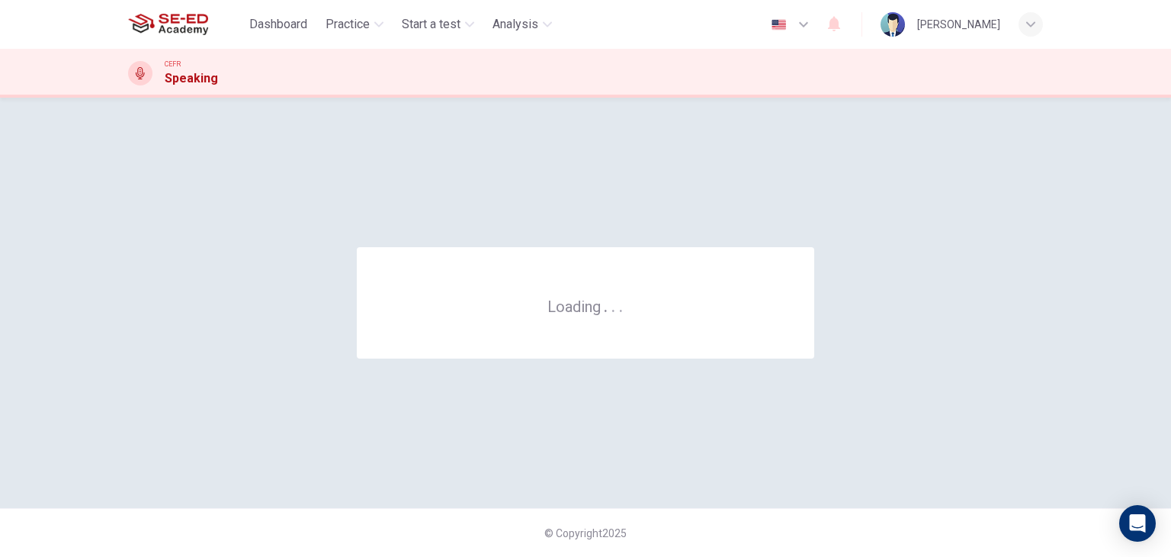
scroll to position [0, 0]
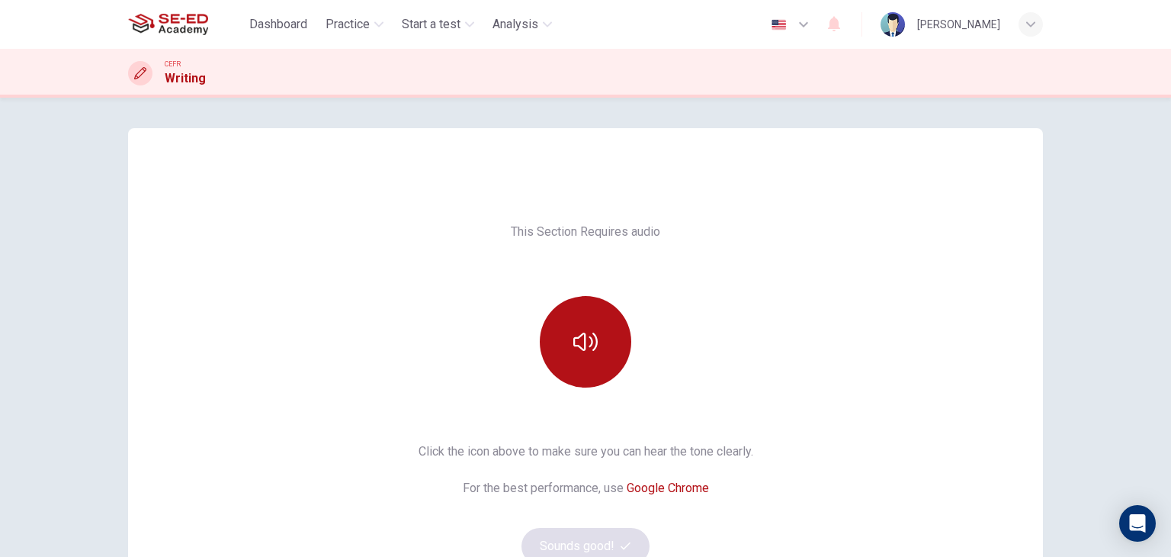
scroll to position [76, 0]
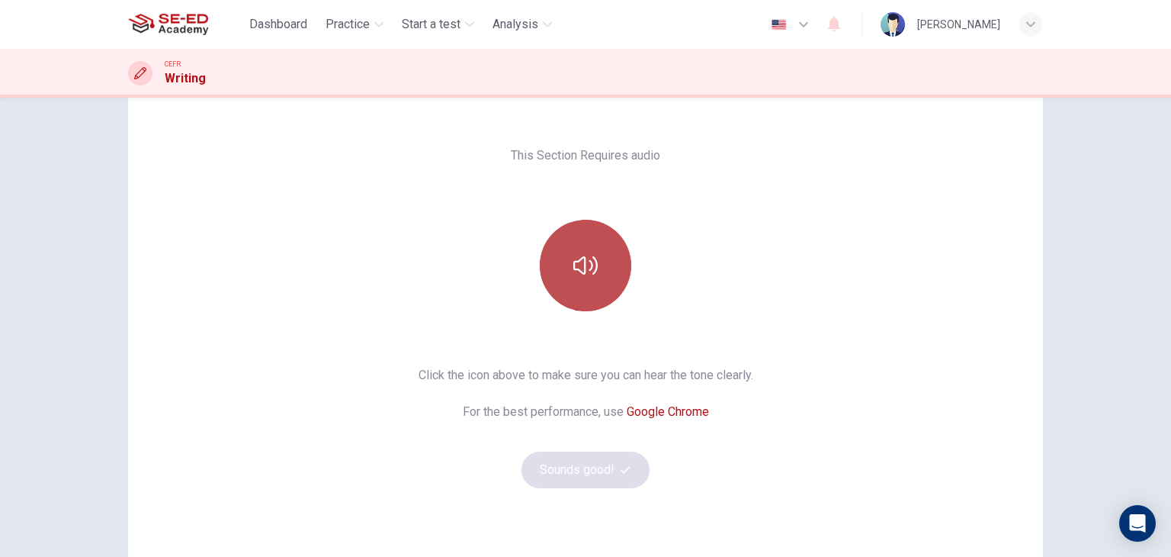
click at [590, 262] on icon "button" at bounding box center [585, 265] width 24 height 24
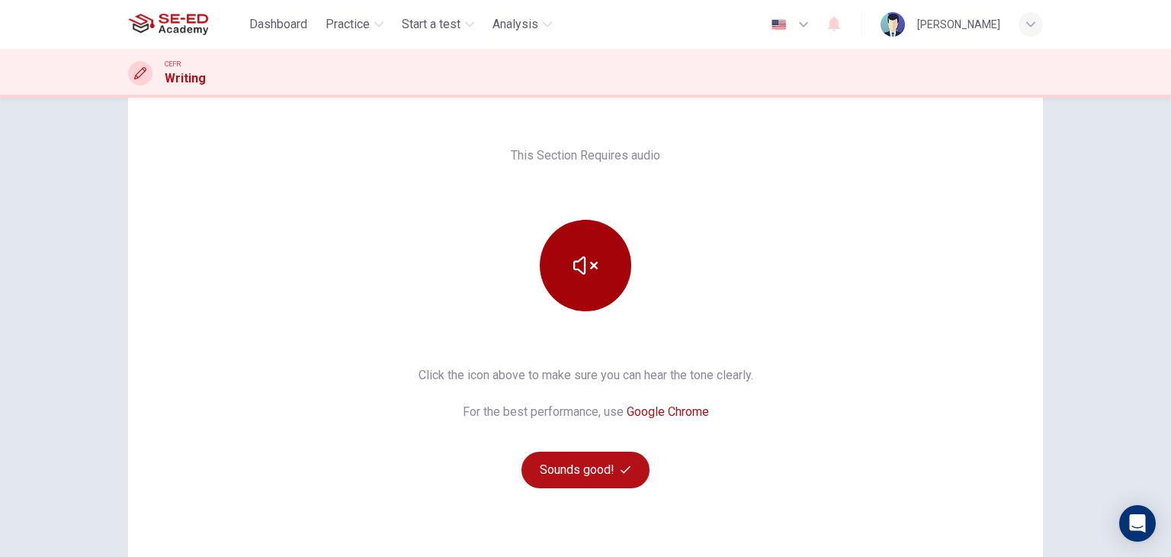
click at [591, 262] on icon "button" at bounding box center [585, 265] width 24 height 24
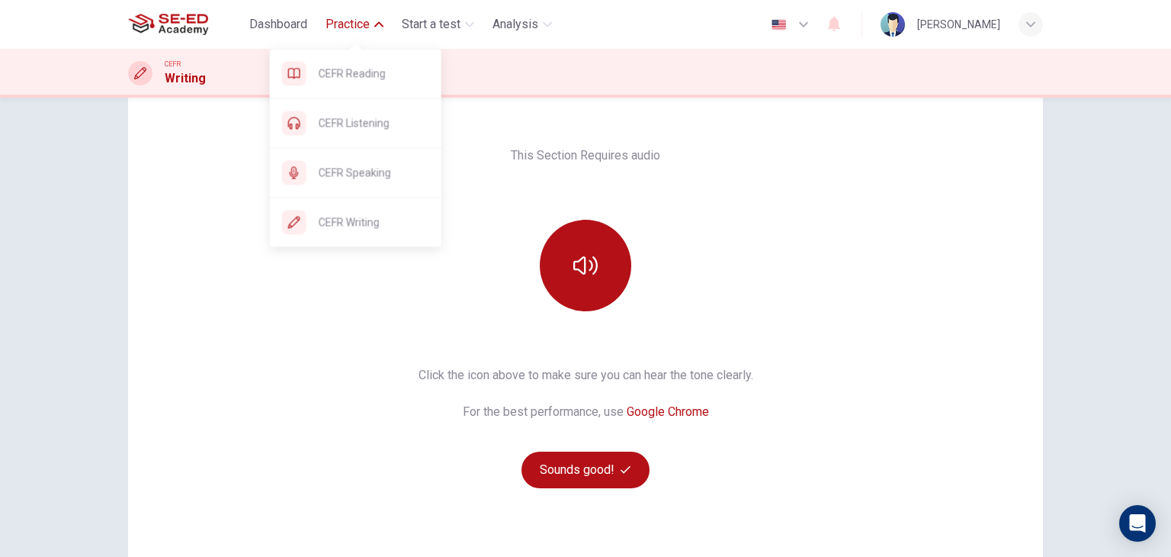
click at [353, 23] on span "Practice" at bounding box center [348, 24] width 44 height 18
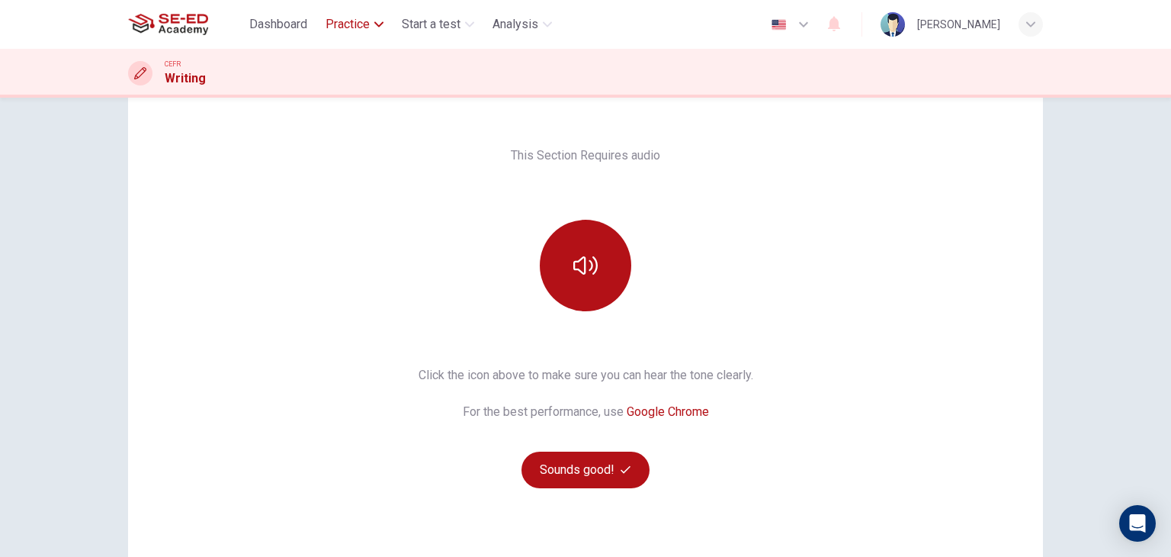
click at [354, 23] on span "Practice" at bounding box center [348, 24] width 44 height 18
click at [616, 457] on button "Sounds good!" at bounding box center [586, 469] width 128 height 37
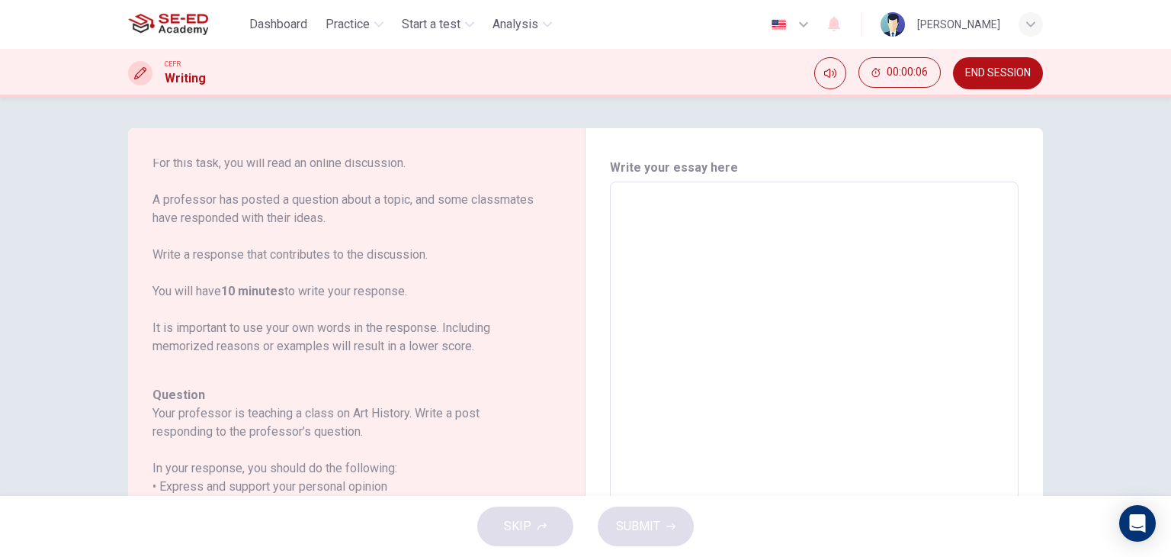
scroll to position [114, 0]
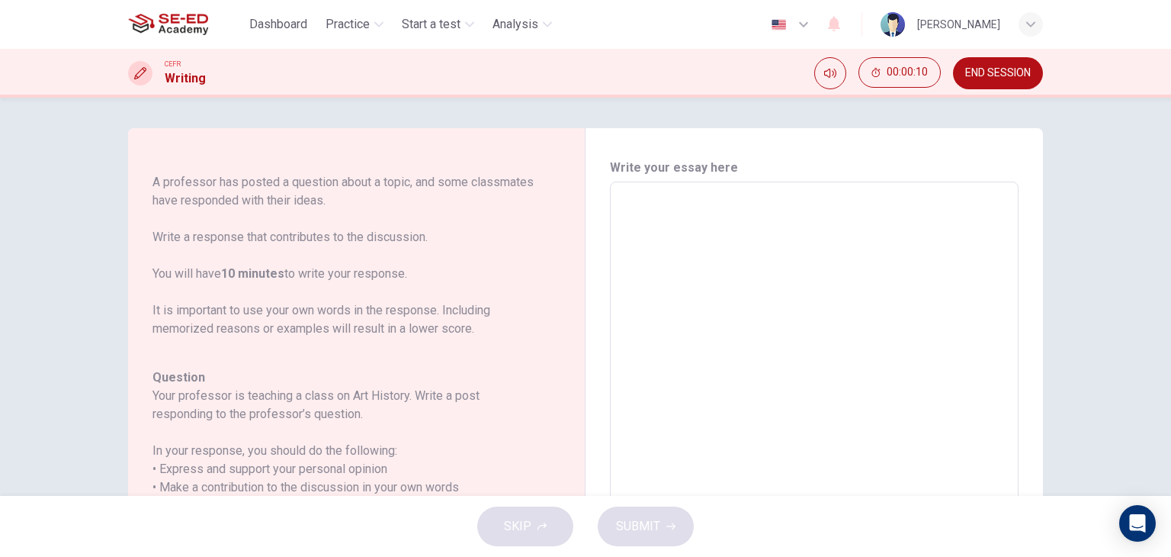
click at [644, 273] on textarea at bounding box center [814, 436] width 387 height 484
type textarea "h"
type textarea "x"
type textarea "hi"
type textarea "x"
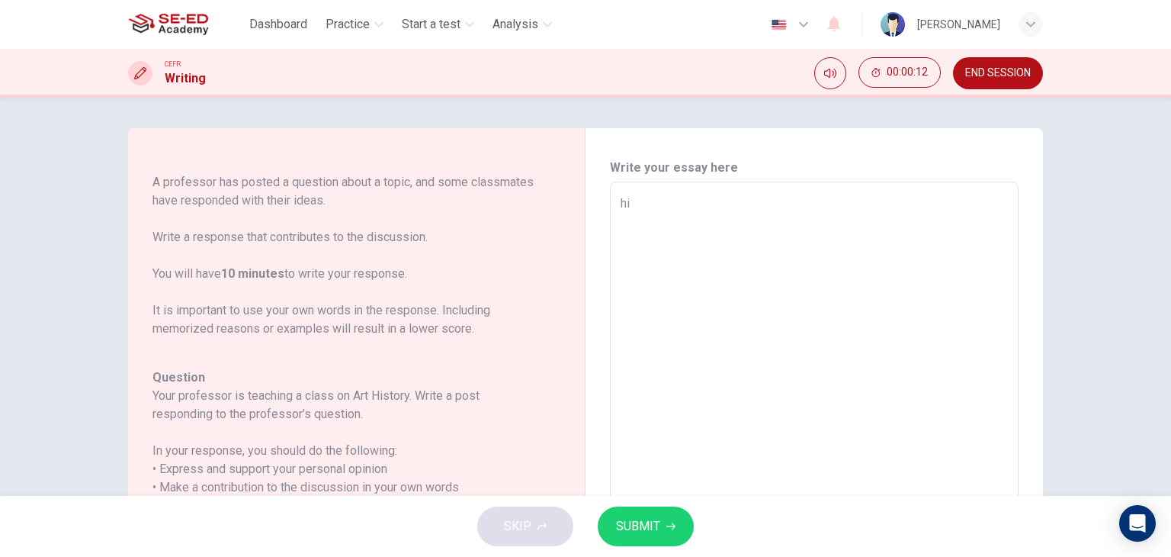
type textarea "hik"
type textarea "x"
type textarea "hikd"
type textarea "x"
type textarea "hikdu"
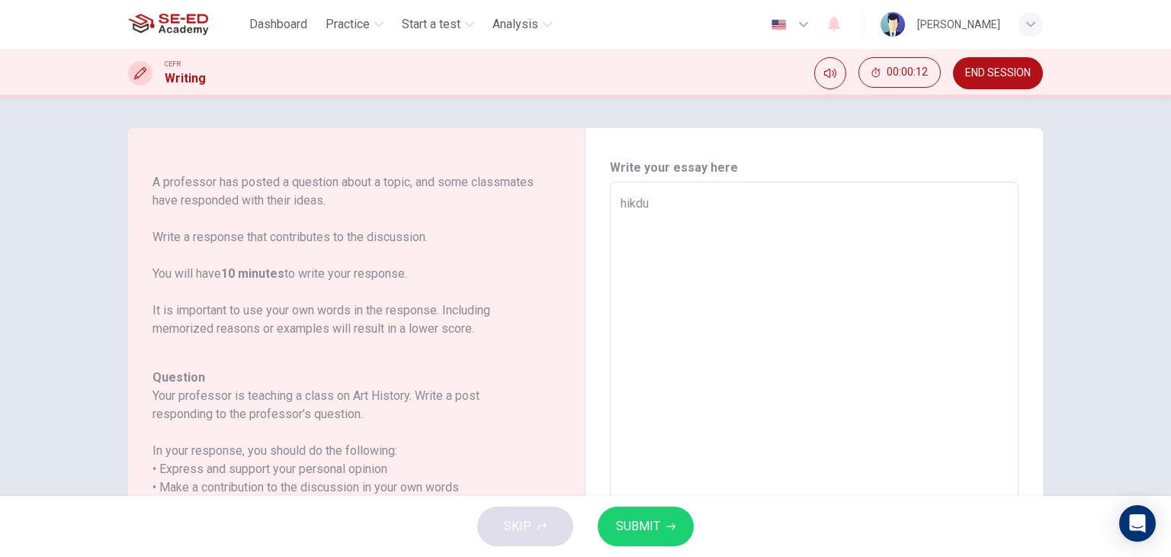
type textarea "x"
type textarea "hikduh"
type textarea "x"
type textarea "hikduhd"
type textarea "x"
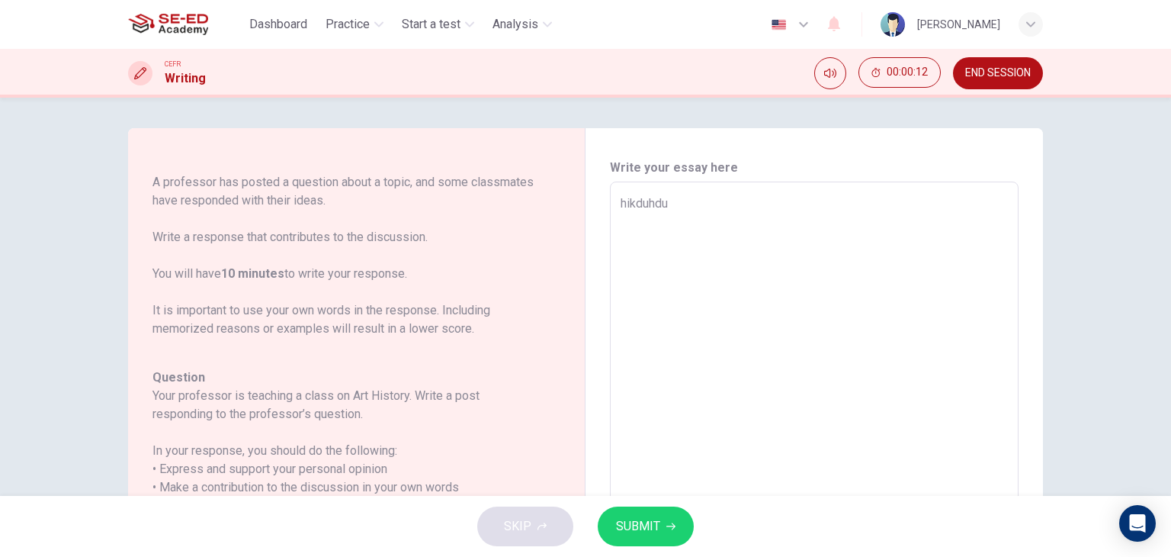
type textarea "hikduhduk"
type textarea "x"
type textarea "hikduhdukj"
type textarea "x"
type textarea "hikduhdukjng"
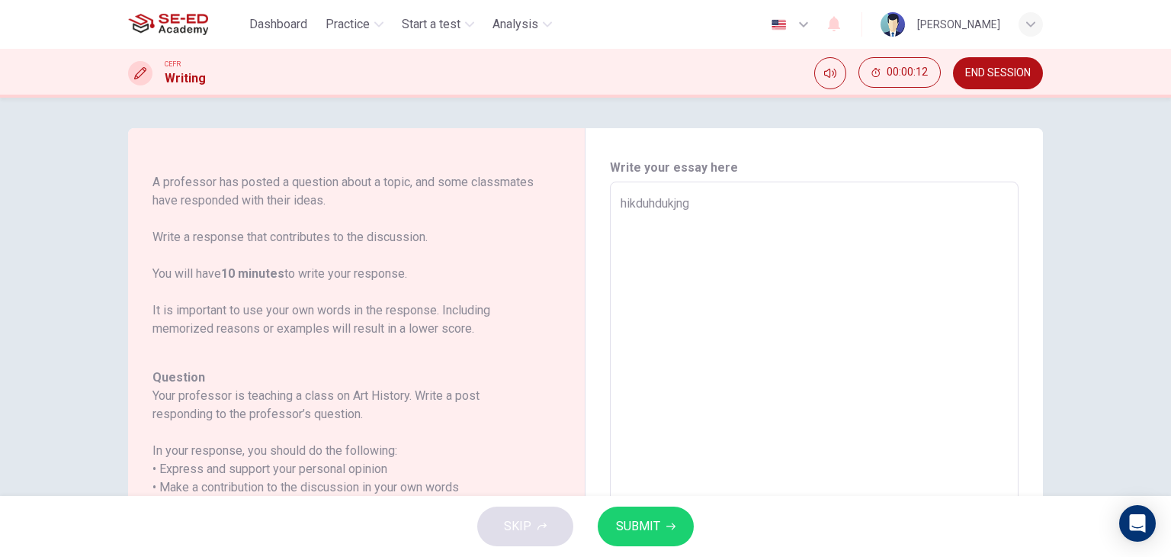
type textarea "x"
type textarea "hikduhdukjngf"
type textarea "x"
type textarea "hikduhdukjngfg"
type textarea "x"
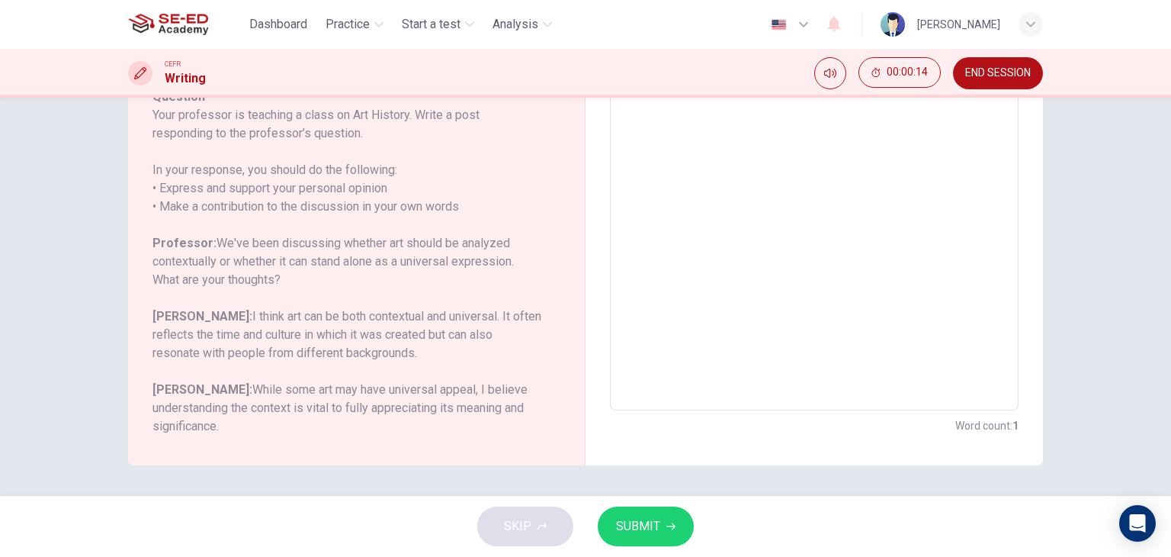
type textarea "hikduhdukjngfgf"
type textarea "x"
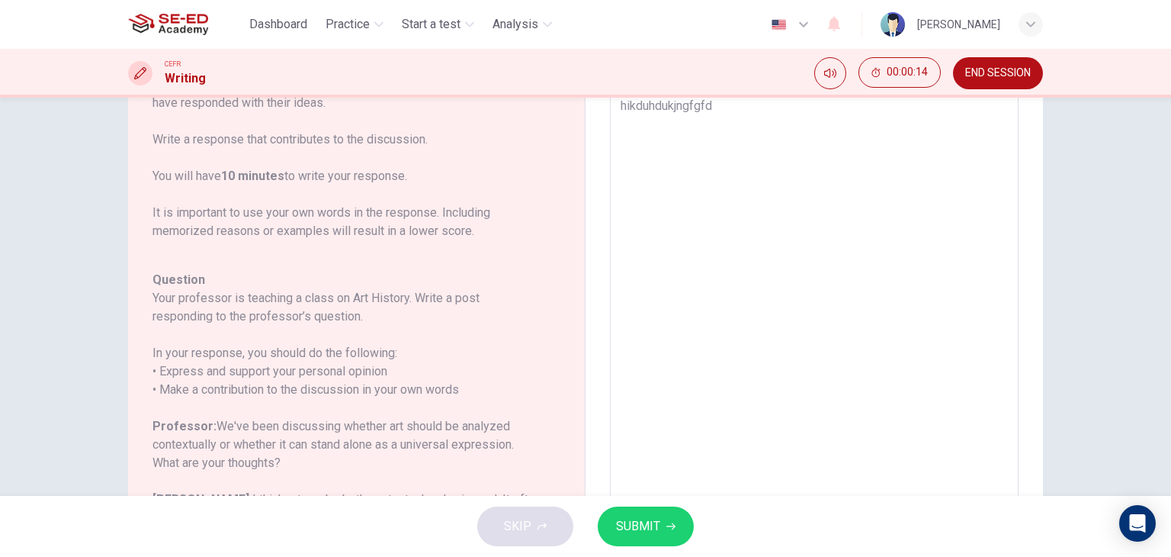
type textarea "hikduhdukjngfgfdf"
type textarea "x"
type textarea "hikduhdukjngfgfdfk"
type textarea "x"
type textarea "hikduhdukjngfgfdfkd"
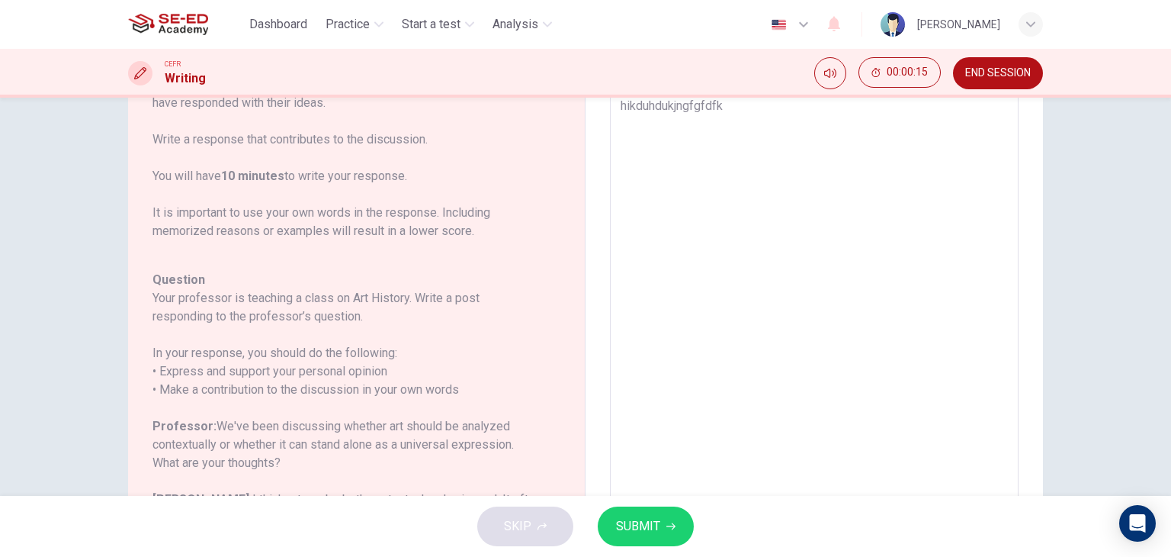
type textarea "x"
type textarea "hikduhdukjngfgfdfkdf"
type textarea "x"
type textarea "hikduhdukjngfgfdfkdfh"
type textarea "x"
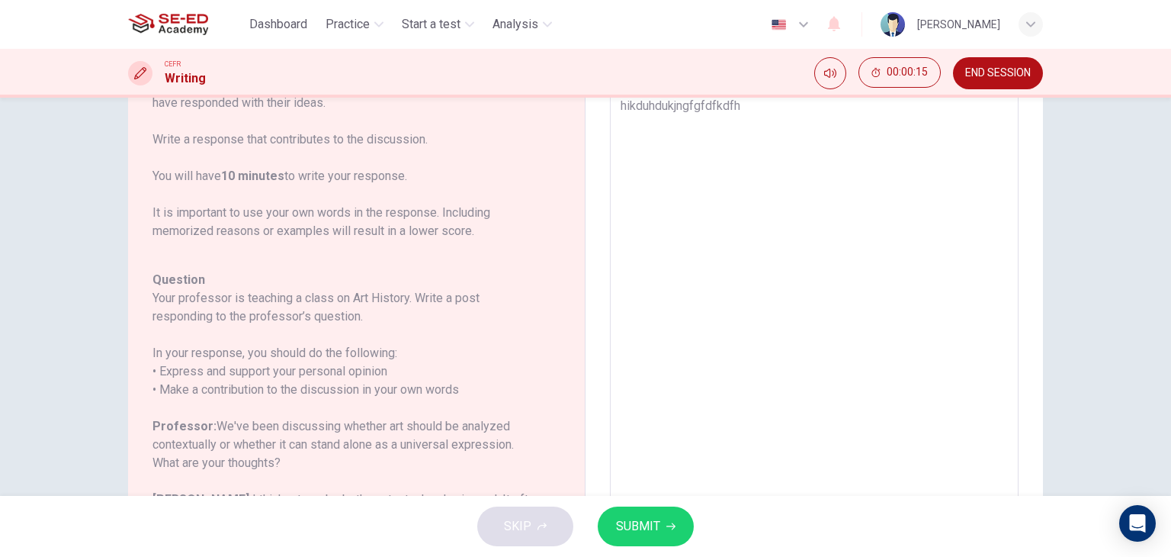
type textarea "hikduhdukjngfgfdfkdfhf"
type textarea "x"
type textarea "hikduhdukjngfgfdfkdfhfd"
type textarea "x"
type textarea "hikduhdukjngfgfdfkdfhfdk"
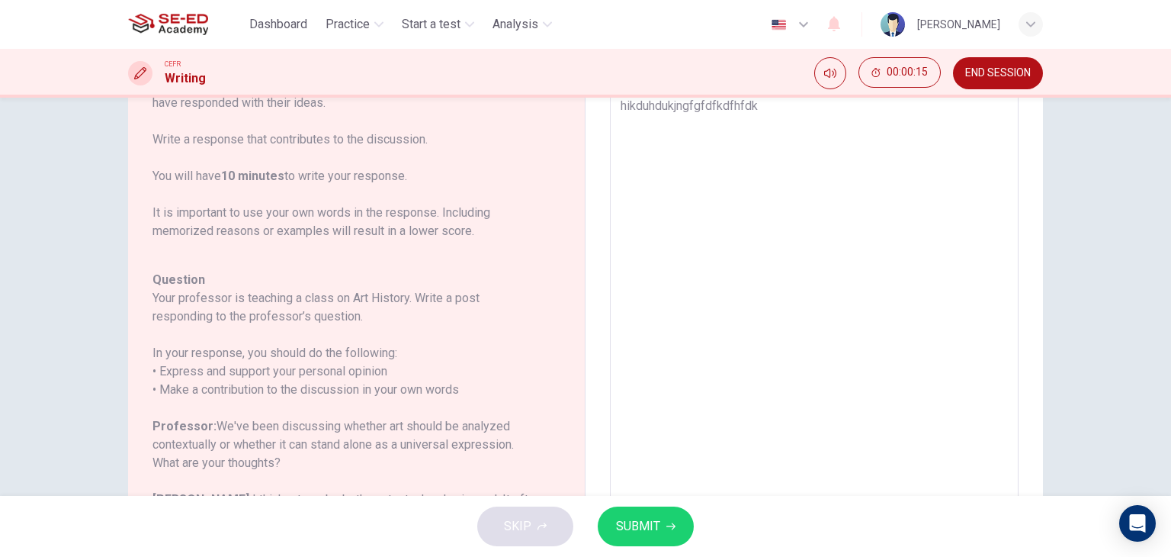
type textarea "x"
type textarea "hikduhdukjngfgfdfkdfhfdkh"
type textarea "x"
type textarea "hikduhdukjngfgfdfkdfhfdkho"
type textarea "x"
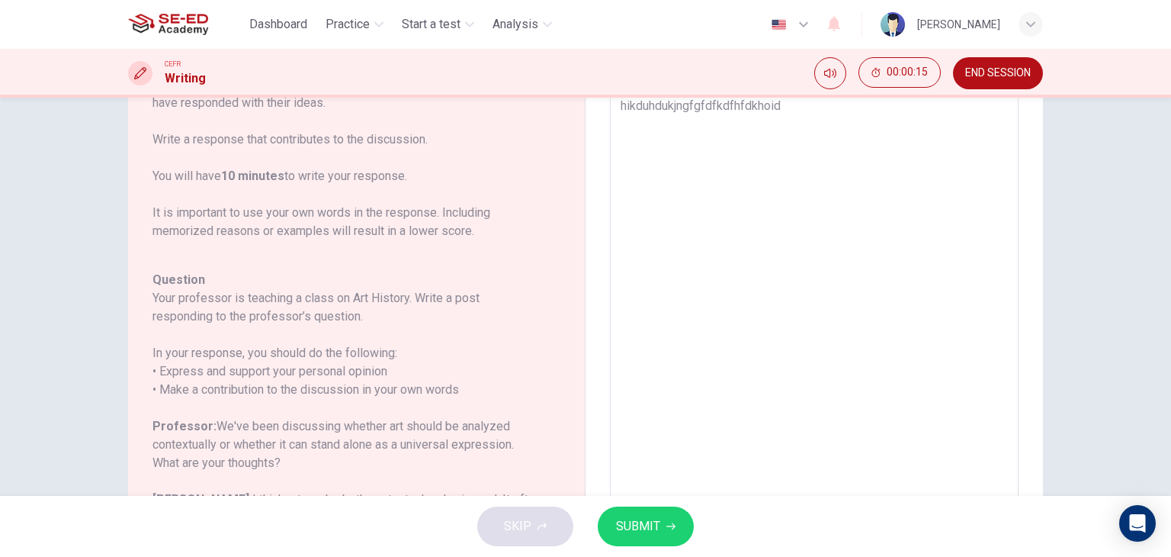
type textarea "hikduhdukjngfgfdfkdfhfdkhoidf"
type textarea "x"
type textarea "hikduhdukjngfgfdfkdfhfdkhoidfdhf"
type textarea "x"
type textarea "hikduhdukjngfgfdfkdfhfdkhoidfdhfo"
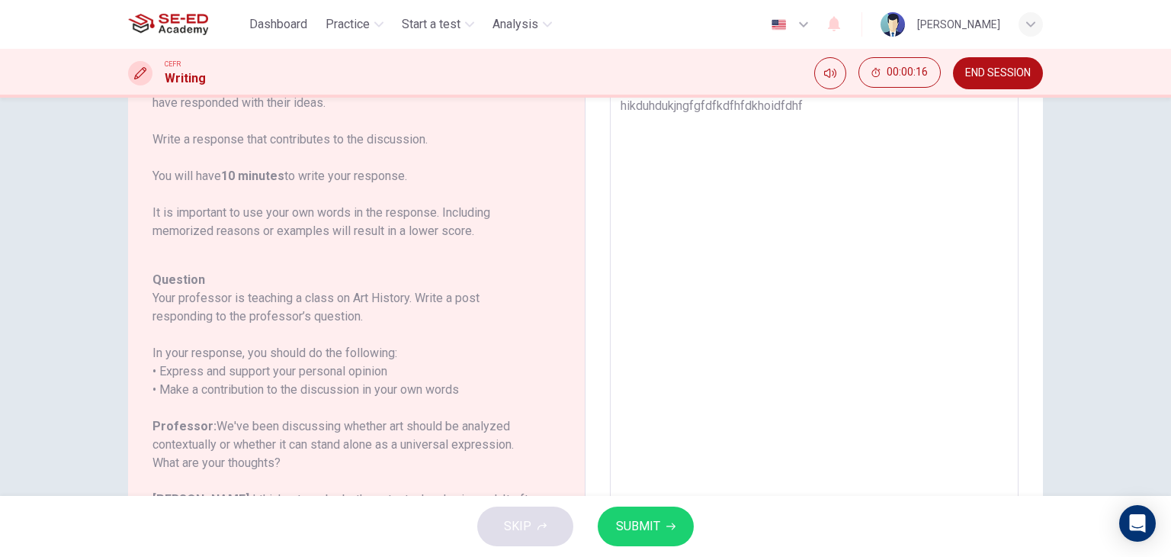
type textarea "x"
type textarea "hikduhdukjngfgfdfkdfhfdkhoidfdhfofd"
type textarea "x"
type textarea "hikduhdukjngfgfdfkdfhfdkhoidfdhfofdhi"
type textarea "x"
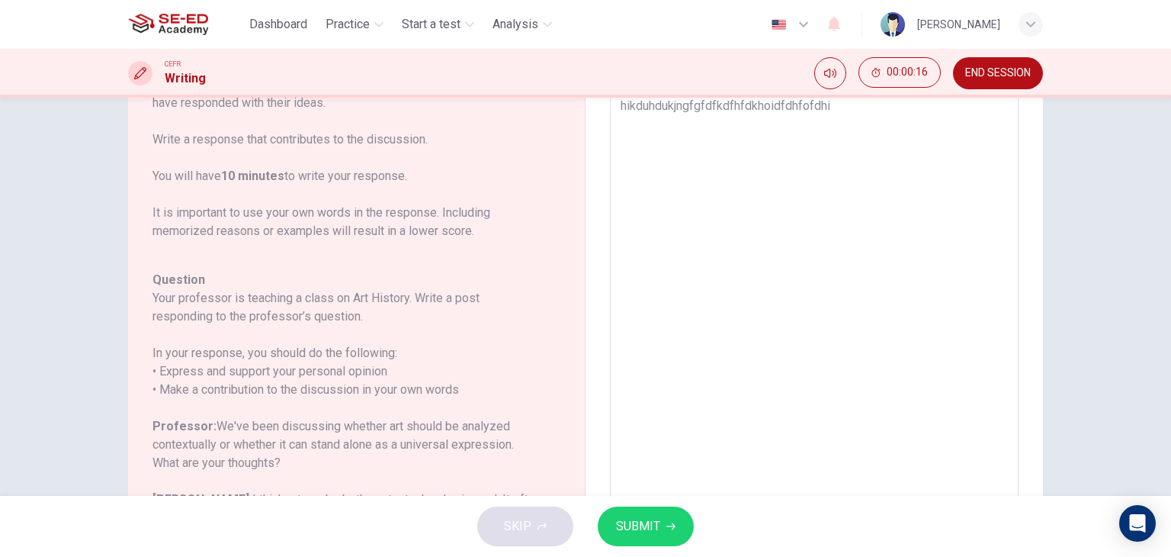
type textarea "hikduhdukjngfgfdfkdfhfdkhoidfdhfofdhid"
type textarea "x"
type textarea "hikduhdukjngfgfdfkdfhfdkhoidfdhfofdhidhi"
type textarea "x"
type textarea "hikduhdukjngfgfdfkdfhfdkhoidfdhfofdhidhifd"
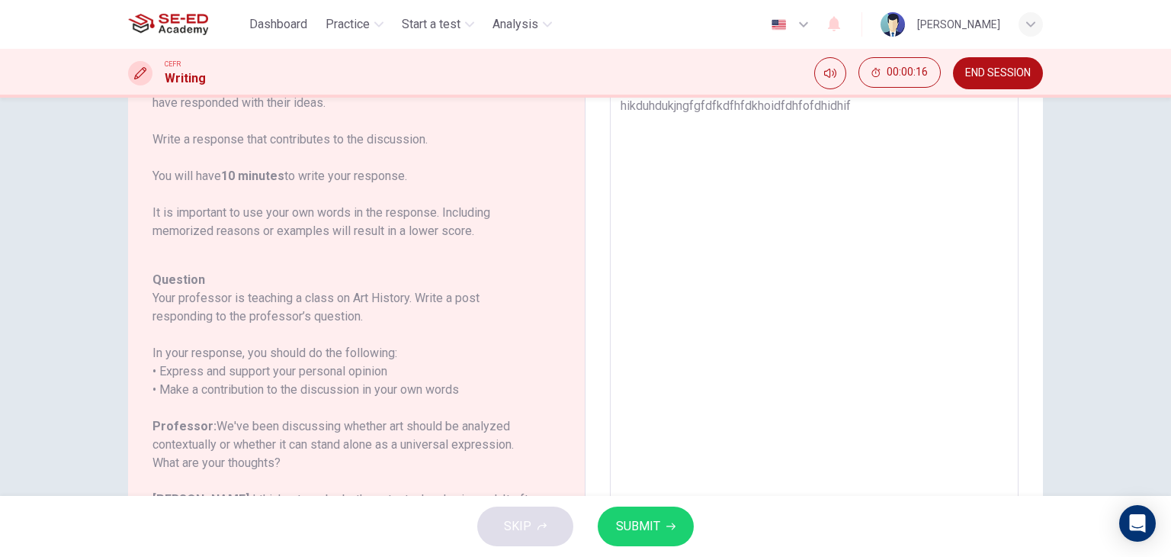
type textarea "x"
type textarea "hikduhdukjngfgfdfkdfhfdkhoidfdhfofdhidhifds"
type textarea "x"
type textarea "hikduhdukjngfgfdfkdfhfdkhoidfdhfofdhidhifdso"
type textarea "x"
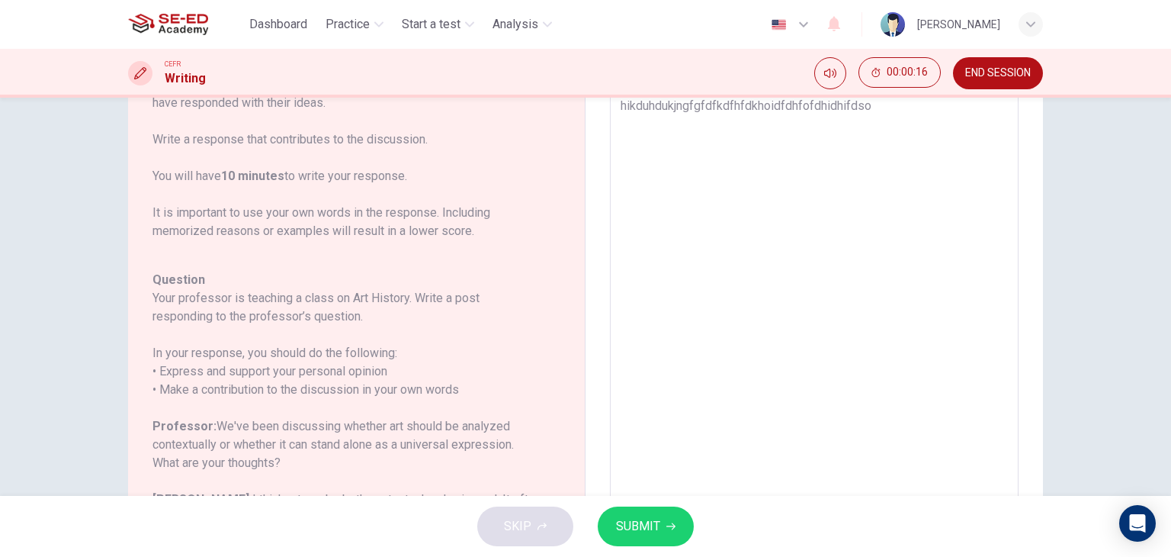
type textarea "hikduhdukjngfgfdfkdfhfdkhoidfdhfofdhidhifdsof"
type textarea "x"
type textarea "hikduhdukjngfgfdfkdfhfdkhoidfdhfofdhidhifdsoffd"
type textarea "x"
type textarea "hikduhdukjngfgfdfkdfhfdkhoidfdhfofdhidhifdsoffdf"
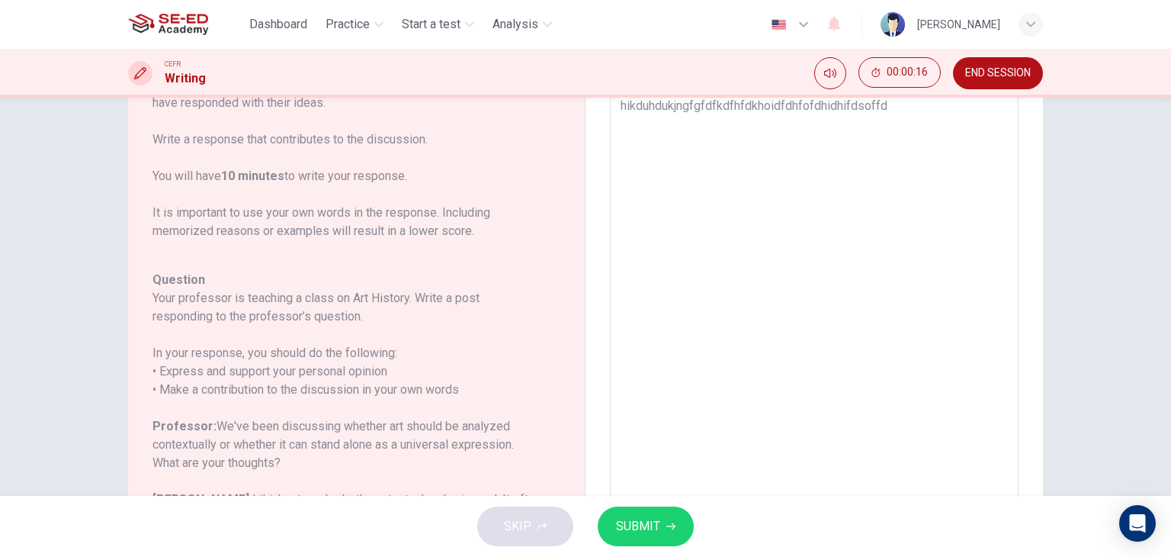
type textarea "x"
type textarea "hikduhdukjngfgfdfkdfhfdkhoidfdhfofdhidhifdsoffdfd"
type textarea "x"
type textarea "hikduhdukjngfgfdfkdfhfdkhoidfdhfofdhidhifdsoffdfdf"
type textarea "x"
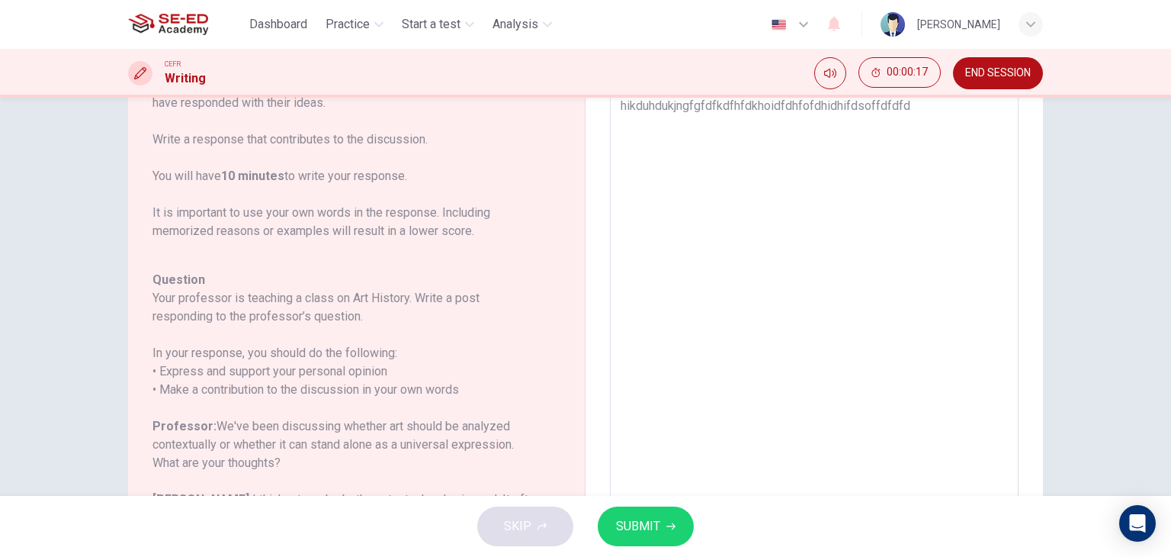
type textarea "hikduhdukjngfgfdfkdfhfdkhoidfdhfofdhidhifdsoffdfdfdf"
type textarea "x"
type textarea "hikduhdukjngfgfdfkdfhfdkhoidfdhfofdhidhifdsoffdfdfdfd"
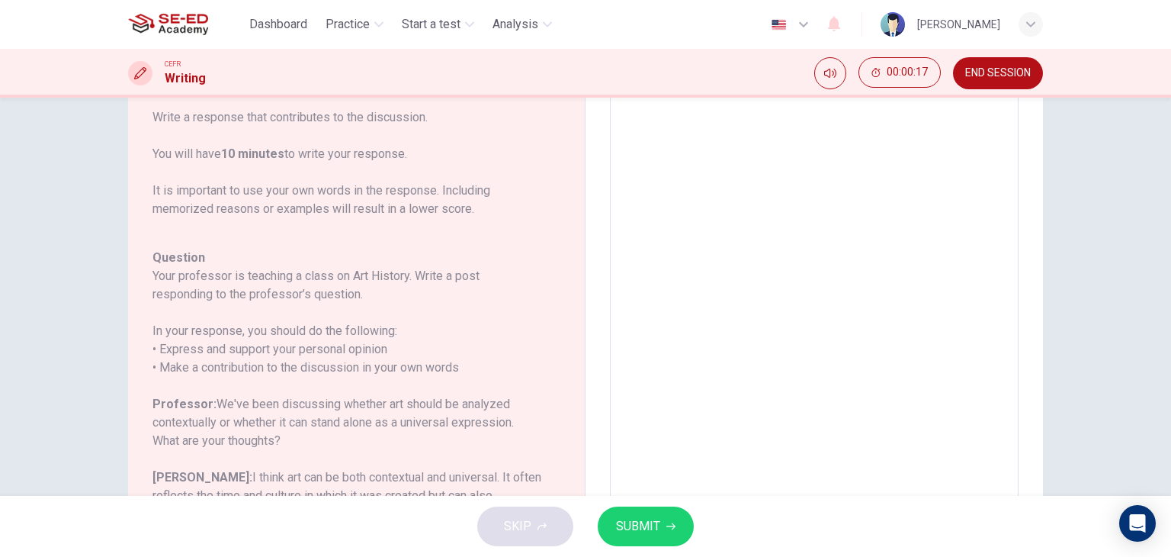
type textarea "x"
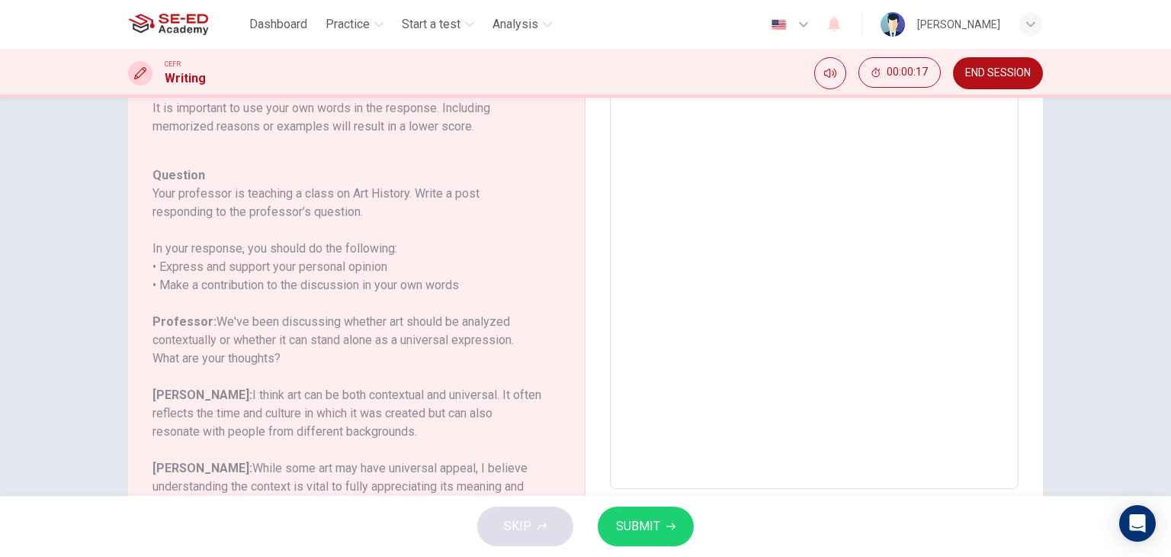
type textarea "hikduhdukjngfgfdfkdfhfdkhoidfdhfofdhidhifdsoffdfdfdfdd"
type textarea "x"
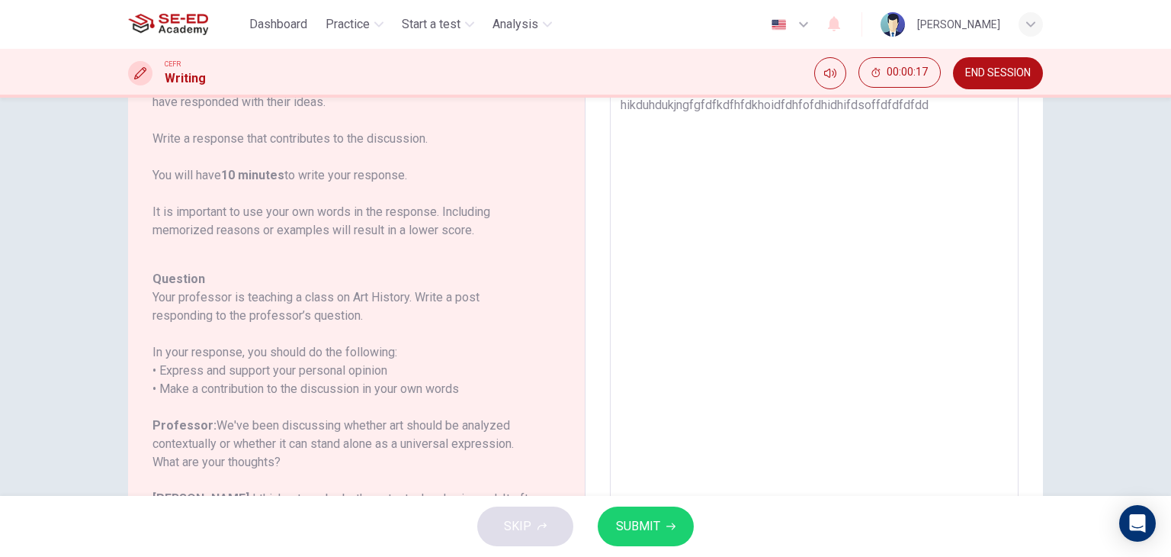
type textarea "hikduhdukjngfgfdfkdfhfdkhoidfdhfofdhidhifdsoffdfdfdfddf"
type textarea "x"
type textarea "hikduhdukjngfgfdfkdfhfdkhoidfdhfofdhidhifdsoffdfdfdfddfdf"
type textarea "x"
type textarea "hikduhdukjngfgfdfkdfhfdkhoidfdhfofdhidhifdsoffdfdfdfddfdfd"
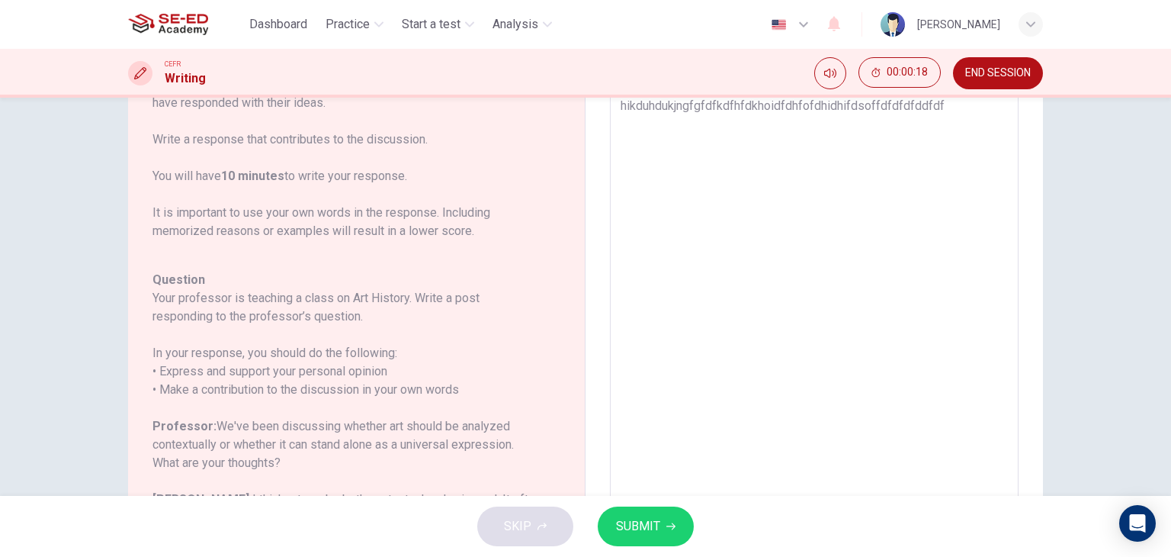
type textarea "x"
type textarea "hikduhdukjngfgfdfkdfhfdkhoidfdhfofdhidhifdsoffdfdfdfddfdfdf"
type textarea "x"
type textarea "hikduhdukjngfgfdfkdfhfdkhoidfdhfofdhidhifdsoffdfdfdfddfdfdff"
type textarea "x"
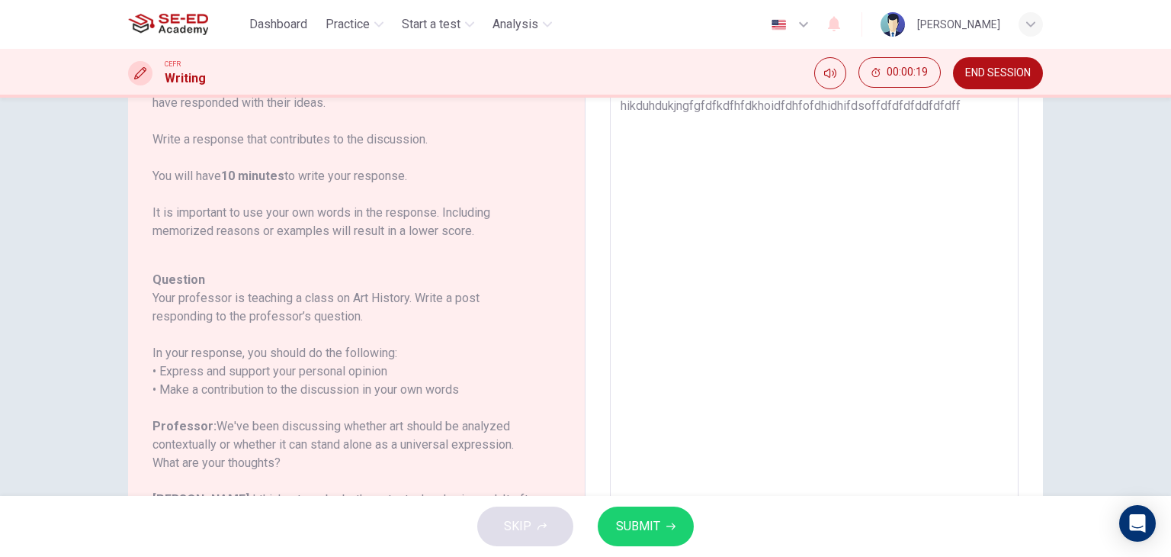
type textarea "hikduhdukjngfgfdfkdfhfdkhoidfdhfofdhidhifdsoffdfdfdfddfdfdfff"
type textarea "x"
type textarea "hikduhdukjngfgfdfkdfhfdkhoidfdhfofdhidhifdsoffdfdfdfddfdfdffff"
type textarea "x"
type textarea "hikduhdukjngfgfdfkdfhfdkhoidfdhfofdhidhifdsoffdfdfdfddfdfdfffff"
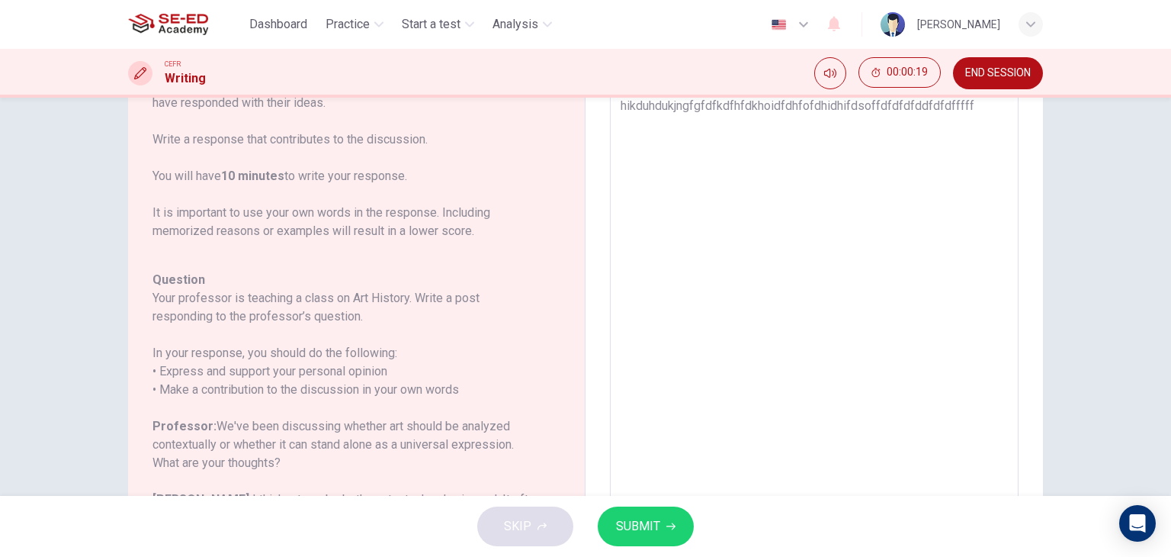
type textarea "x"
type textarea "hikduhdukjngfgfdfkdfhfdkhoidfdhfofdhidhifdsoffdfdfdfddfdfdffffff"
type textarea "x"
type textarea "hikduhdukjngfgfdfkdfhfdkhoidfdhfofdhidhifdsoffdfdfdfddfdfdfffffff"
type textarea "x"
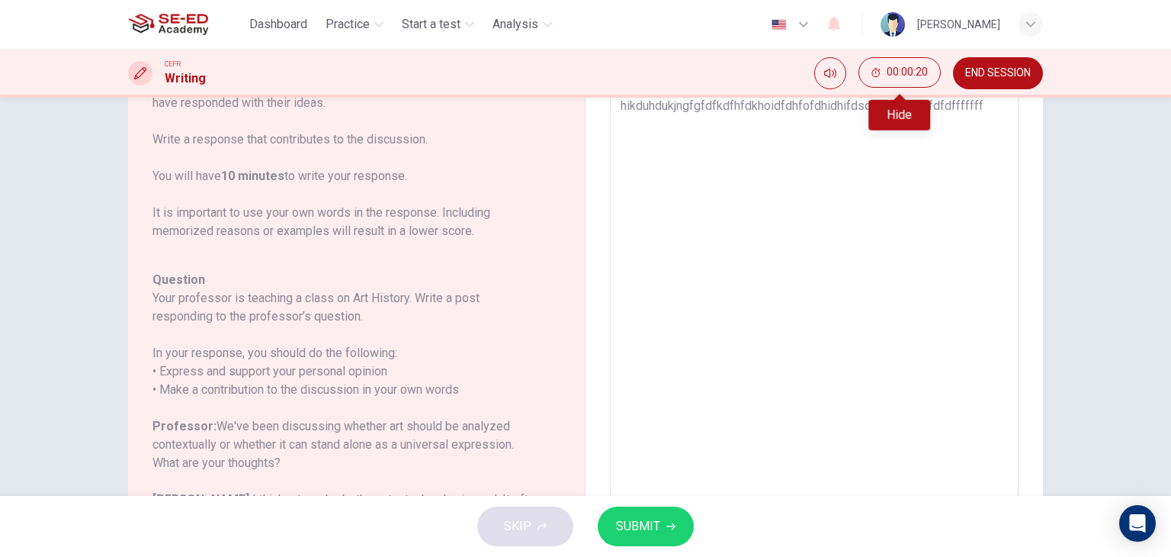
type textarea "hikduhdukjngfgfdfkdfhfdkhoidfdhfofdhidhifdsoffdfdfdfddfdfdffffffff"
type textarea "x"
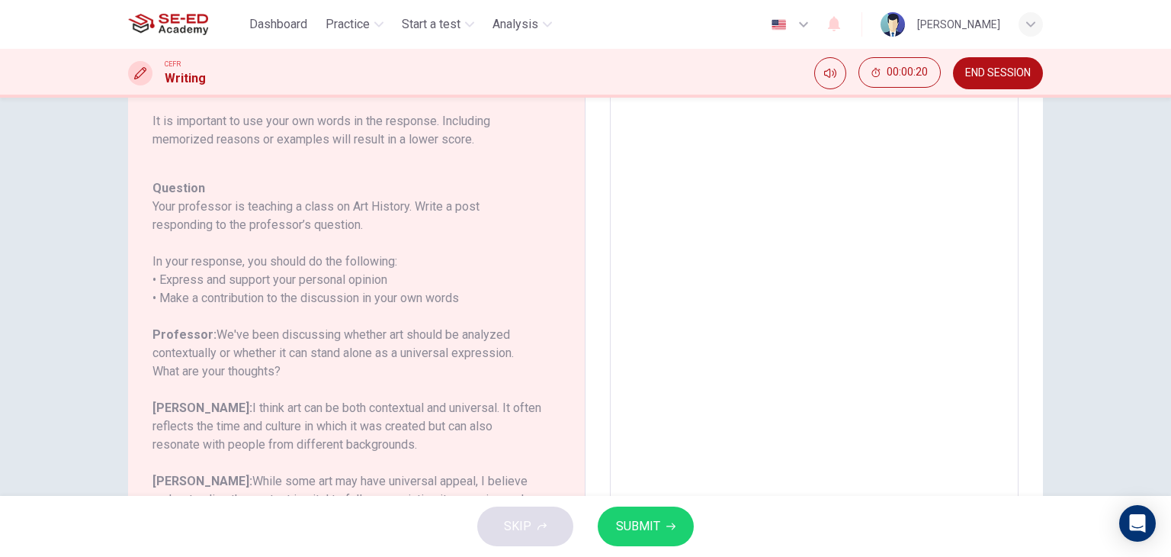
type textarea "hikduhdukjngfgfdfkdfhfdkhoidfdhfofdhidhifdsoffdfdfdfddfdfdfffffffff"
type textarea "x"
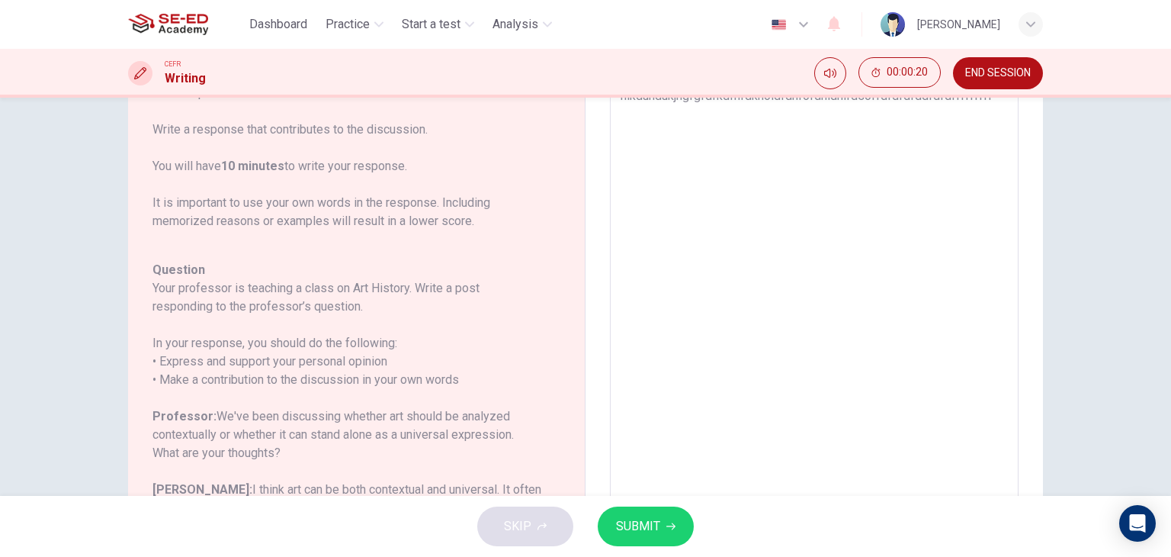
type textarea "hikduhdukjngfgfdfkdfhfdkhoidfdhfofdhidhifdsoffdfdfdfddfdfdffffffffff"
type textarea "x"
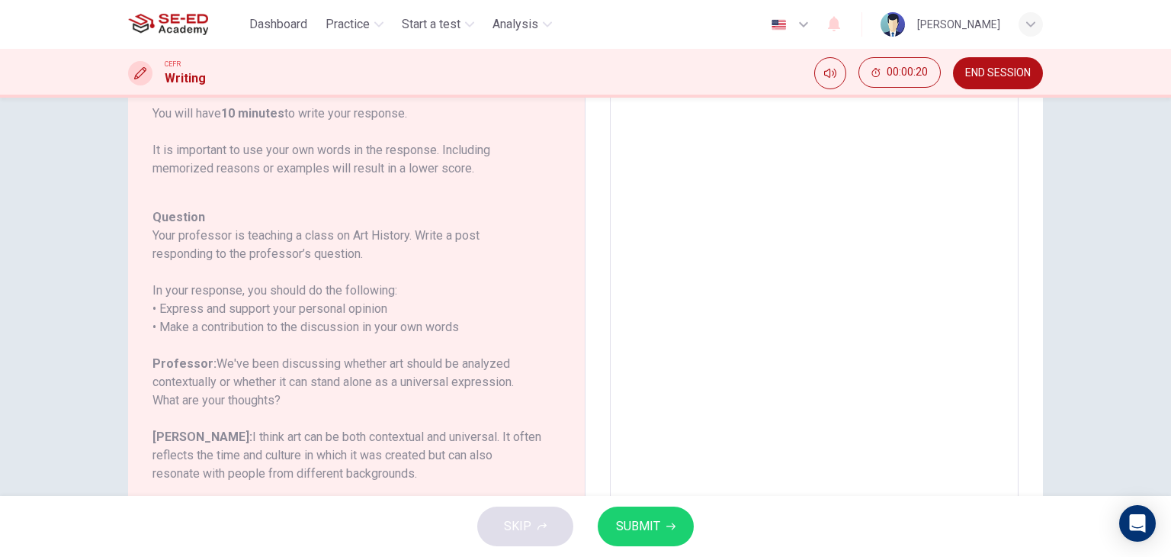
type textarea "hikduhdukjngfgfdfkdfhfdkhoidfdhfofdhidhifdsoffdfdfdfddfdfdffffffffffdf"
type textarea "x"
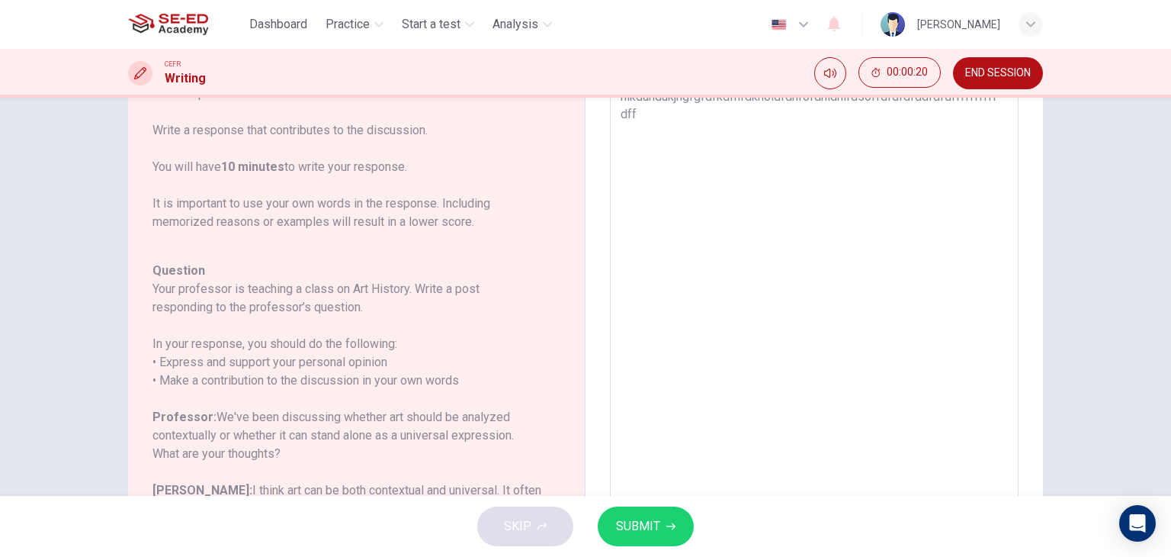
type textarea "hikduhdukjngfgfdfkdfhfdkhoidfdhfofdhidhifdsoffdfdfdfddfdfdffffffffffdffd"
type textarea "x"
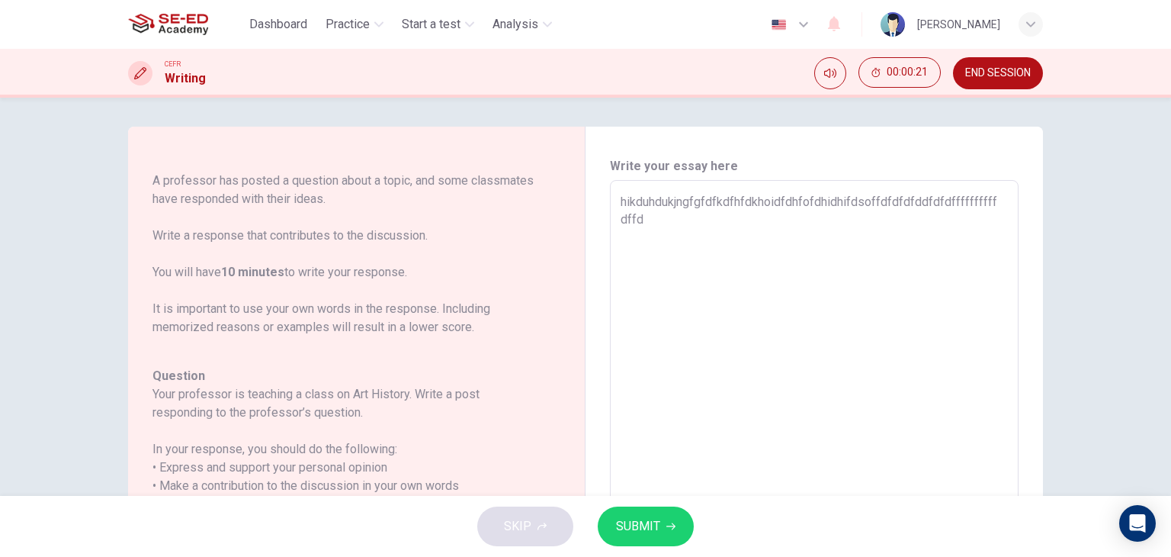
scroll to position [0, 0]
drag, startPoint x: 653, startPoint y: 235, endPoint x: 574, endPoint y: 181, distance: 95.4
click at [574, 181] on div "Question 1 Question Type : Writing for an Academic Discussion Directions For th…" at bounding box center [585, 437] width 915 height 618
